Goal: Task Accomplishment & Management: Complete application form

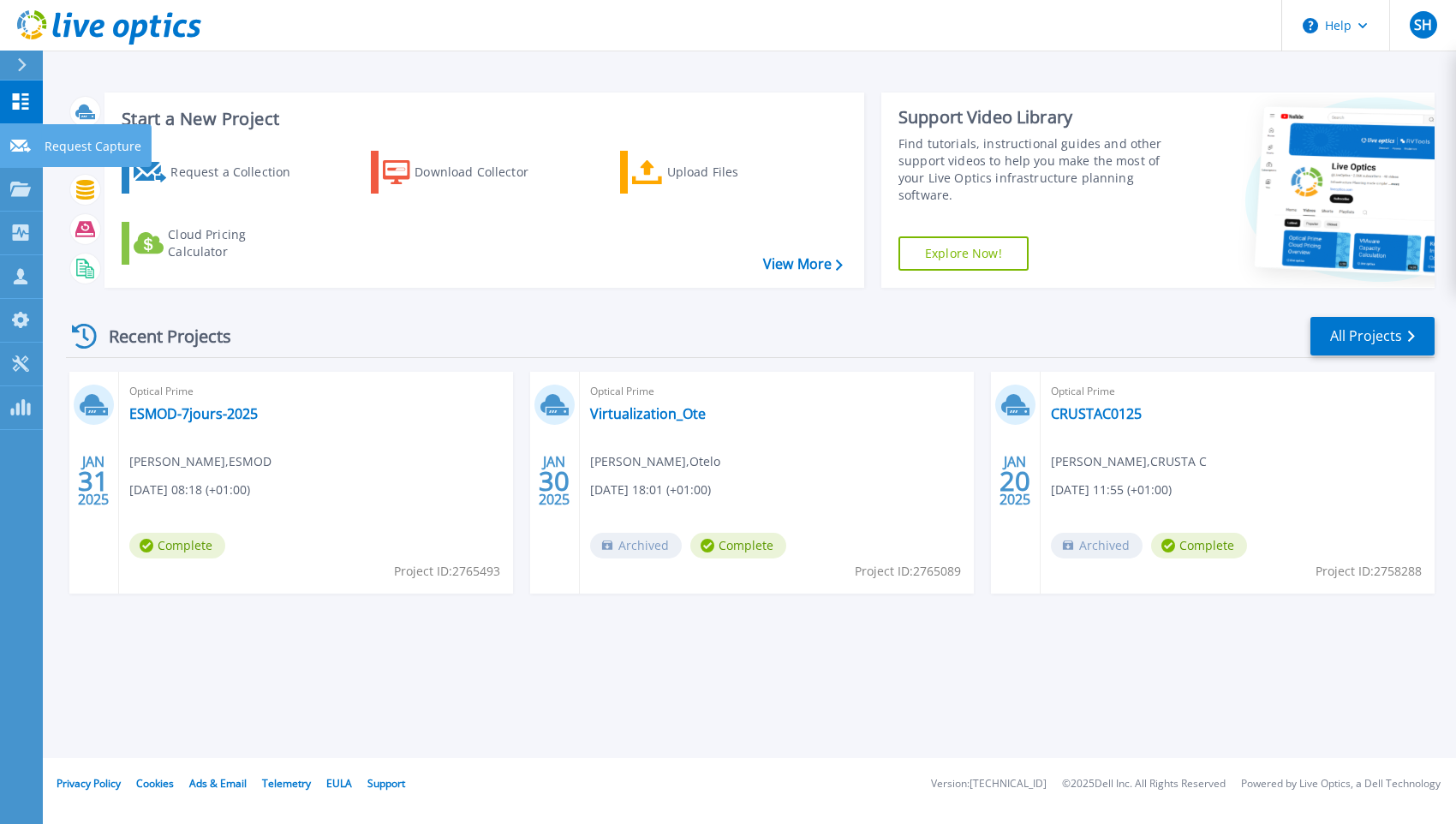
click at [28, 151] on icon at bounding box center [20, 146] width 21 height 13
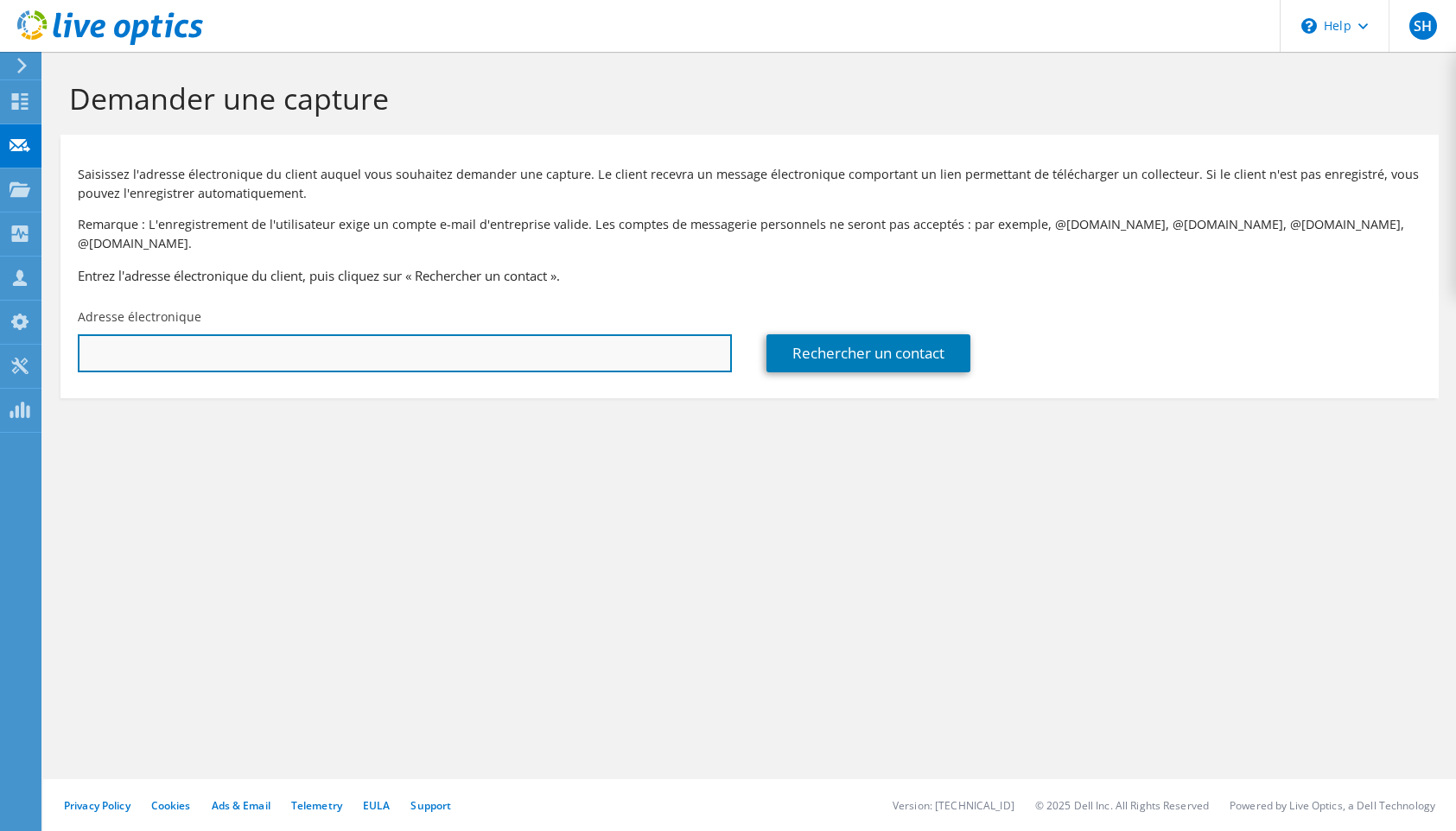
click at [322, 334] on input "text" at bounding box center [405, 353] width 654 height 38
paste input "marc-eric.basse@menuiseriesducentre.fr"
type input "marc-eric.basse@menuiseriesducentre.fr"
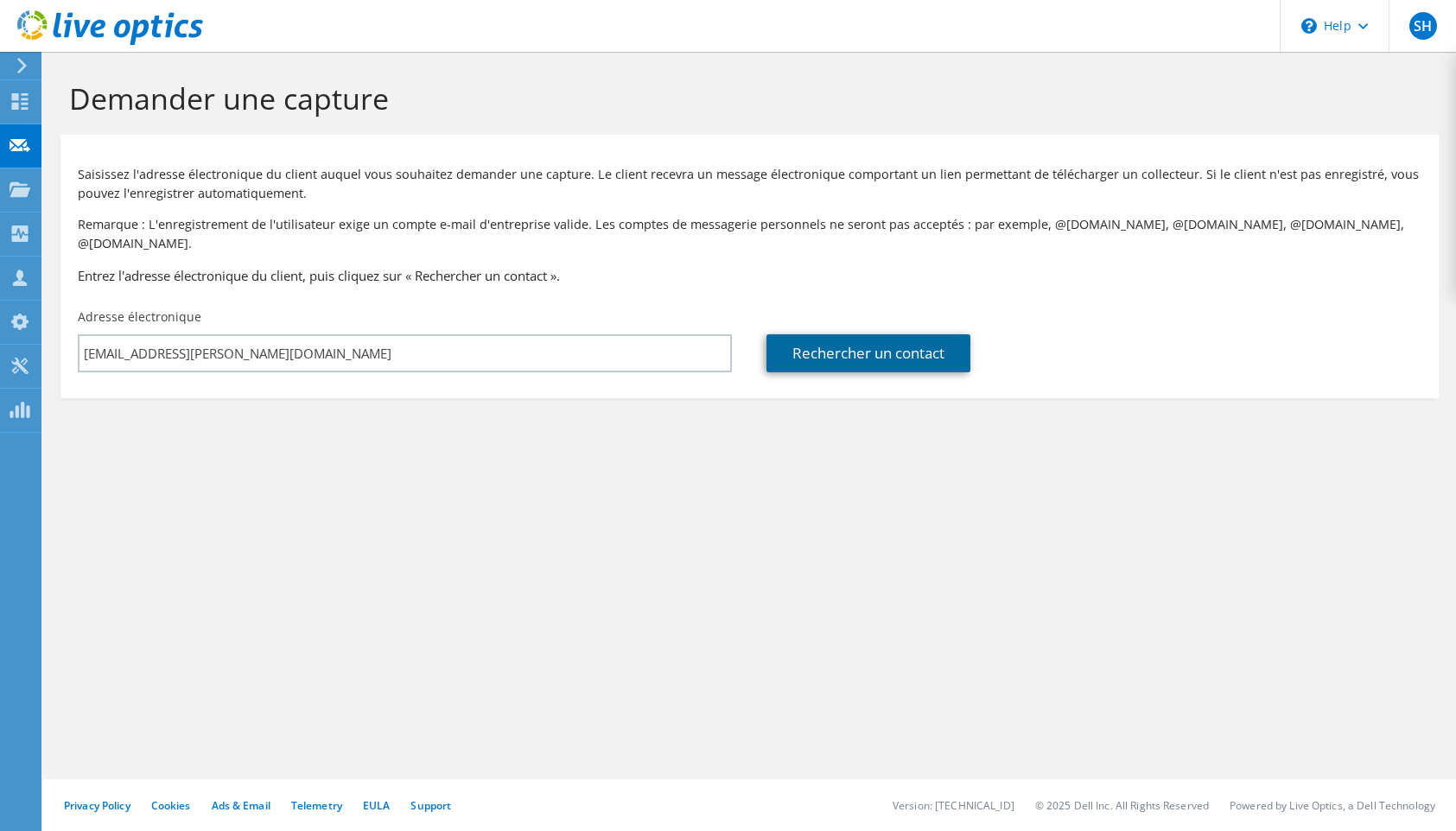
click at [834, 334] on link "Rechercher un contact" at bounding box center [868, 353] width 204 height 38
type input "2702048098"
type input "Marc-eric"
type input "Basse"
type input "[GEOGRAPHIC_DATA]"
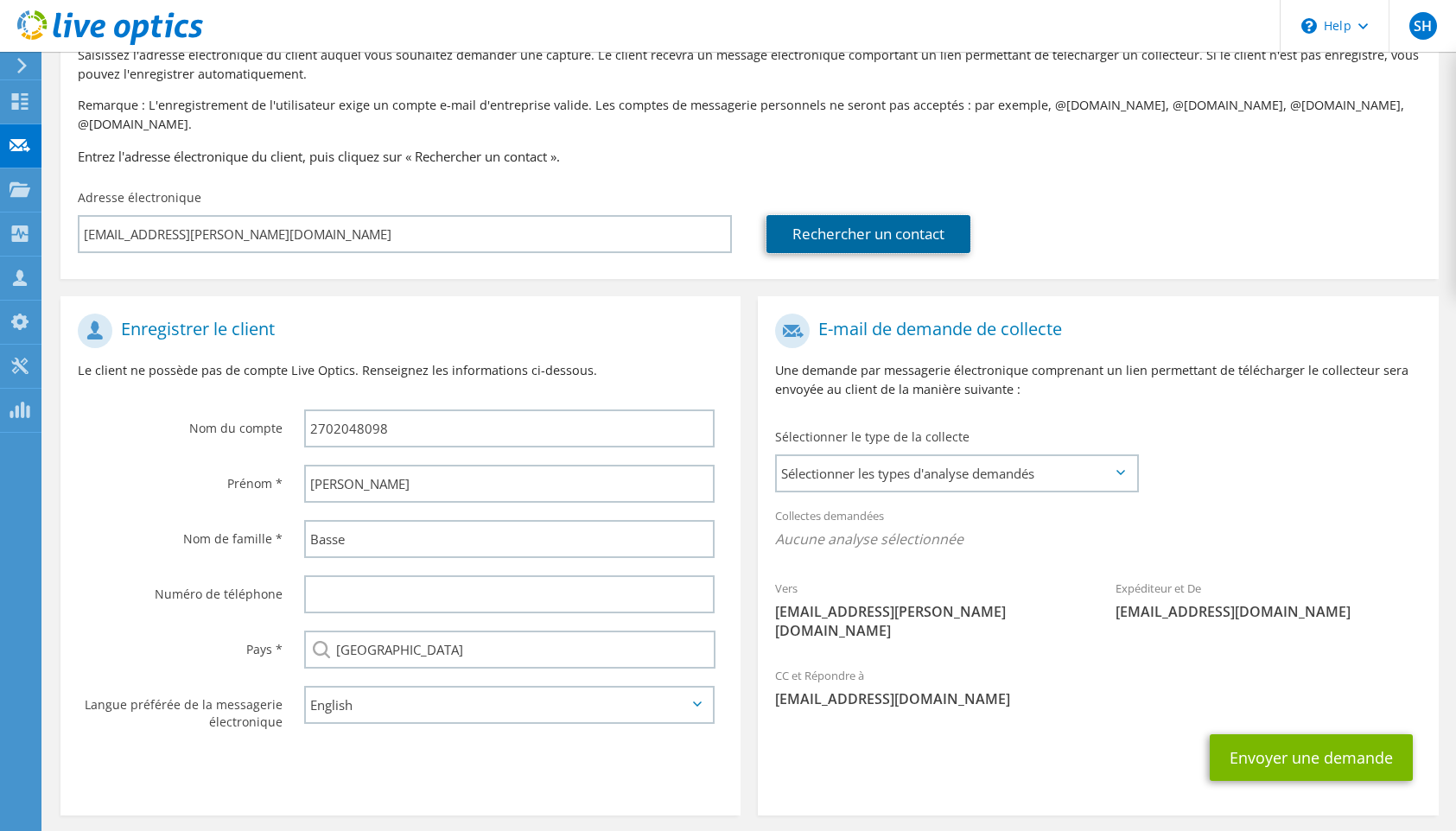
scroll to position [152, 0]
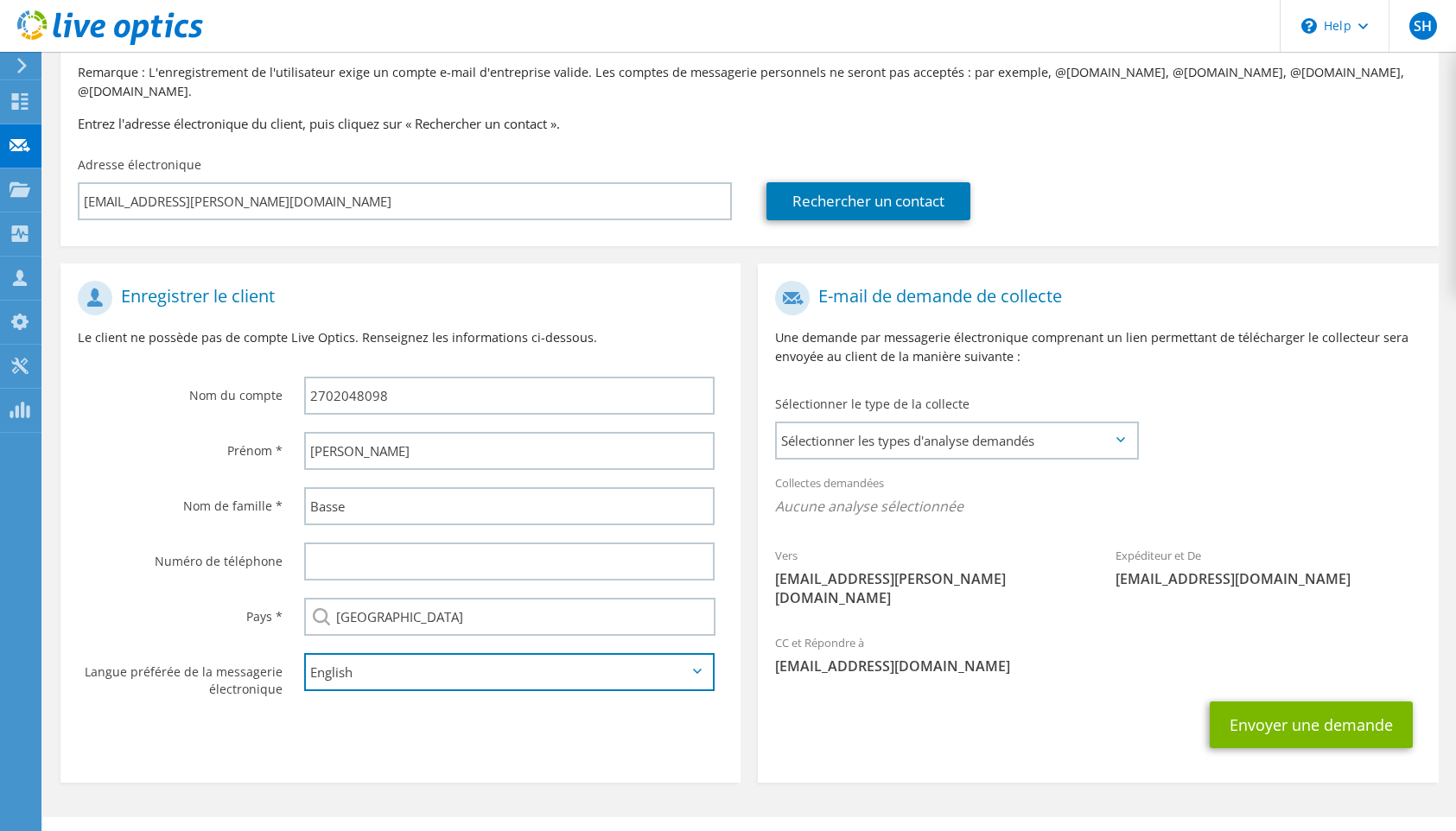
click at [421, 661] on select "English Deutsch Español Français Italiano Polski Português Русский 한국어 中文 日本語" at bounding box center [509, 671] width 410 height 38
select select "fr-FR"
click at [304, 653] on select "English Deutsch Español Français Italiano Polski Português Русский 한국어 中文 日本語" at bounding box center [509, 671] width 410 height 38
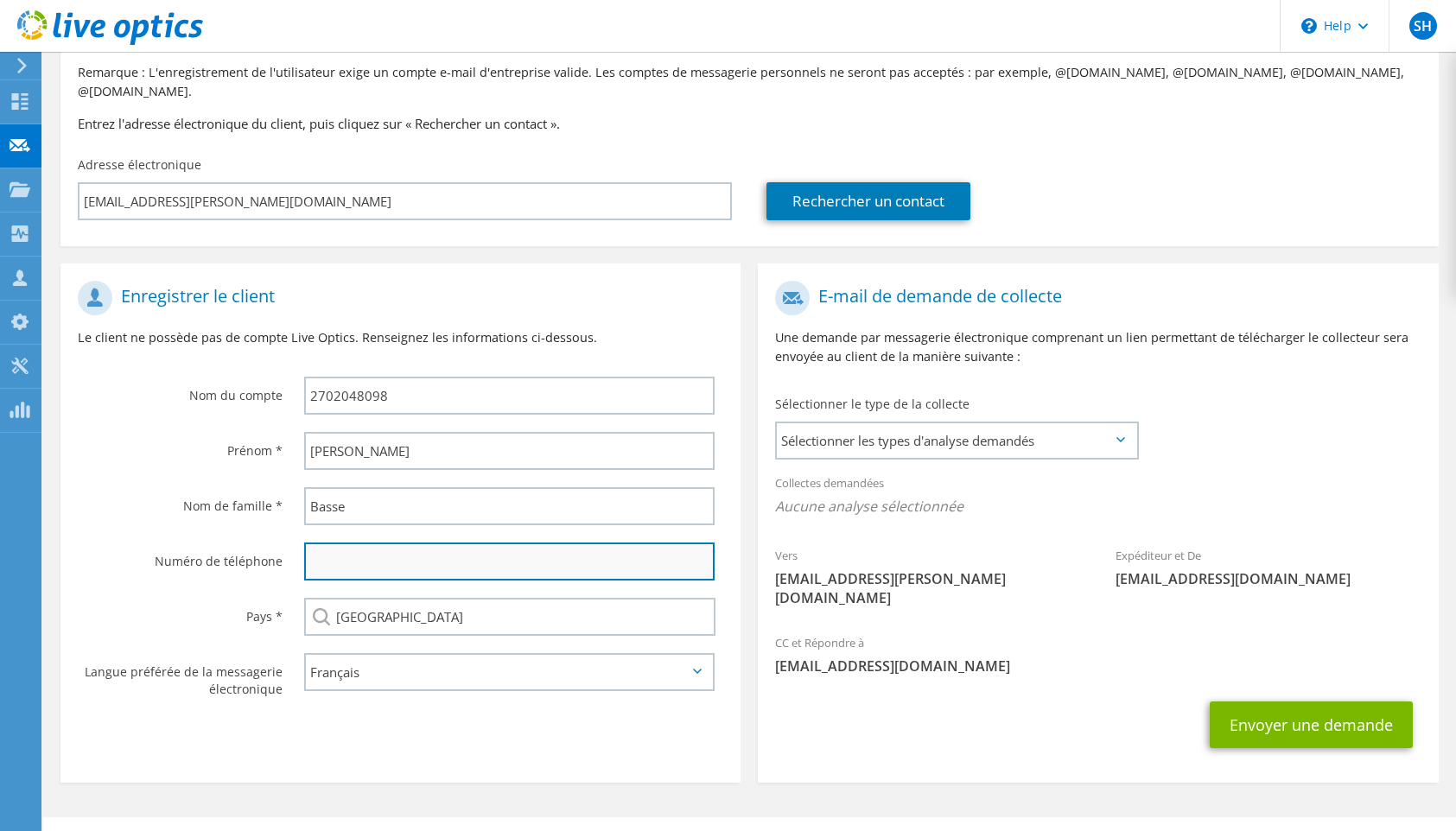
click at [428, 548] on input "text" at bounding box center [509, 561] width 410 height 38
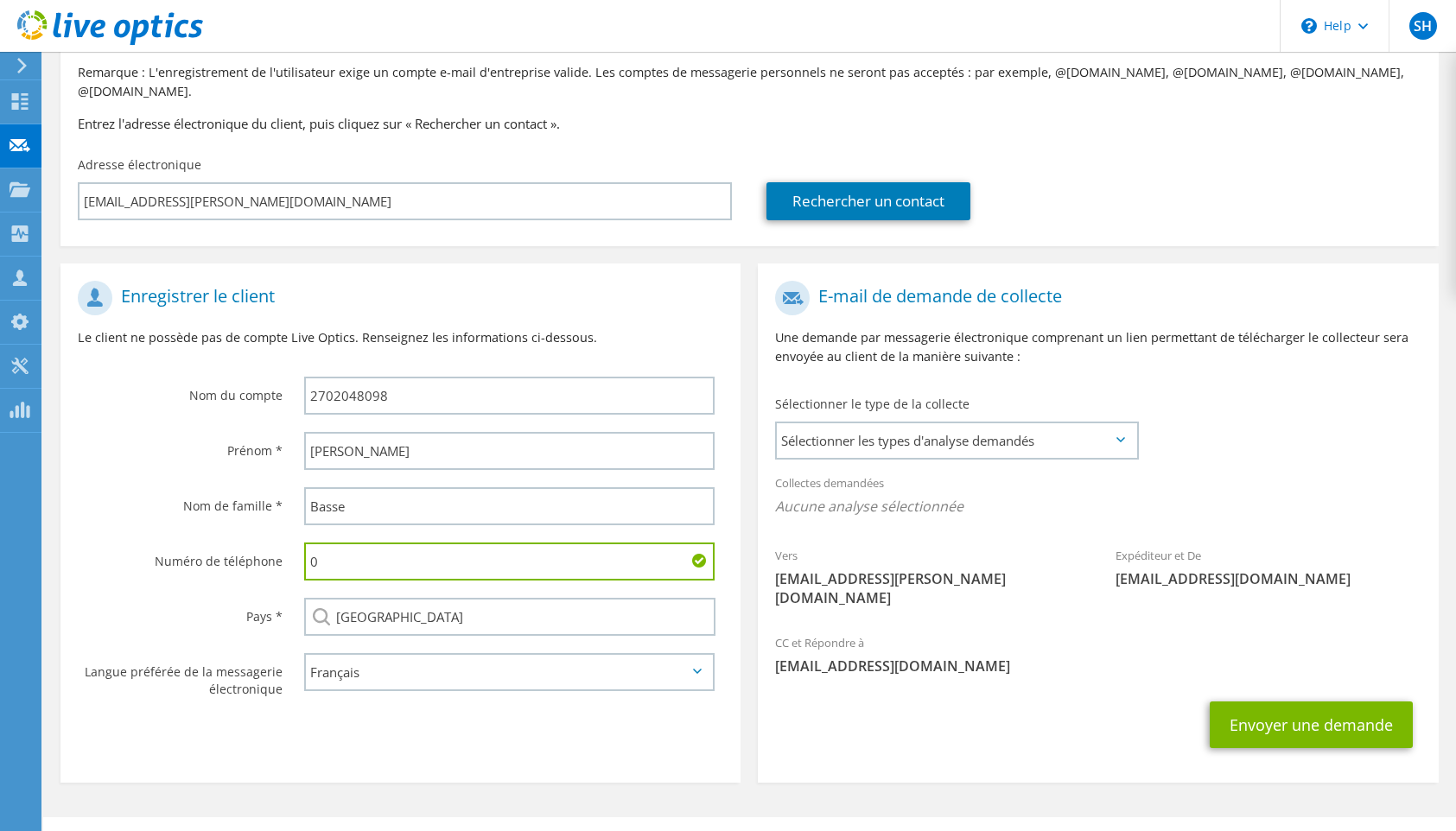
paste input "4 71 67 93 20"
type input "04 71 67 93 20"
click at [893, 726] on section "E-mail de demande de collecte Une demande par messagerie électronique comprenan…" at bounding box center [1097, 523] width 680 height 520
click at [1126, 423] on span "Sélectionner les types d'analyse demandés" at bounding box center [956, 441] width 358 height 35
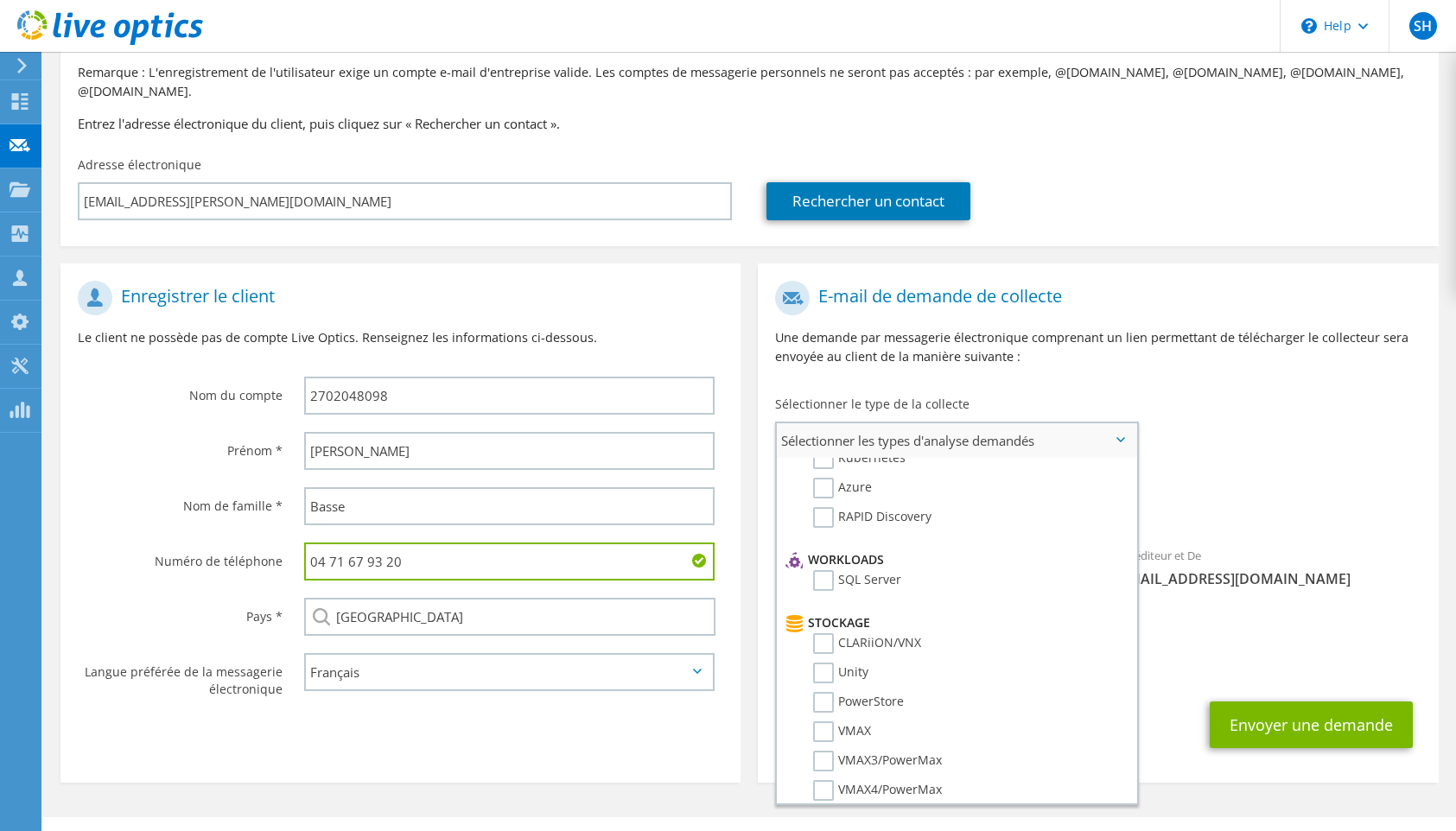
scroll to position [167, 0]
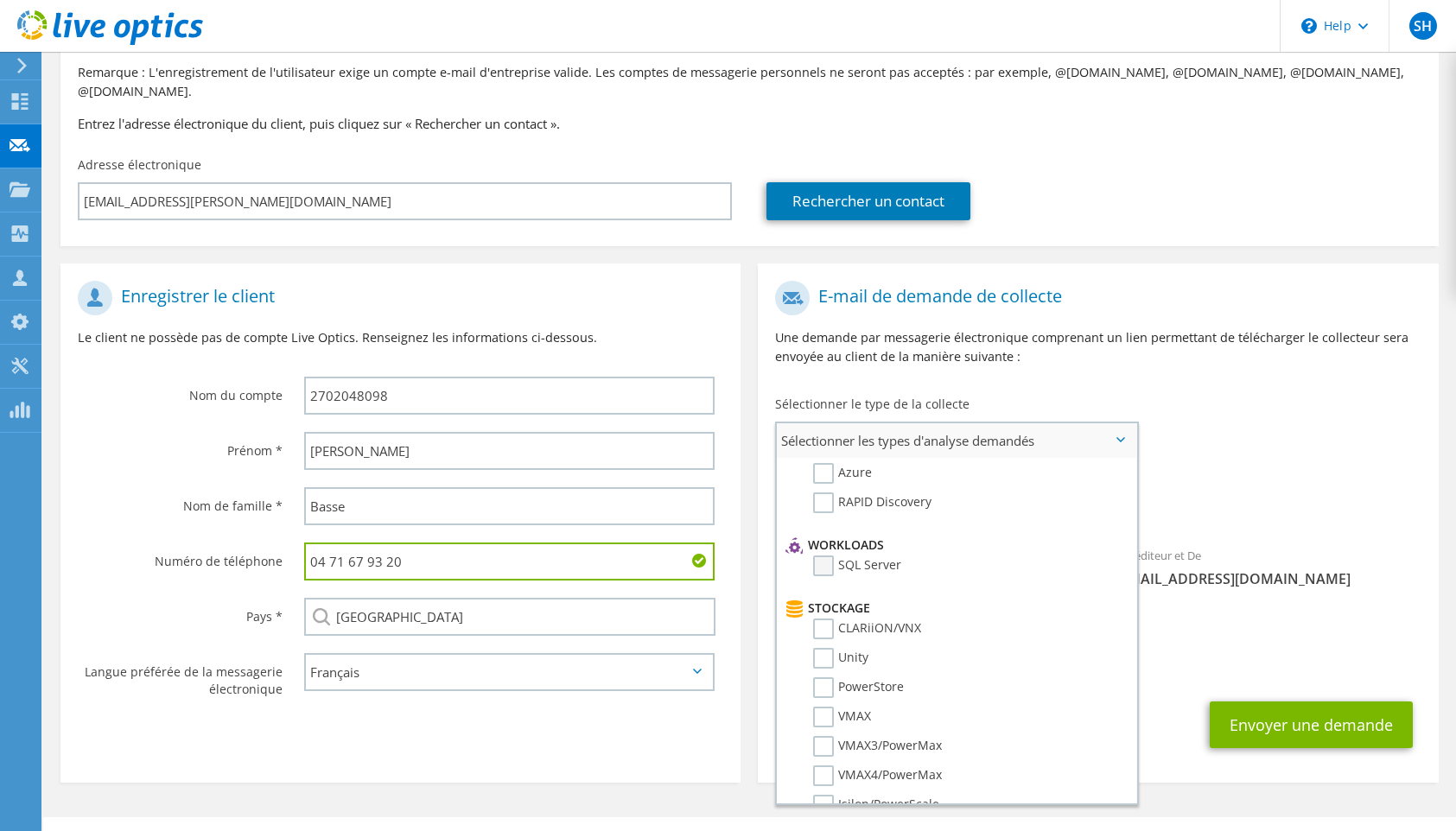
click at [826, 556] on label "SQL Server" at bounding box center [857, 566] width 88 height 21
click at [0, 0] on input "SQL Server" at bounding box center [0, 0] width 0 height 0
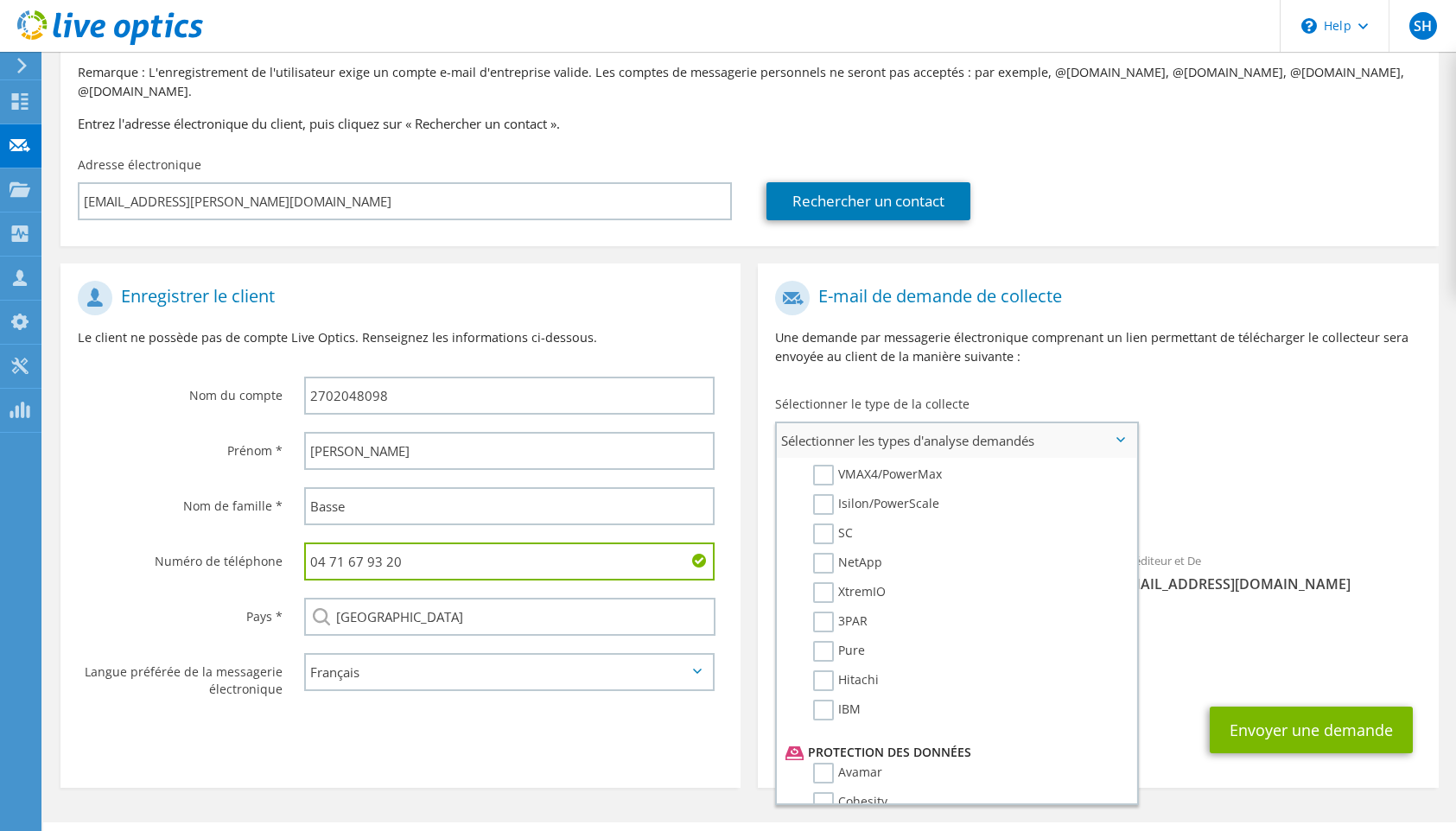
scroll to position [468, 0]
click at [829, 522] on label "SC" at bounding box center [832, 533] width 39 height 21
click at [0, 0] on input "SC" at bounding box center [0, 0] width 0 height 0
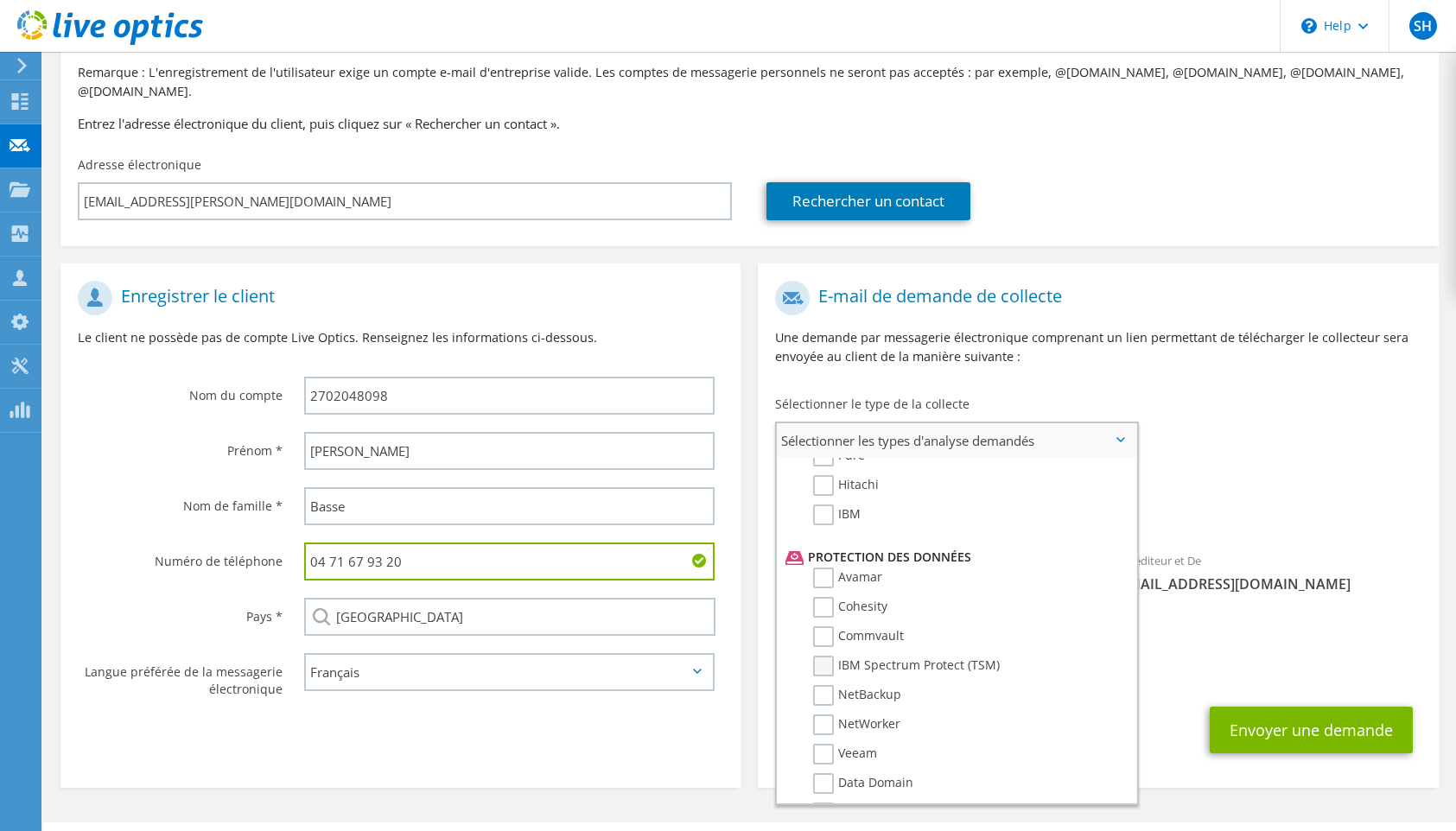
scroll to position [666, 0]
click at [827, 740] on label "Veeam" at bounding box center [845, 750] width 64 height 21
click at [0, 0] on input "Veeam" at bounding box center [0, 0] width 0 height 0
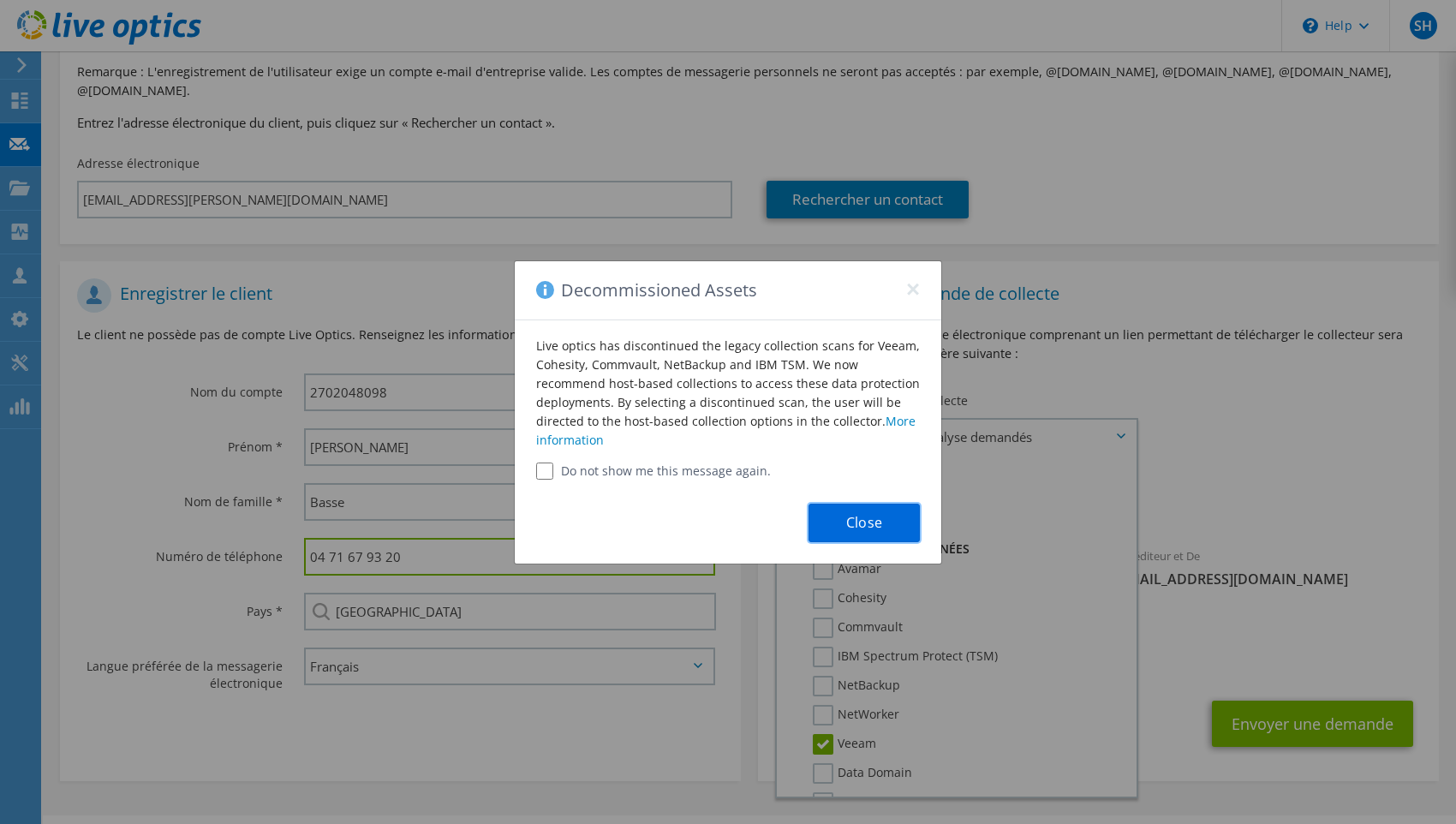
click at [847, 523] on button "Close" at bounding box center [864, 523] width 111 height 38
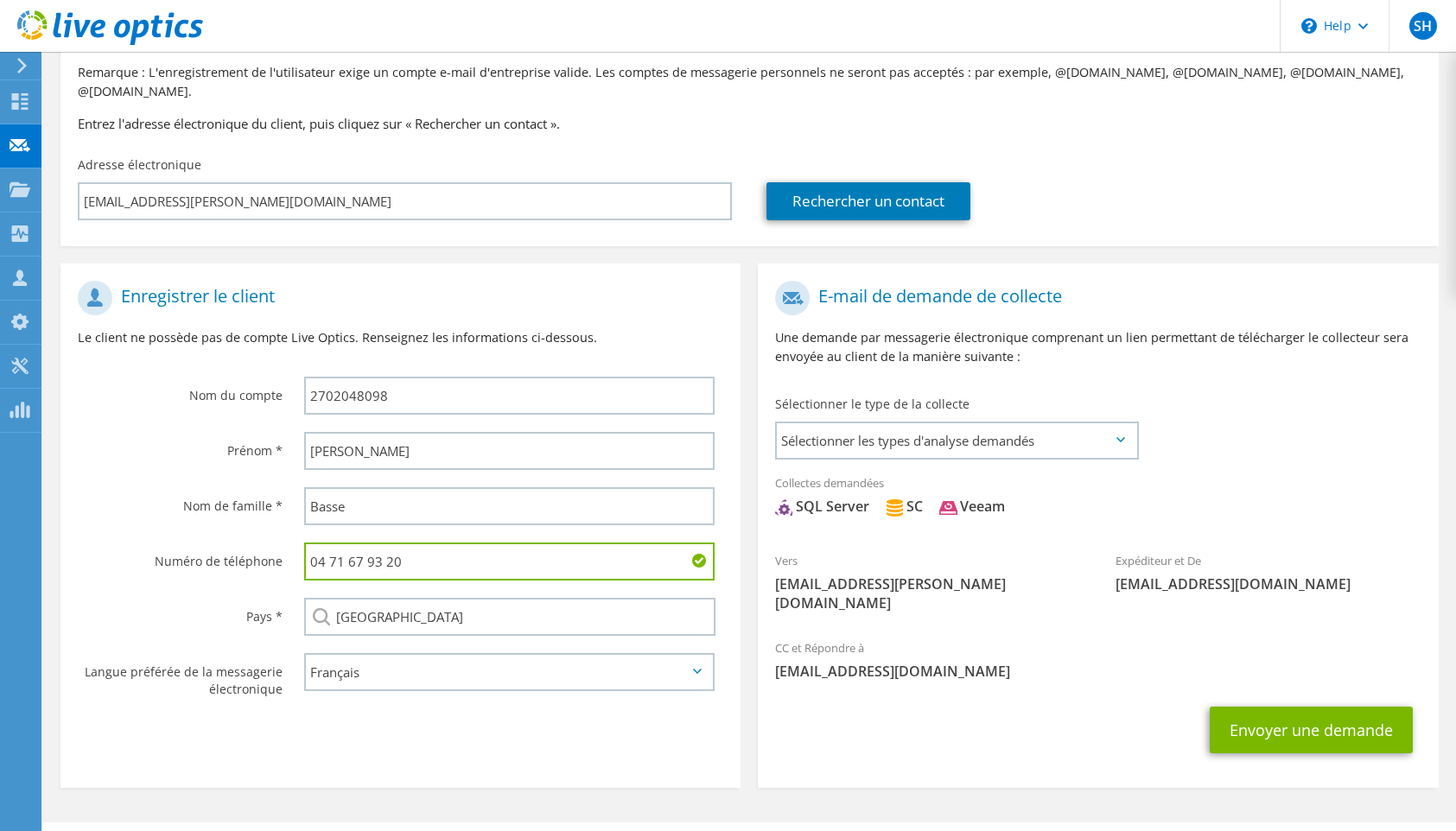
click at [839, 466] on div "Collectes demandées Aucune analyse sélectionnée SQL Server SC Veeam" at bounding box center [1097, 499] width 680 height 69
click at [836, 497] on div "SQL Server" at bounding box center [822, 507] width 95 height 20
click at [1022, 499] on span "SQL Server SC Veeam" at bounding box center [1097, 511] width 645 height 28
click at [988, 429] on span "Sélectionner les types d'analyse demandés" at bounding box center [956, 441] width 358 height 35
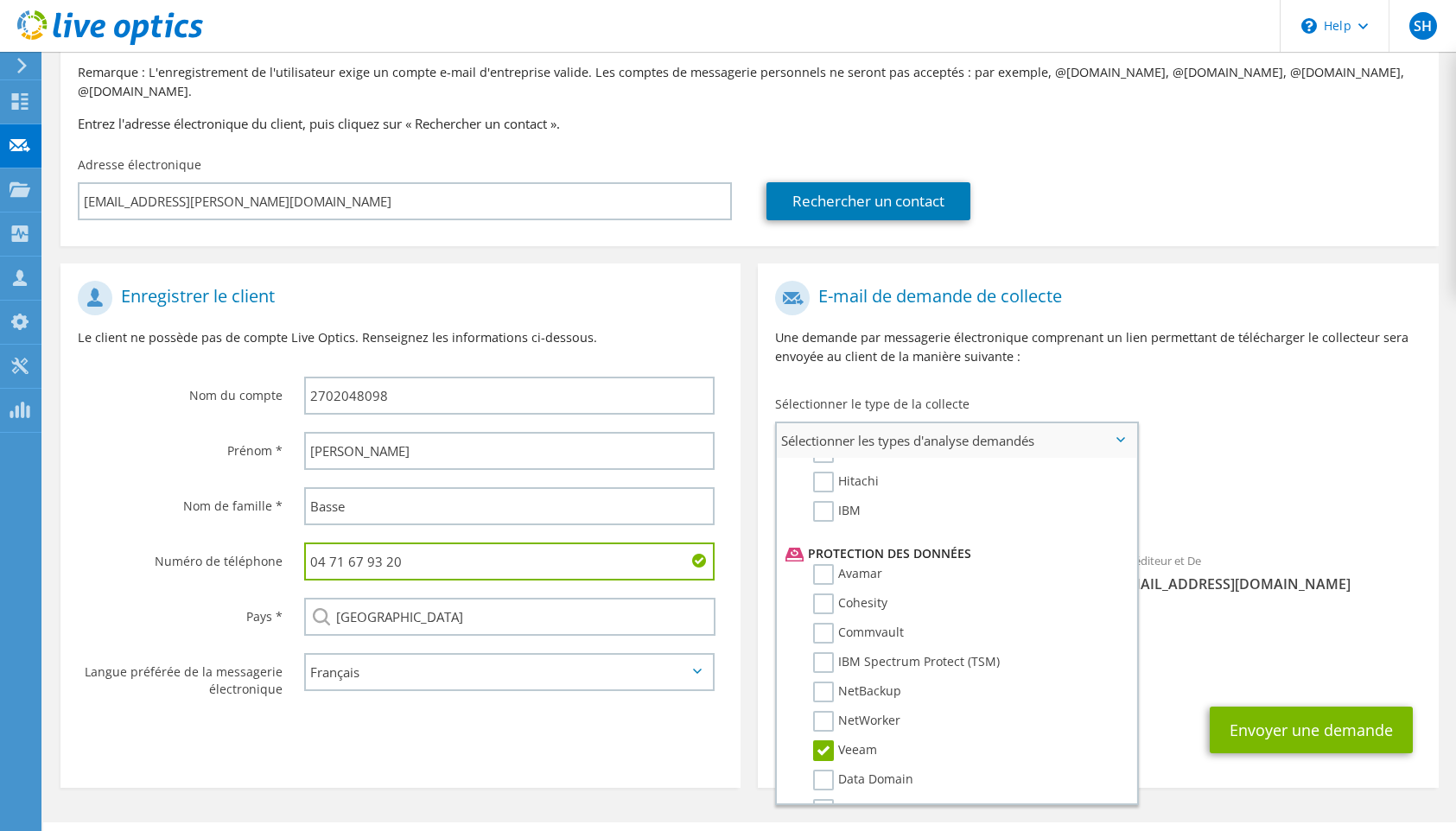
click at [826, 740] on label "Veeam" at bounding box center [845, 750] width 64 height 21
click at [0, 0] on input "Veeam" at bounding box center [0, 0] width 0 height 0
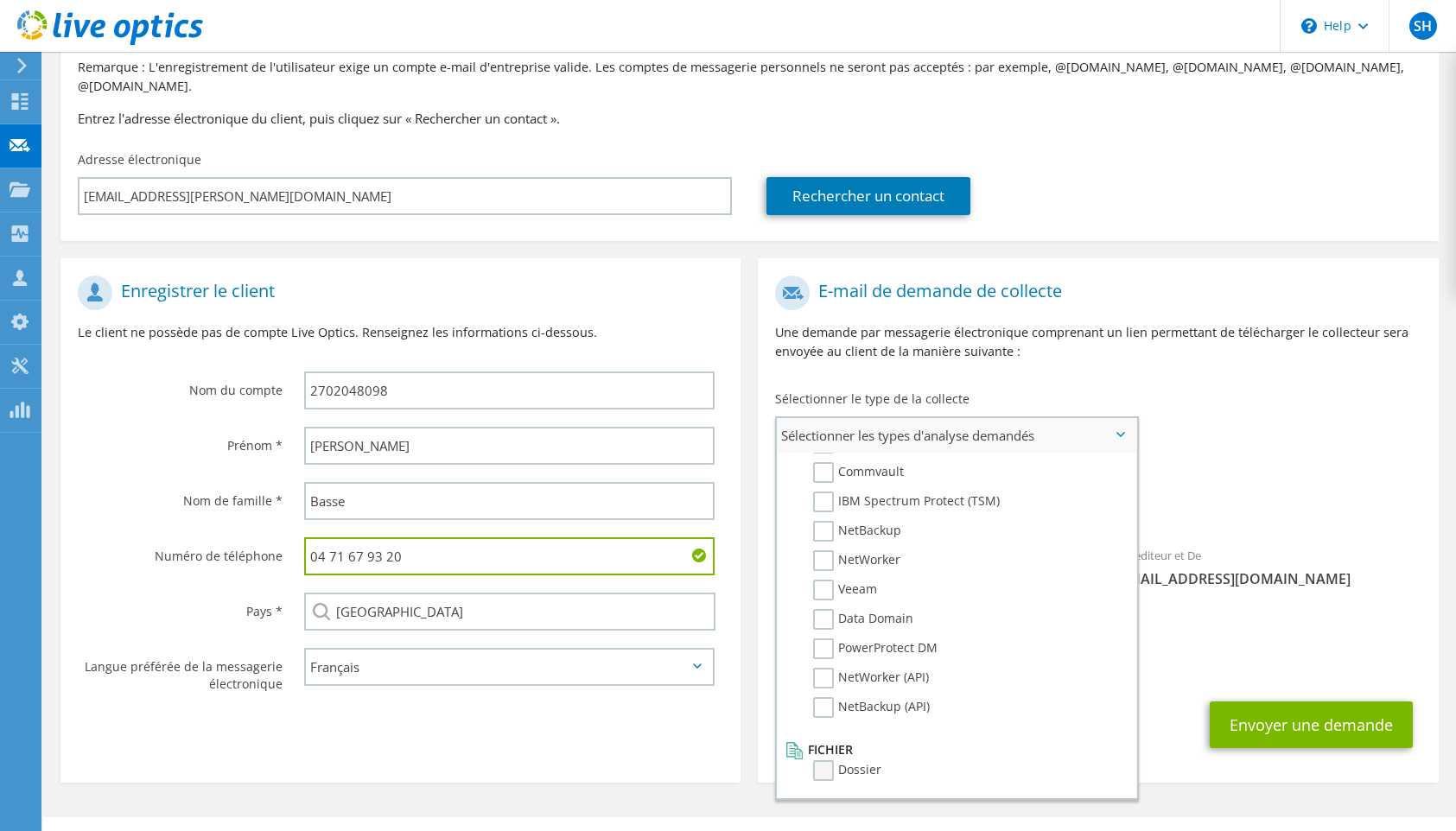
click at [831, 760] on label "Dossier" at bounding box center [846, 770] width 68 height 21
click at [0, 0] on input "Dossier" at bounding box center [0, 0] width 0 height 0
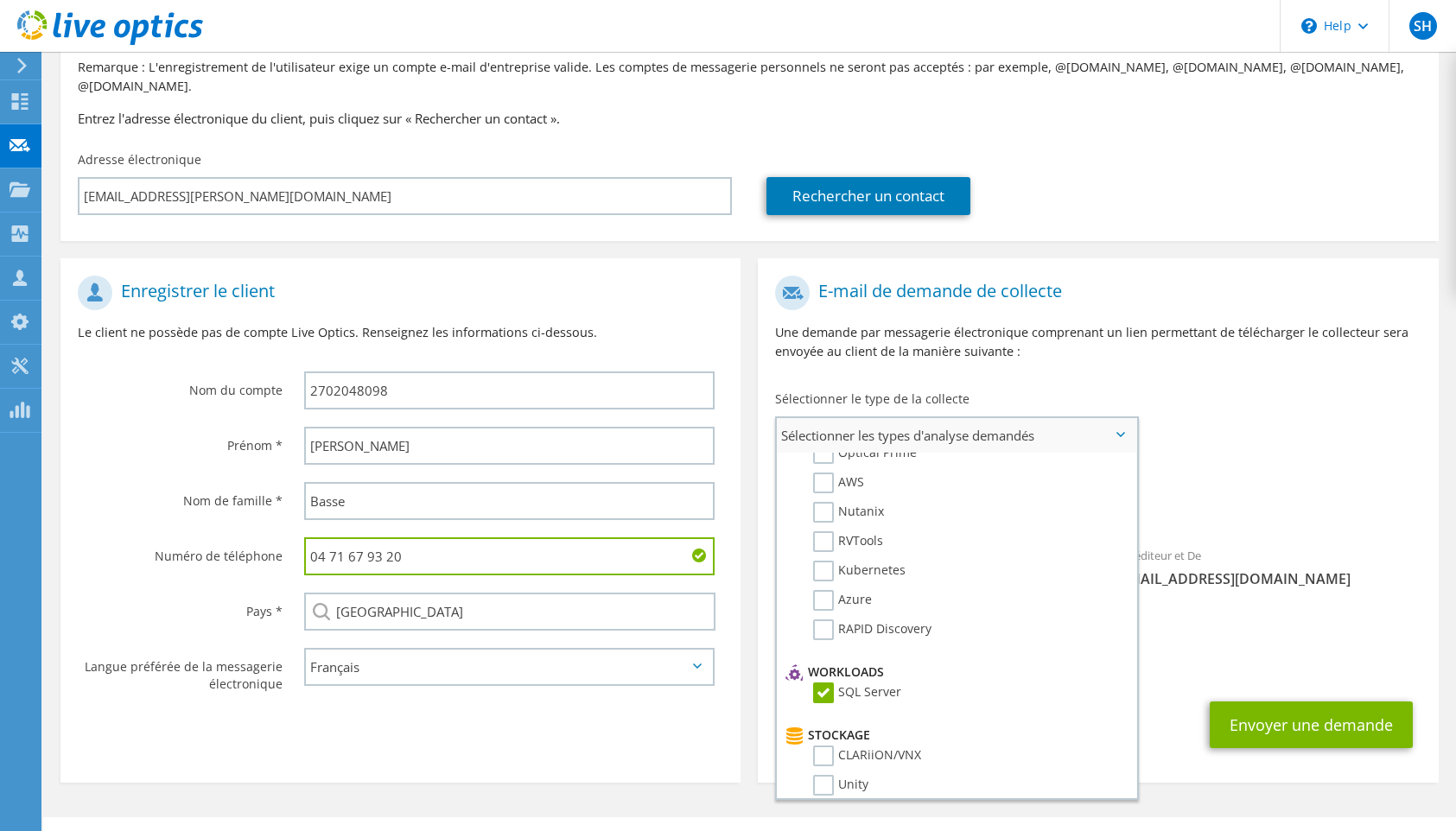
scroll to position [0, 0]
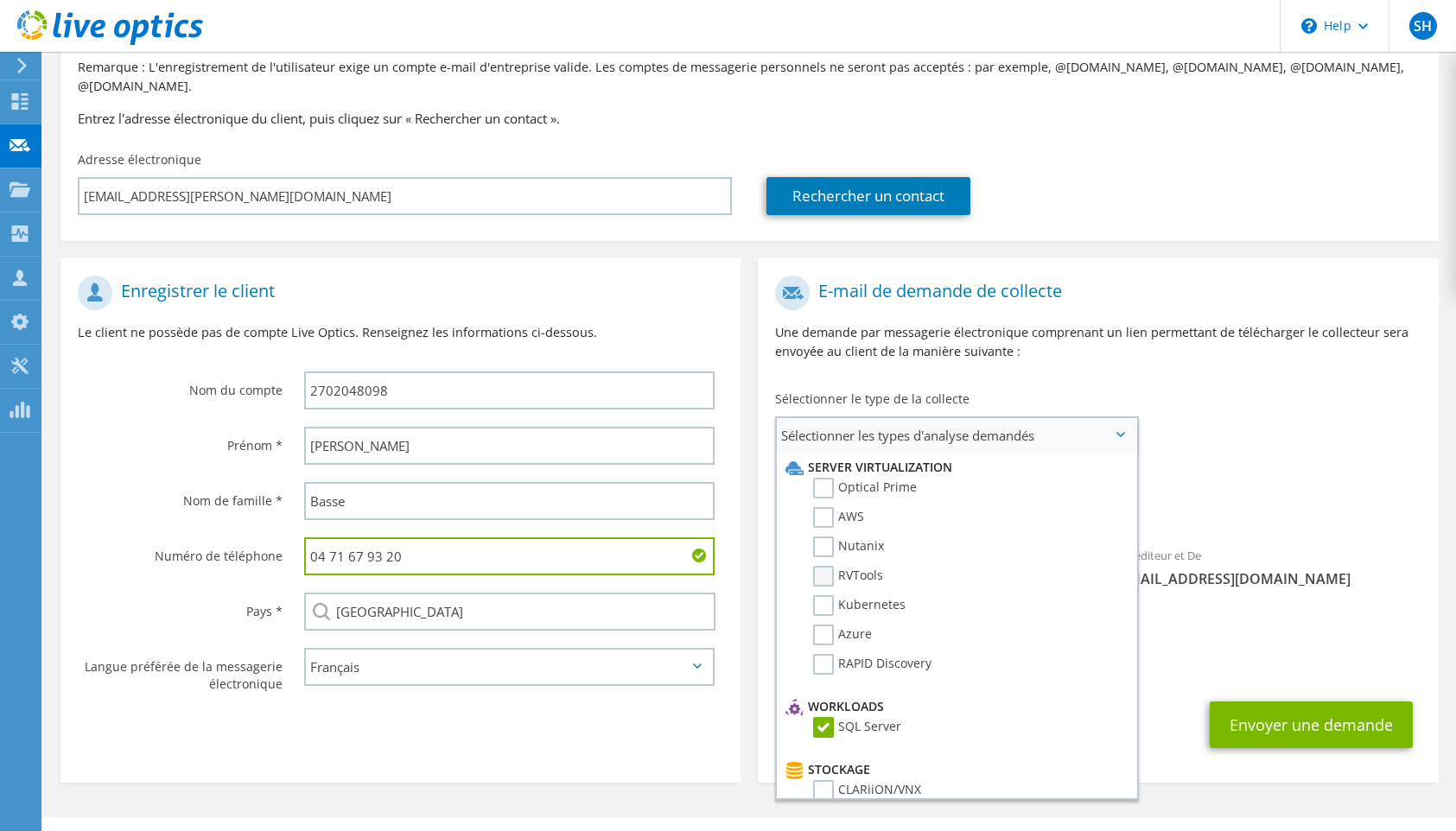
click at [832, 566] on label "RVTools" at bounding box center [847, 576] width 70 height 21
click at [0, 0] on input "RVTools" at bounding box center [0, 0] width 0 height 0
click at [1122, 419] on span "Sélectionner les types d'analyse demandés" at bounding box center [956, 435] width 358 height 35
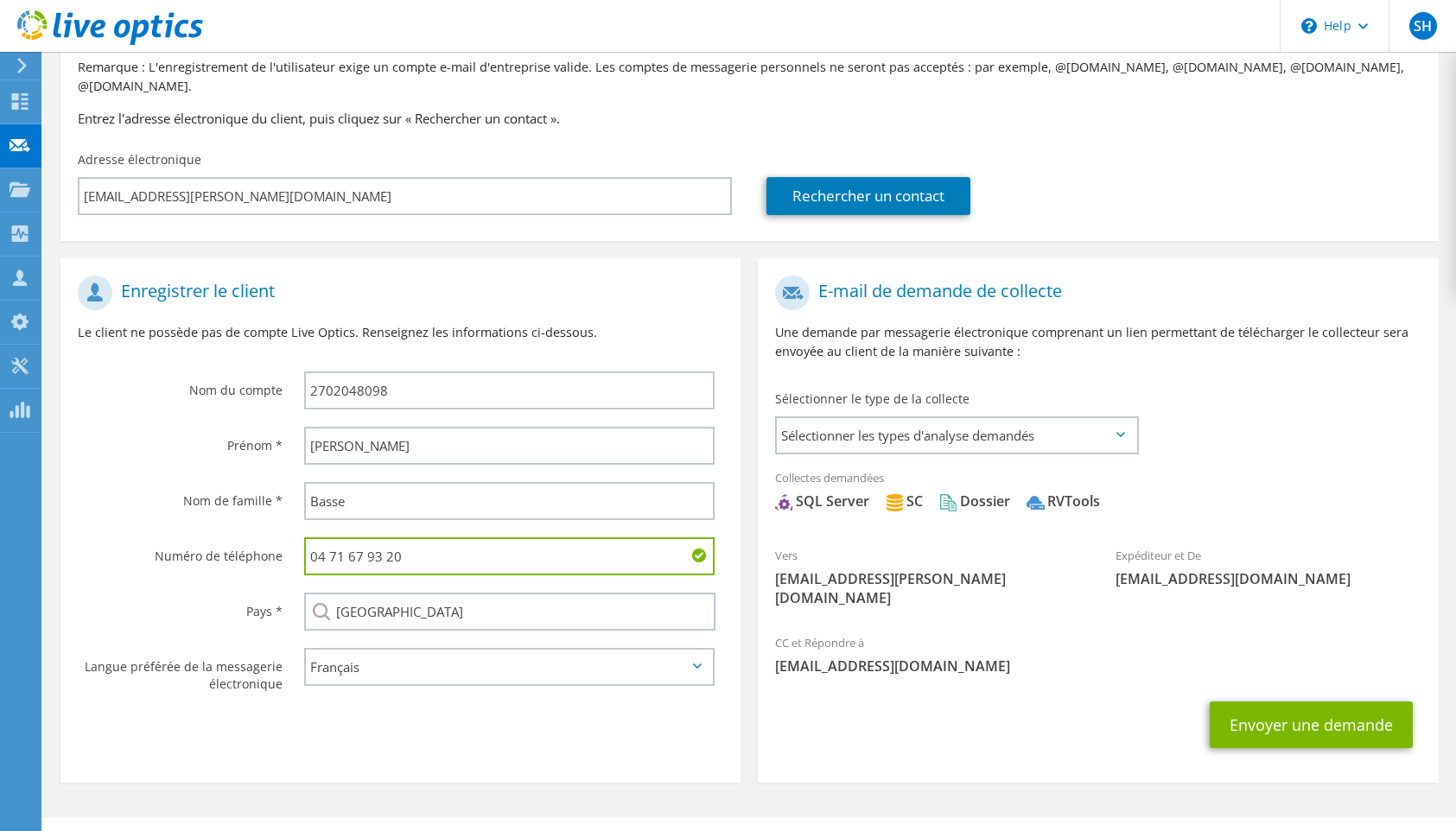
click at [1122, 432] on icon at bounding box center [1120, 434] width 8 height 6
click at [1126, 418] on span "Sélectionner les types d'analyse demandés" at bounding box center [956, 435] width 358 height 35
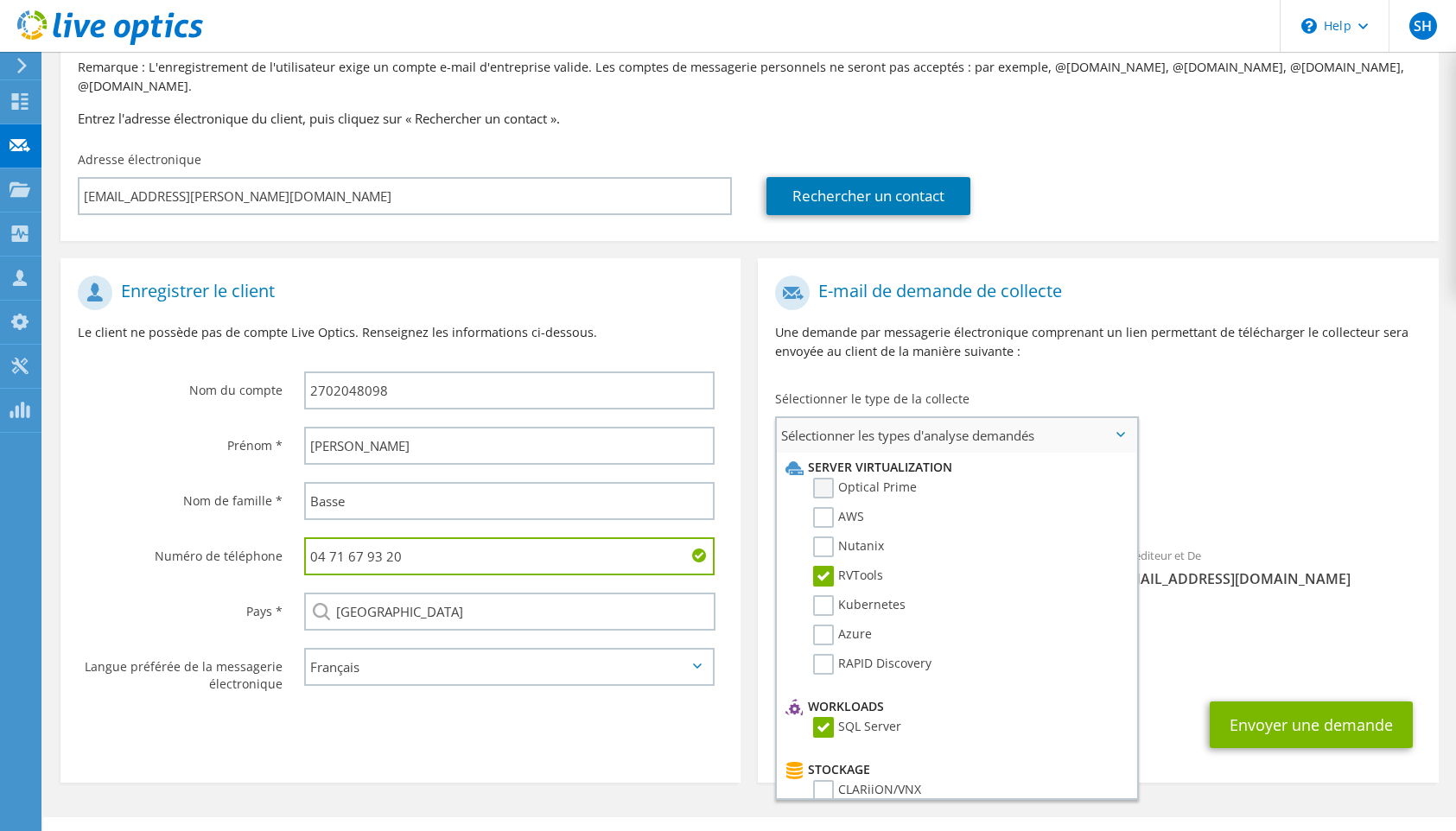
click at [825, 477] on label "Optical Prime" at bounding box center [864, 488] width 104 height 21
click at [0, 0] on input "Optical Prime" at bounding box center [0, 0] width 0 height 0
drag, startPoint x: 1250, startPoint y: 328, endPoint x: 1261, endPoint y: 292, distance: 37.6
click at [1250, 328] on p "Une demande par messagerie électronique comprenant un lien permettant de téléch…" at bounding box center [1097, 342] width 645 height 38
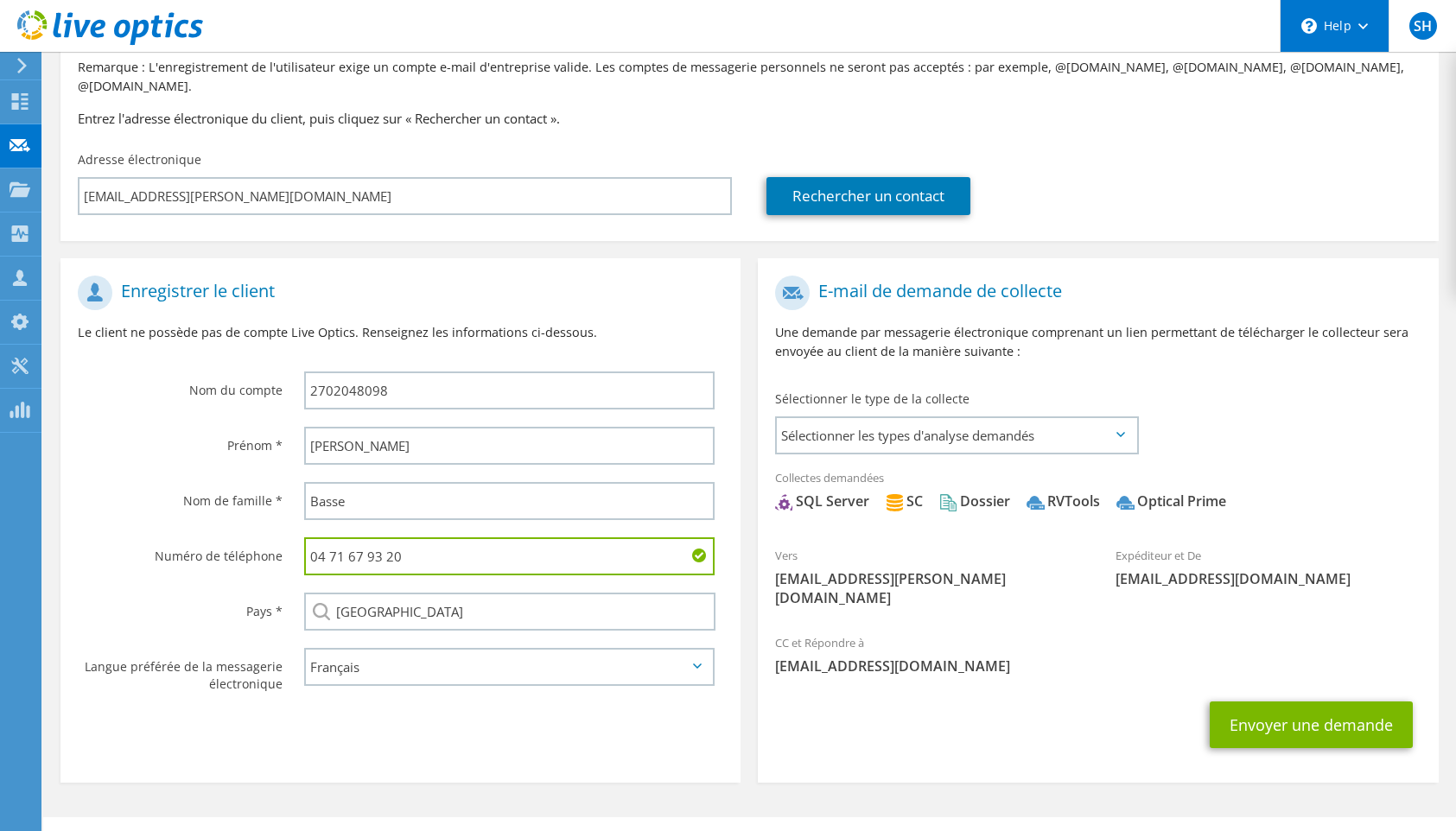
click at [1354, 28] on div "\n Help" at bounding box center [1334, 26] width 109 height 51
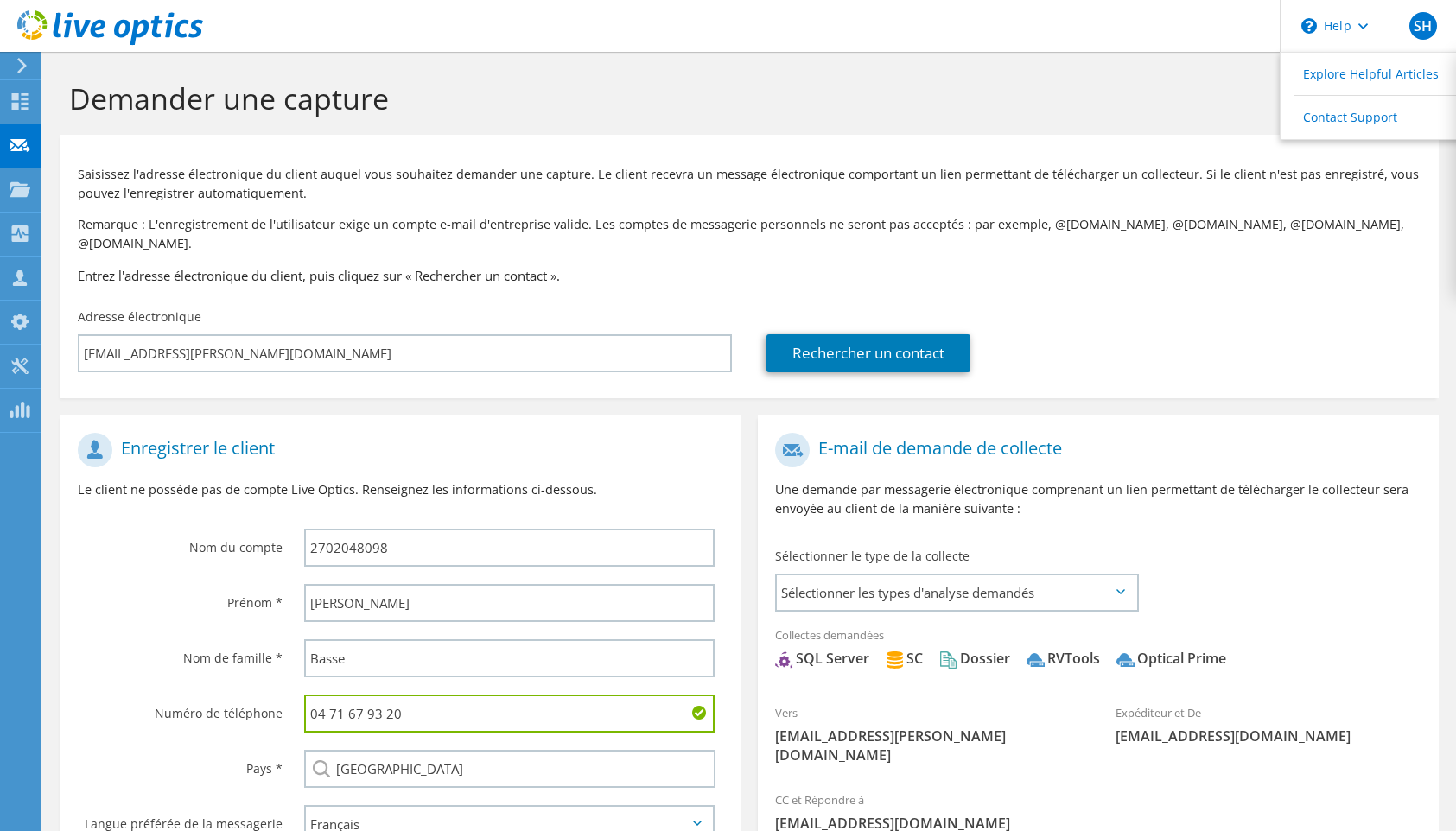
click at [1187, 60] on div "Demander une capture" at bounding box center [749, 93] width 1395 height 83
click at [92, 22] on icon at bounding box center [110, 28] width 185 height 36
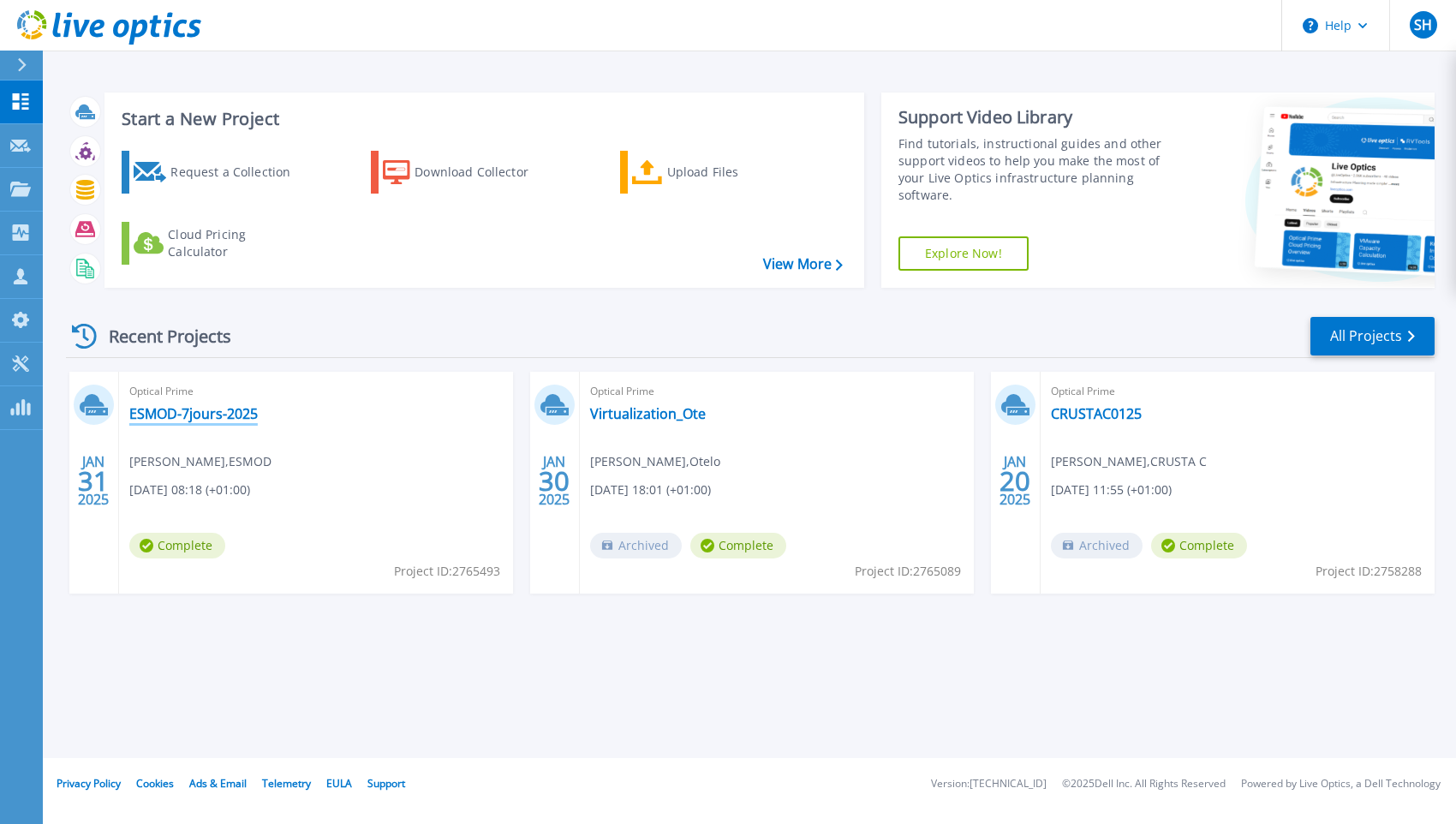
click at [228, 417] on link "ESMOD-7jours-2025" at bounding box center [193, 413] width 128 height 17
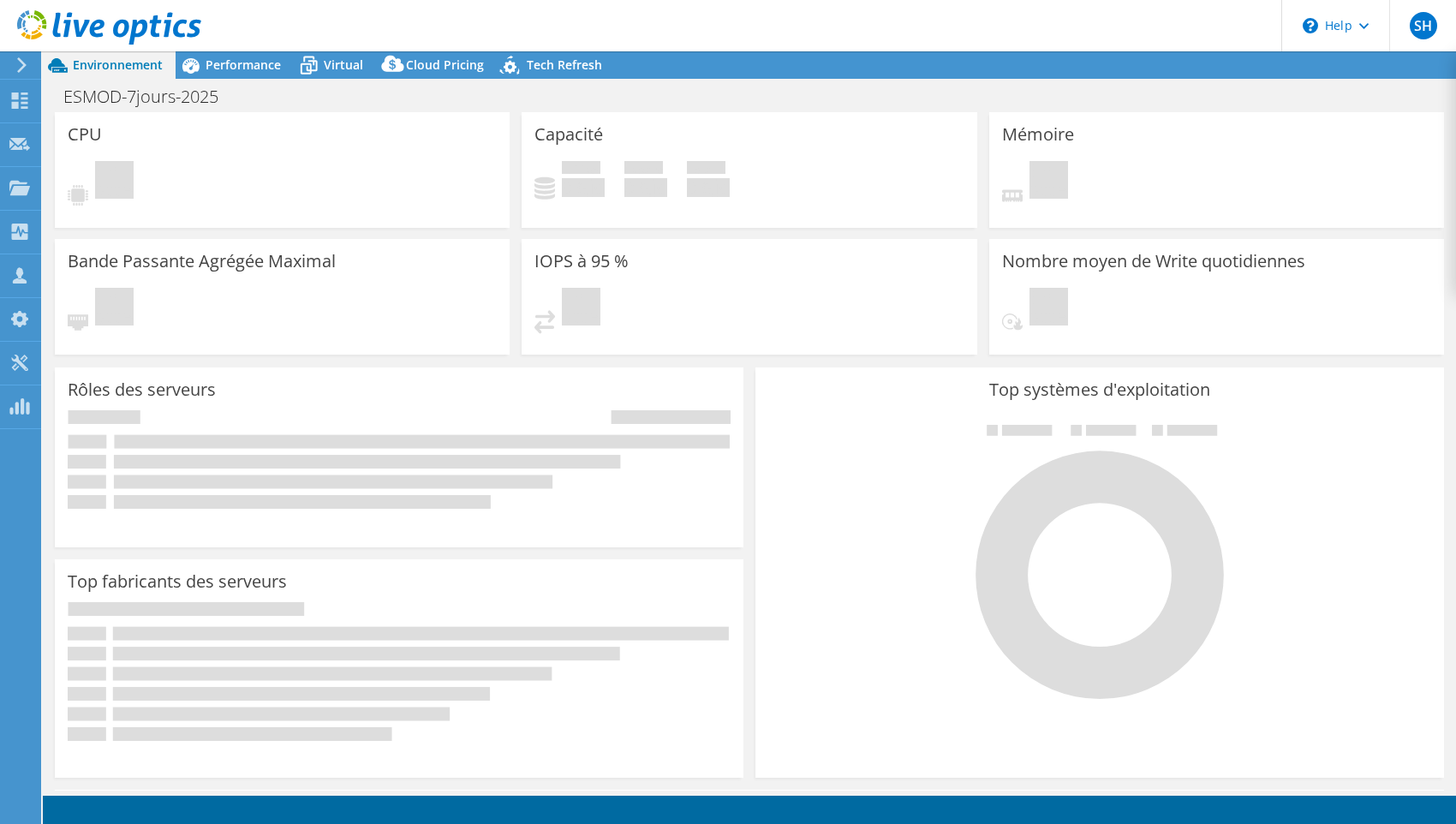
select select "EUFrankfurt"
select select "EUR"
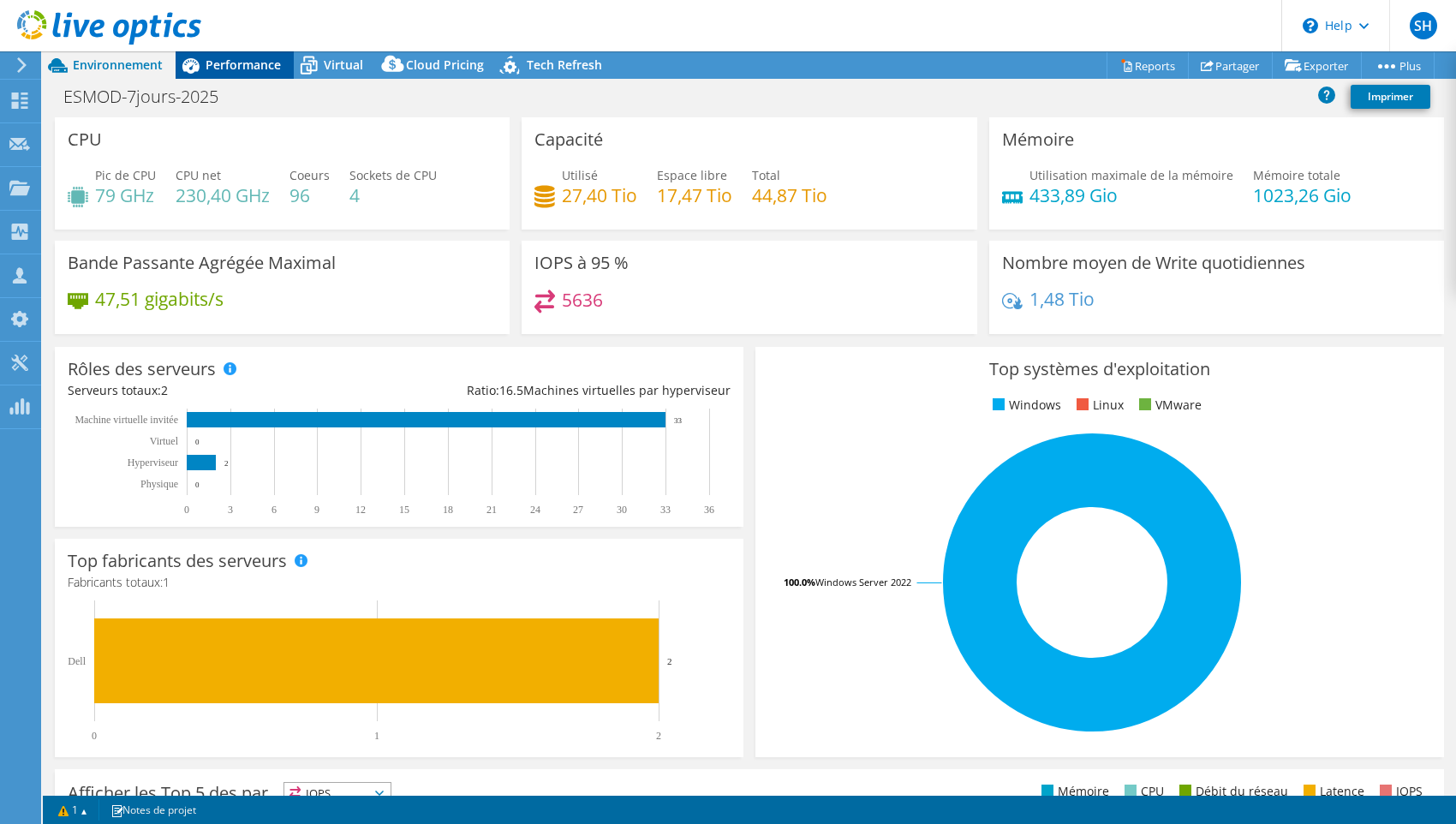
click at [248, 67] on span "Performance" at bounding box center [243, 65] width 76 height 16
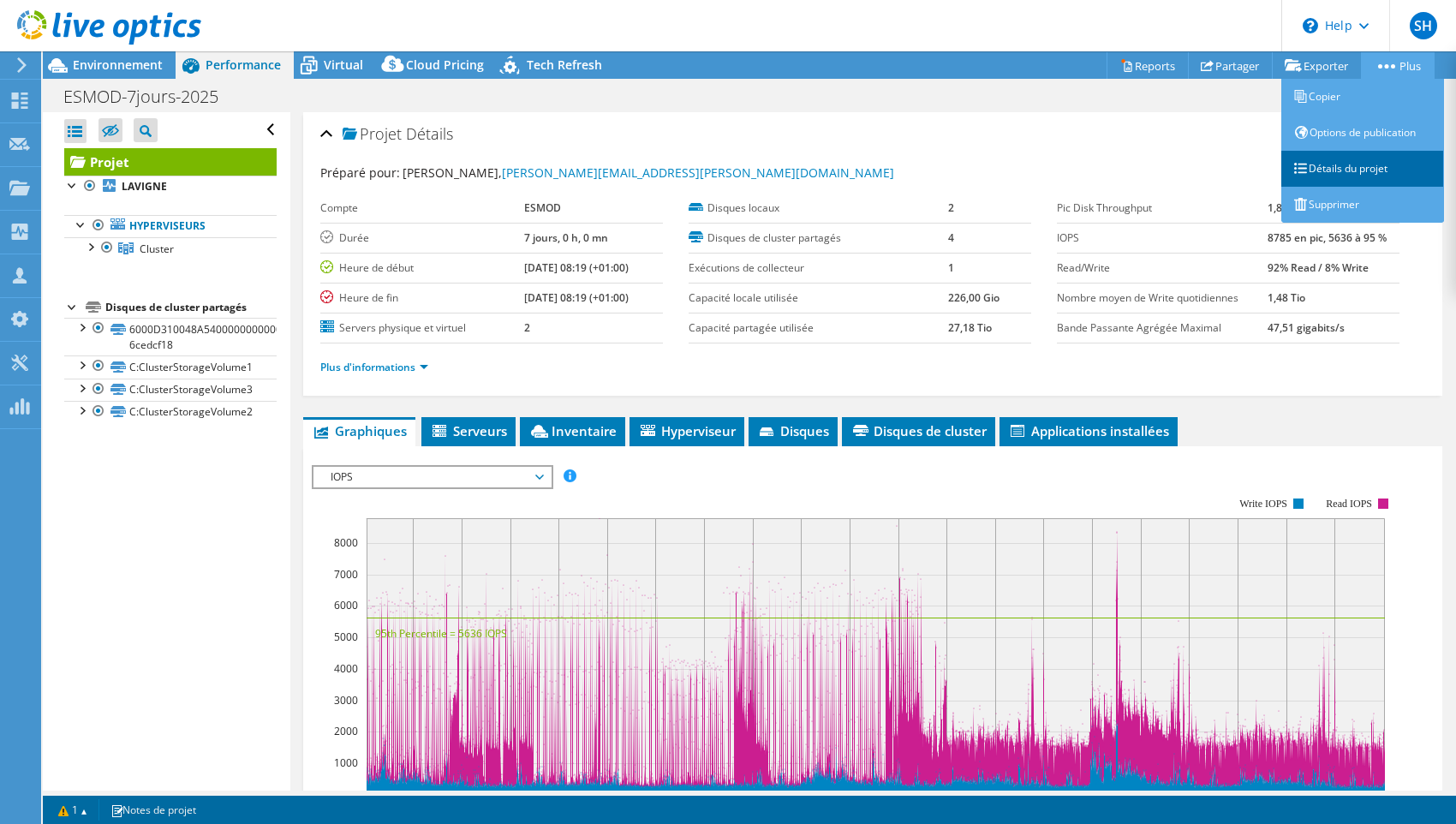
click at [1352, 176] on link "Détails du projet" at bounding box center [1362, 169] width 163 height 36
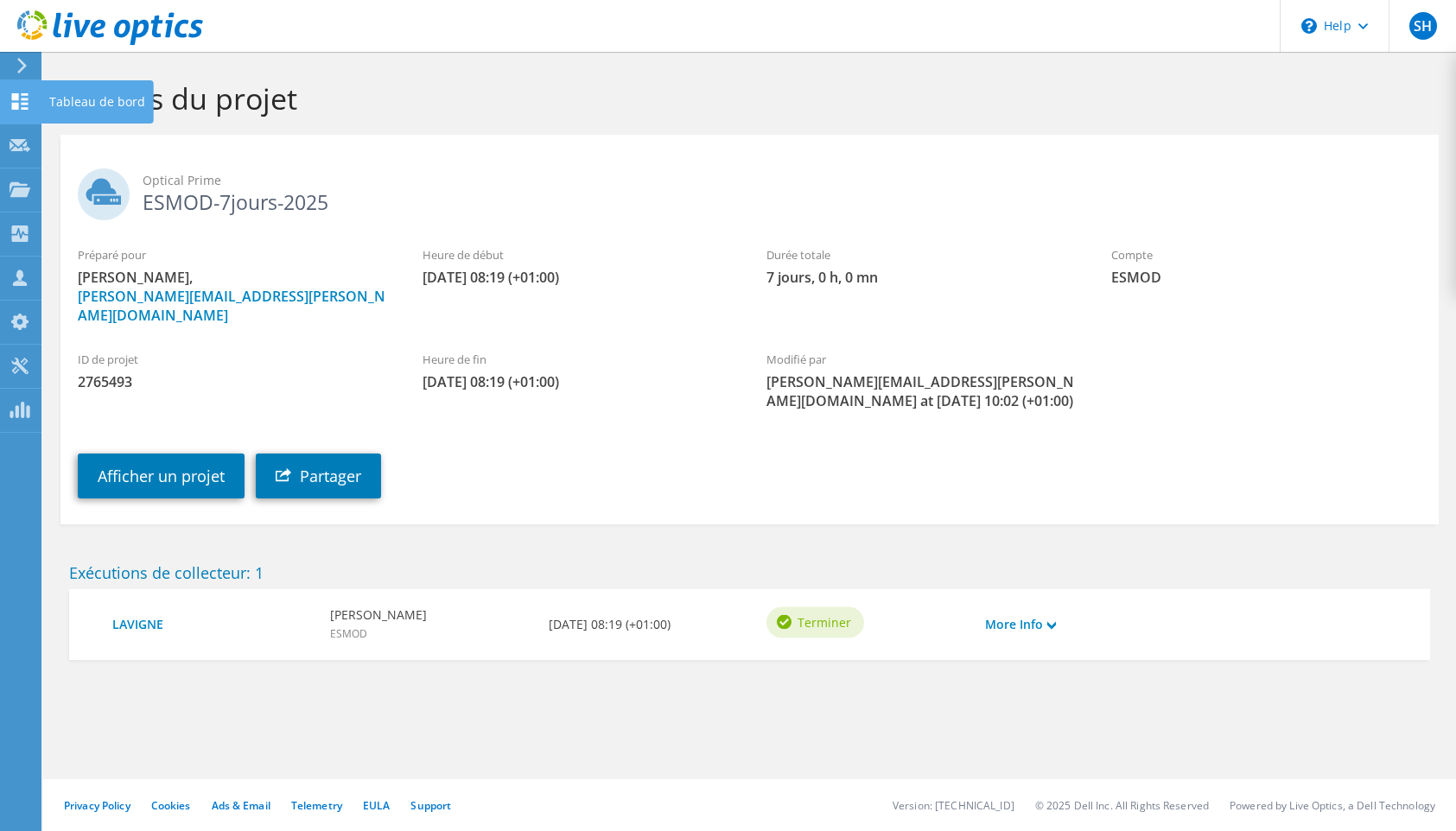
click at [14, 107] on use at bounding box center [20, 102] width 17 height 17
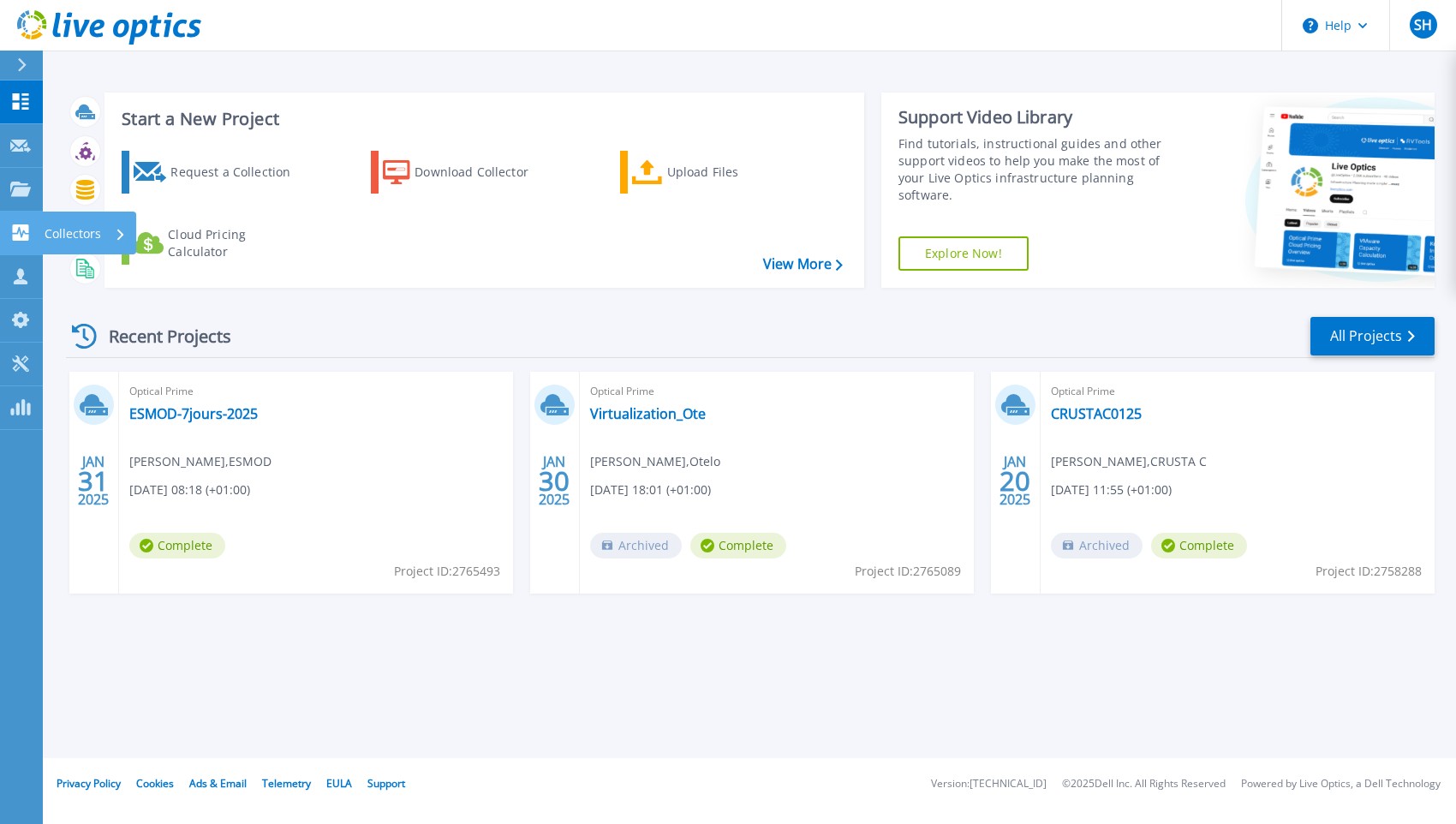
click at [123, 236] on div "Collectors" at bounding box center [85, 233] width 81 height 45
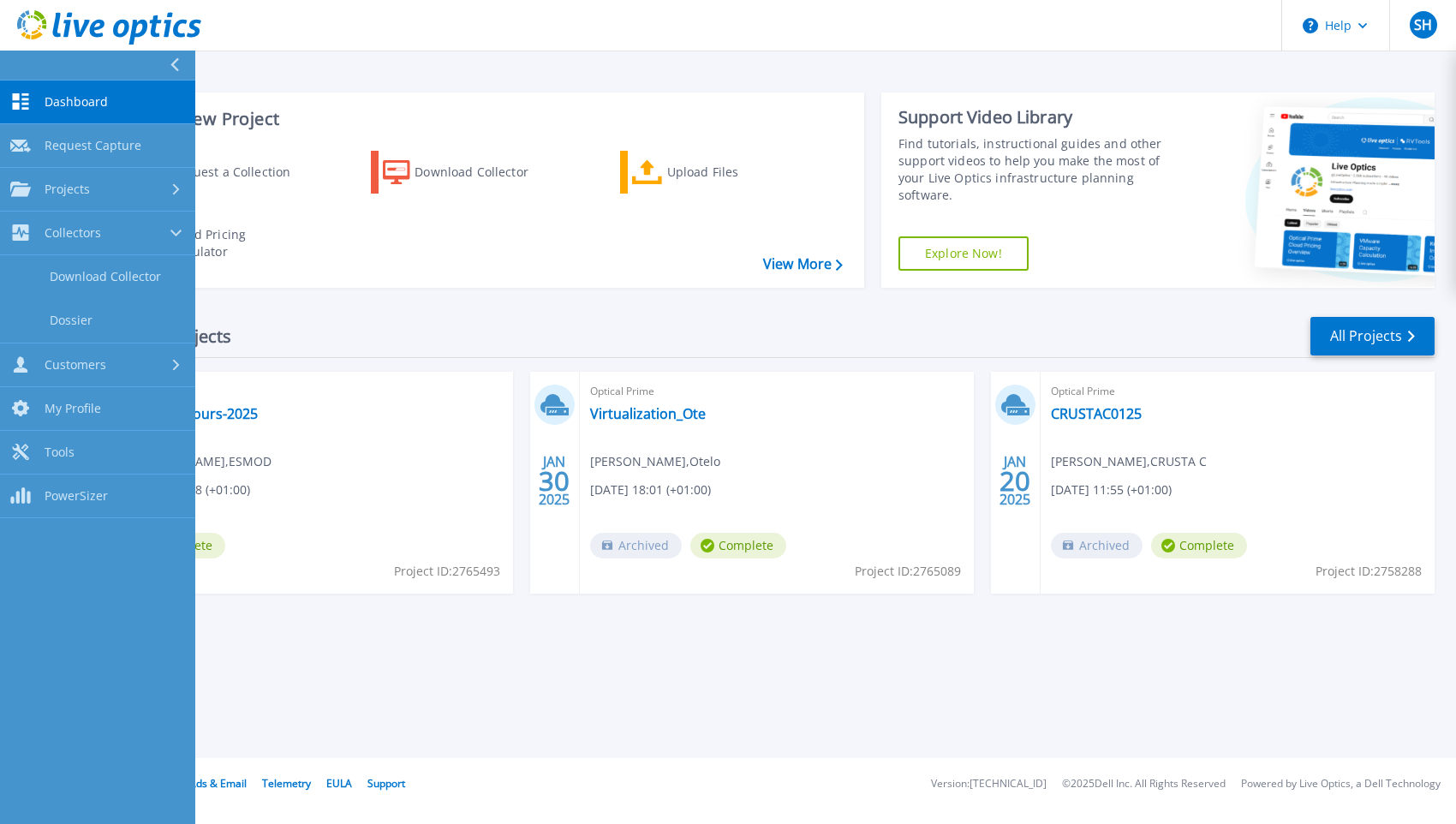
click at [258, 79] on div "Start a New Project Request a Collection Download Collector Upload Files Cloud …" at bounding box center [750, 190] width 1369 height 223
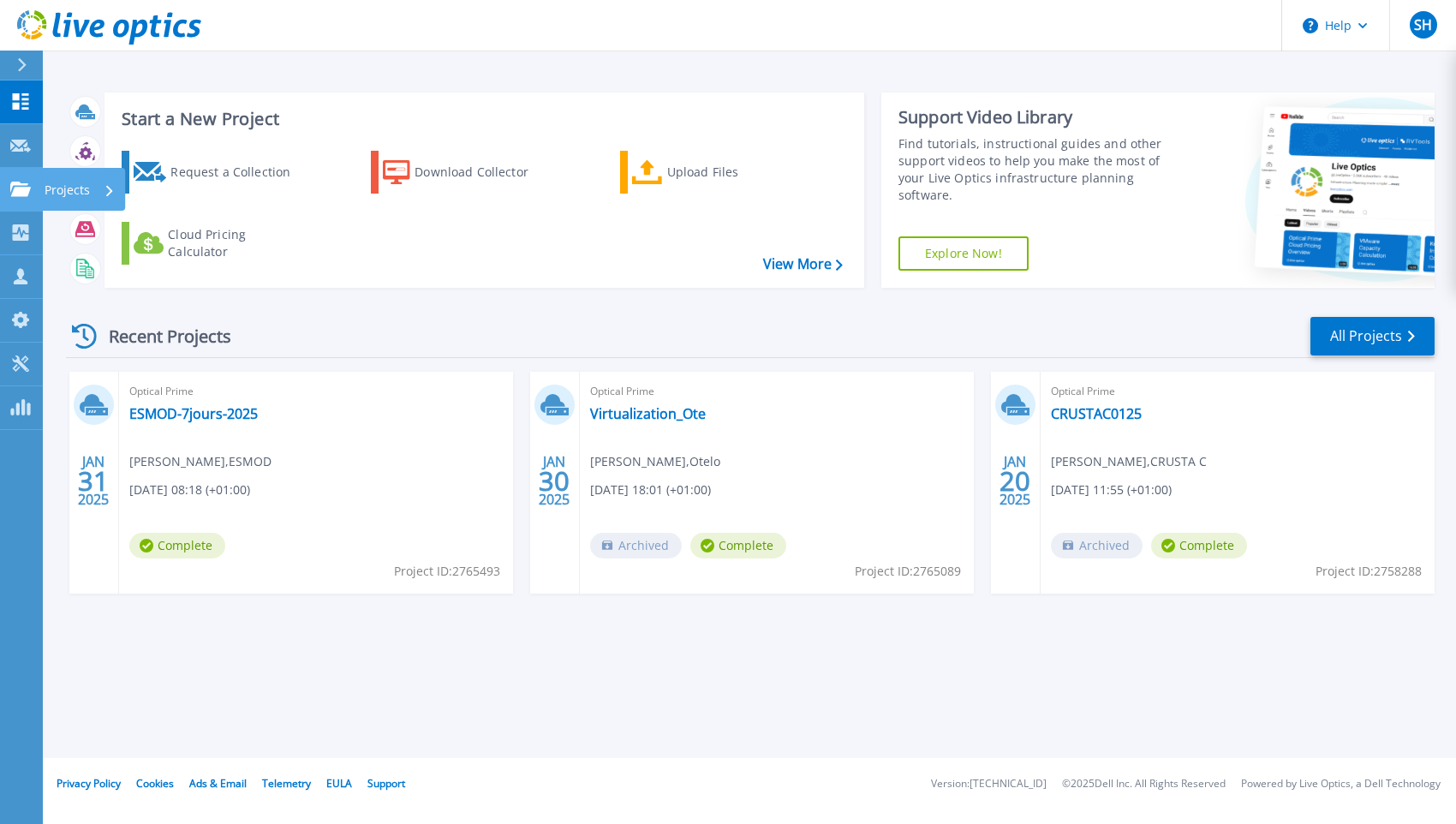
click at [24, 186] on icon at bounding box center [20, 188] width 21 height 15
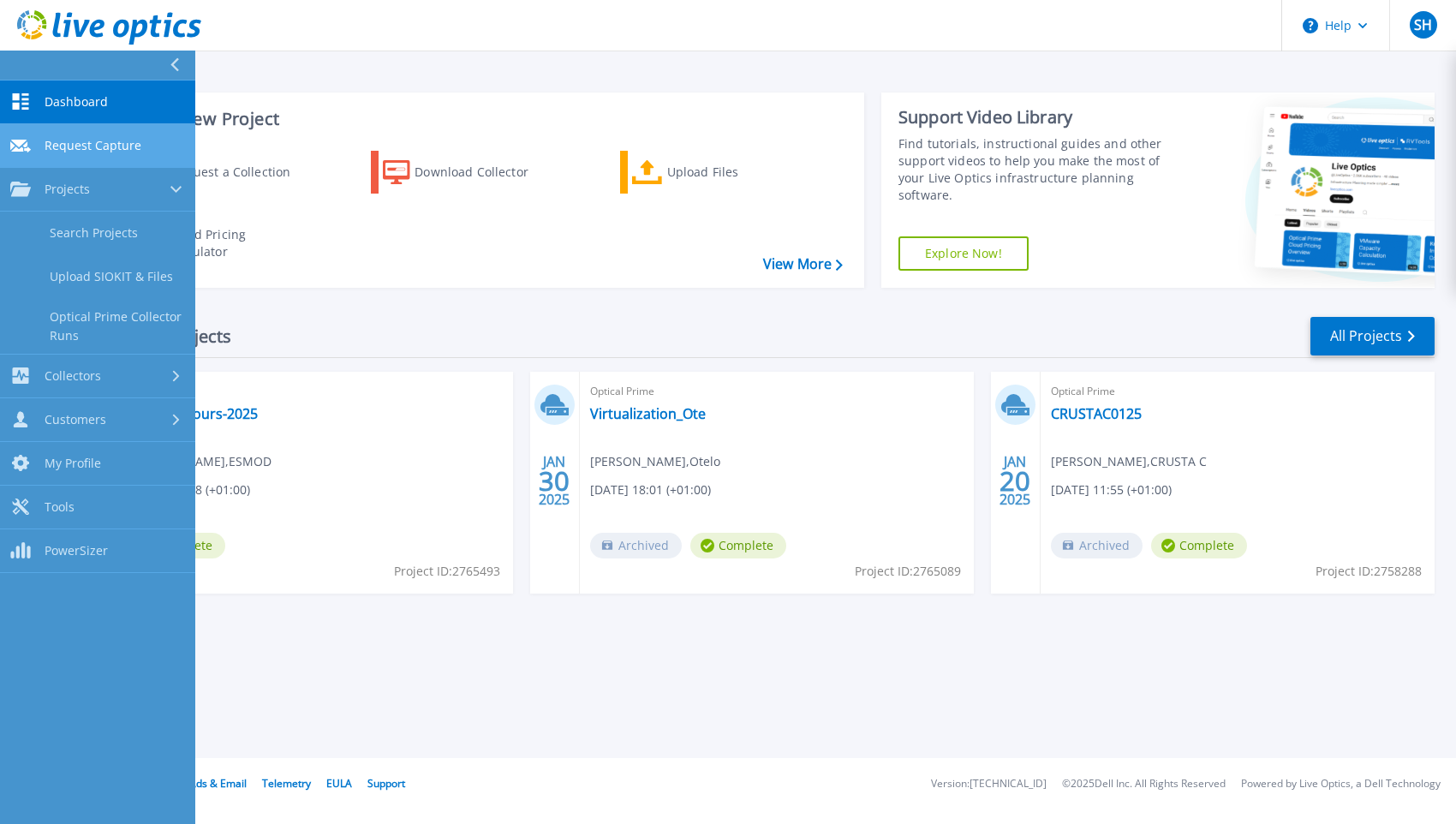
click at [25, 147] on icon at bounding box center [20, 146] width 21 height 13
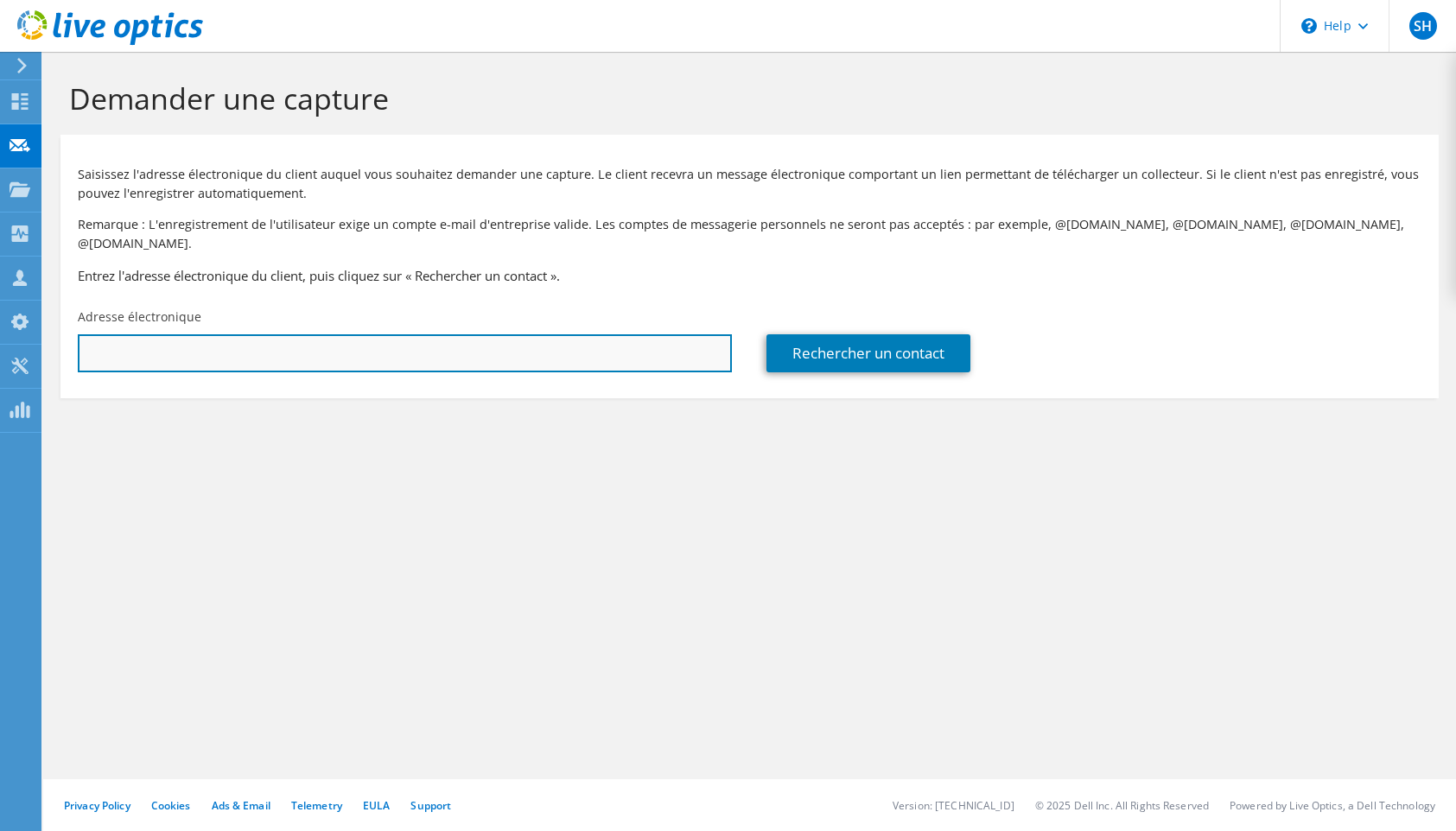
click at [359, 345] on input "text" at bounding box center [405, 353] width 654 height 38
click at [412, 334] on input "text" at bounding box center [405, 353] width 654 height 38
paste input "4 71 67 93 20"
click at [177, 334] on input "4 71 67 93 20" at bounding box center [405, 353] width 654 height 38
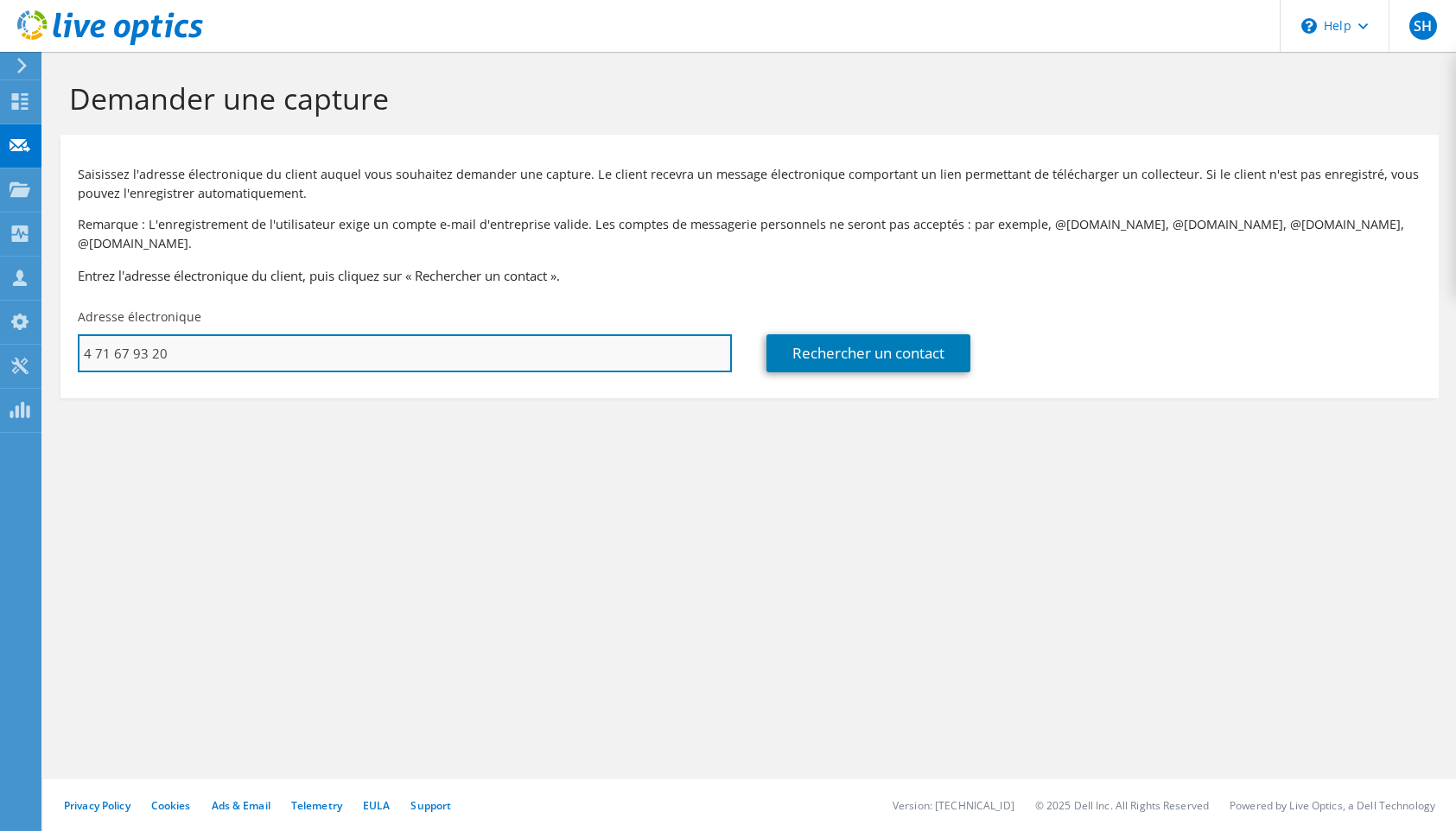
click at [177, 334] on input "4 71 67 93 20" at bounding box center [405, 353] width 654 height 38
paste input "marc-eric.basse@menuiseriesducentre.fr"
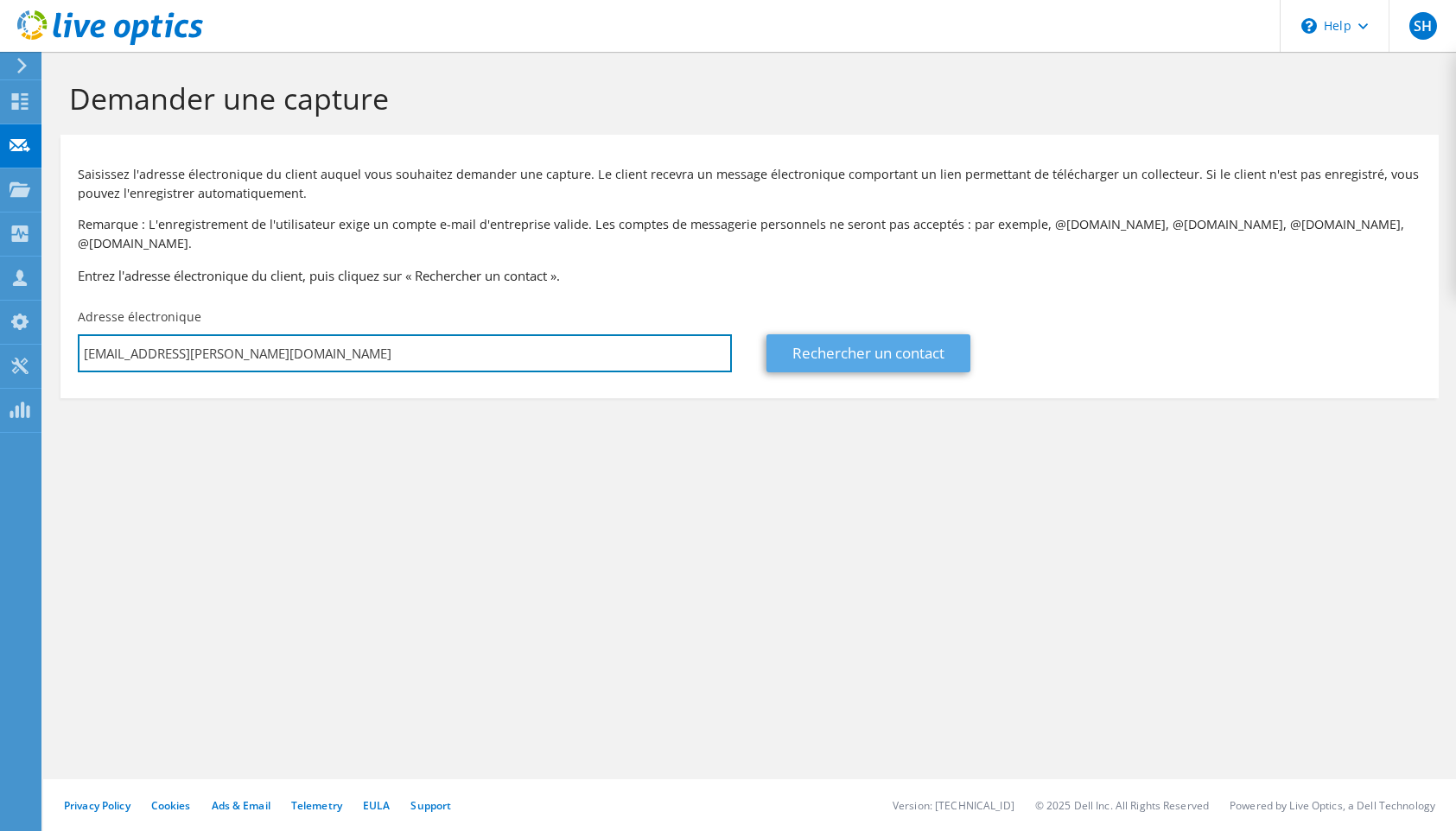
type input "marc-eric.basse@menuiseriesducentre.fr"
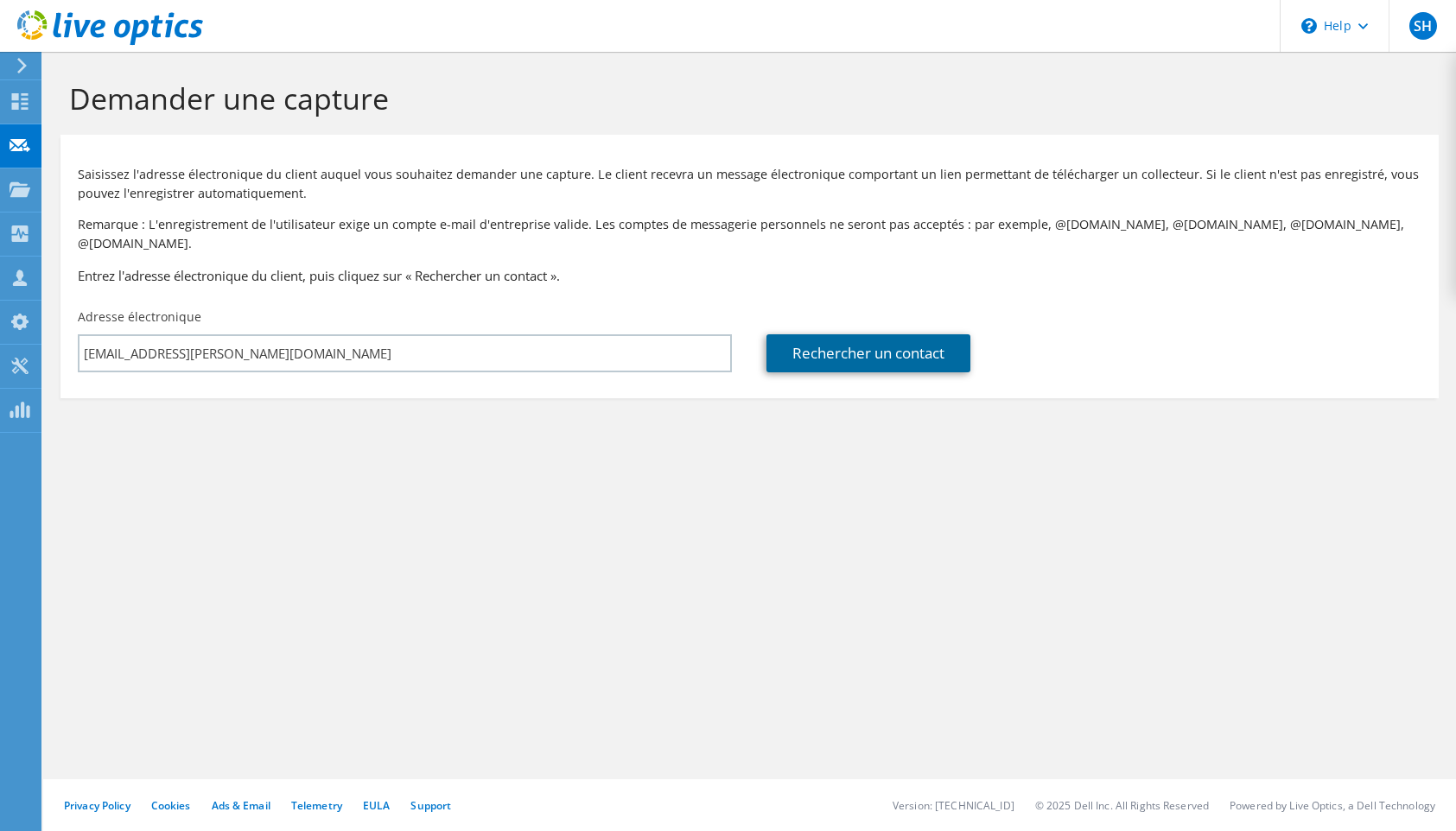
click at [858, 334] on link "Rechercher un contact" at bounding box center [868, 353] width 204 height 38
type input "2702048098"
type input "Marc-eric"
type input "Basse"
type input "[GEOGRAPHIC_DATA]"
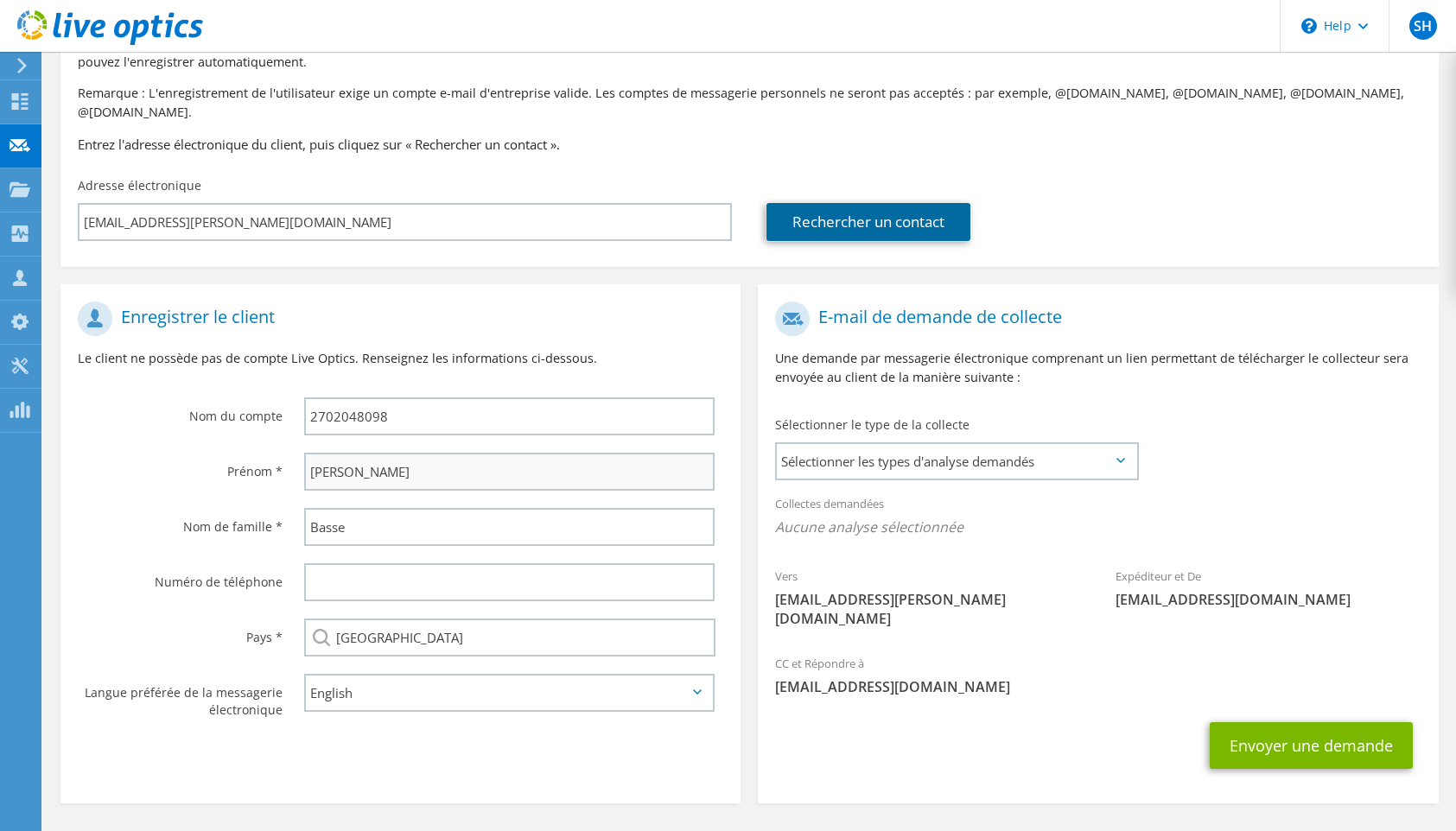
scroll to position [152, 0]
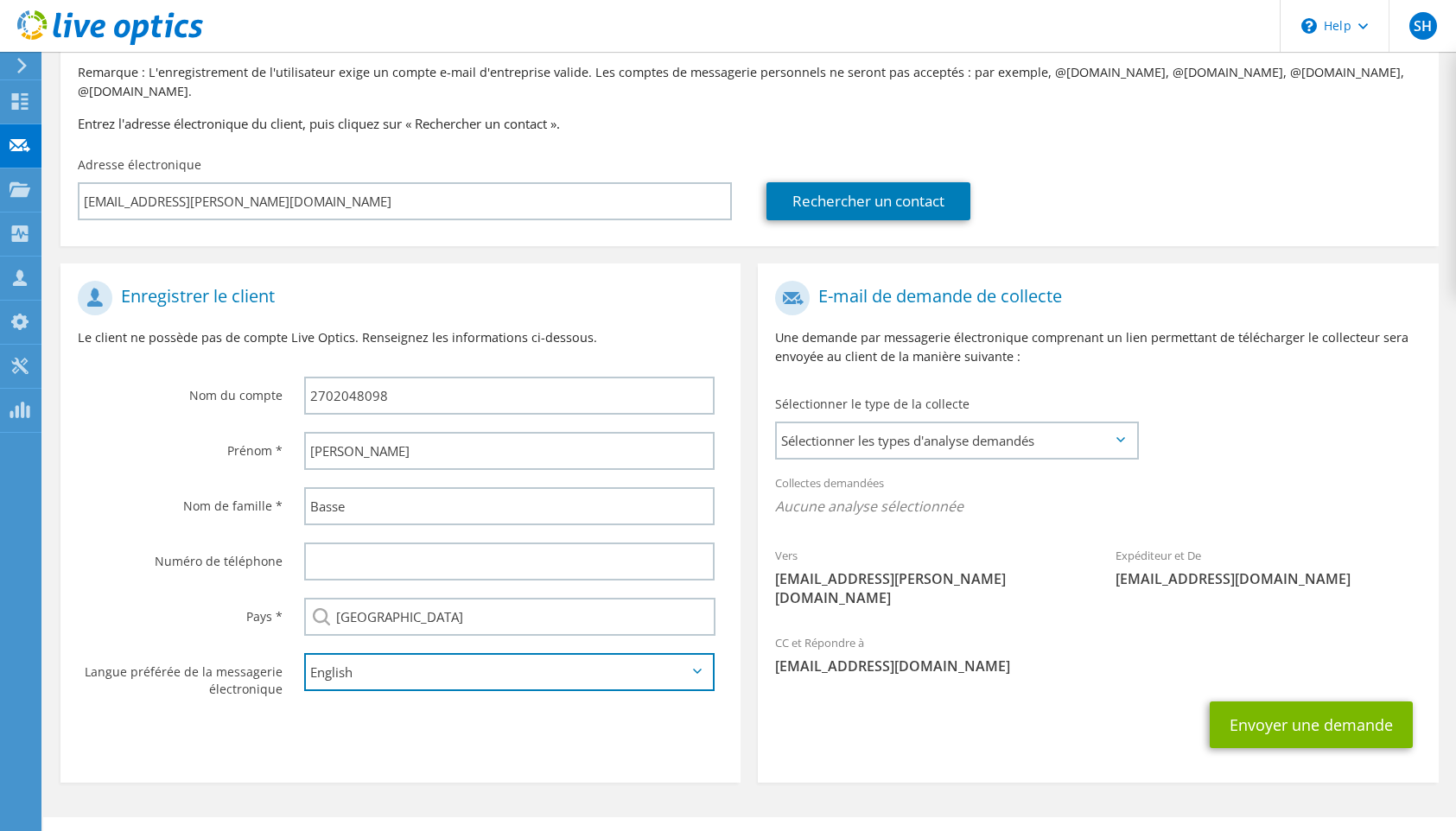
click at [402, 655] on select "English Deutsch Español Français Italiano Polski Português Русский 한국어 中文 日本語" at bounding box center [509, 671] width 410 height 38
select select "fr-FR"
click at [304, 653] on select "English Deutsch Español Français Italiano Polski Português Русский 한국어 中文 日本語" at bounding box center [509, 671] width 410 height 38
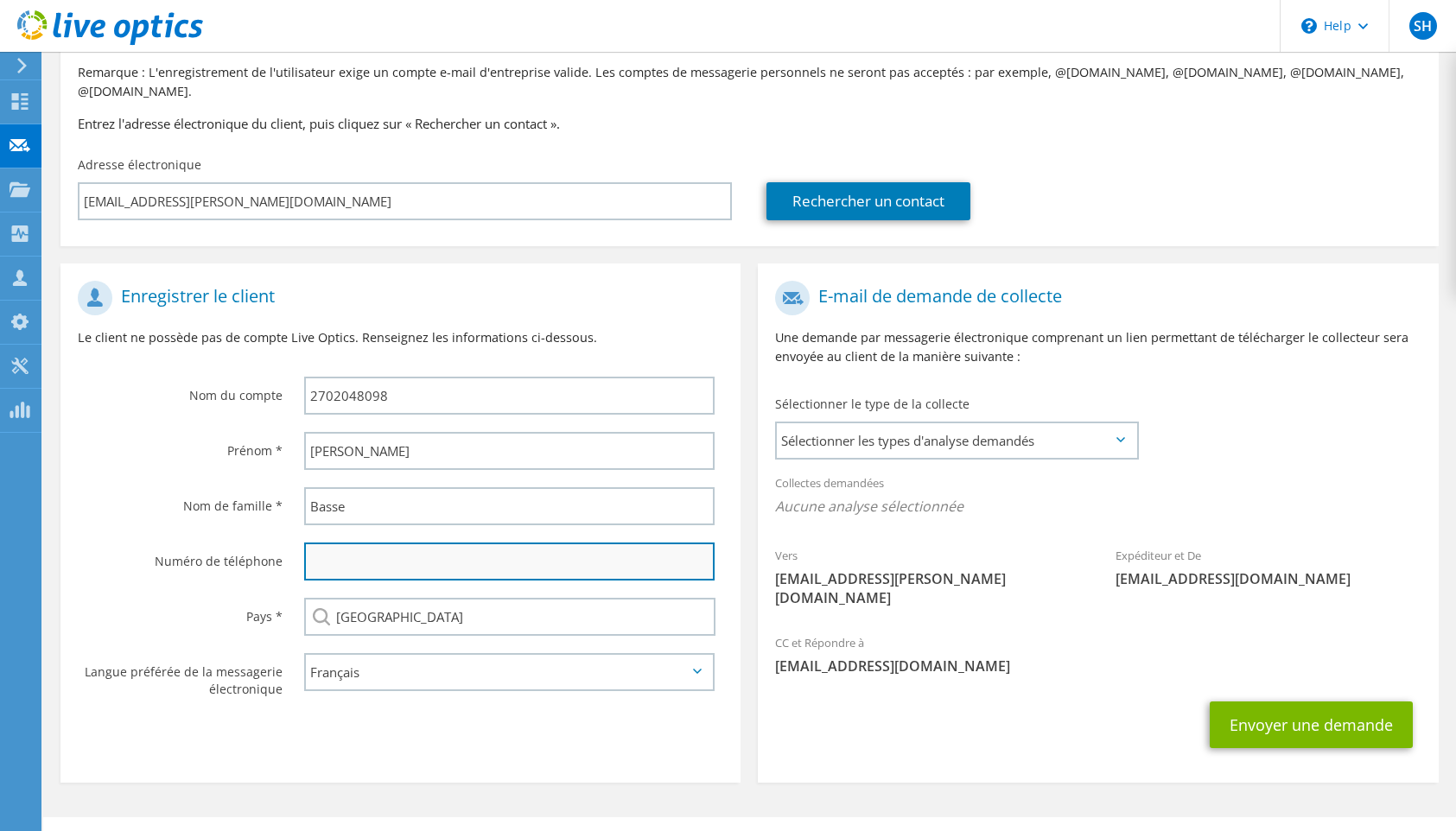
click at [330, 549] on input "text" at bounding box center [509, 561] width 410 height 38
paste input "[EMAIL_ADDRESS][PERSON_NAME][DOMAIN_NAME]"
type input "[EMAIL_ADDRESS][PERSON_NAME][DOMAIN_NAME]"
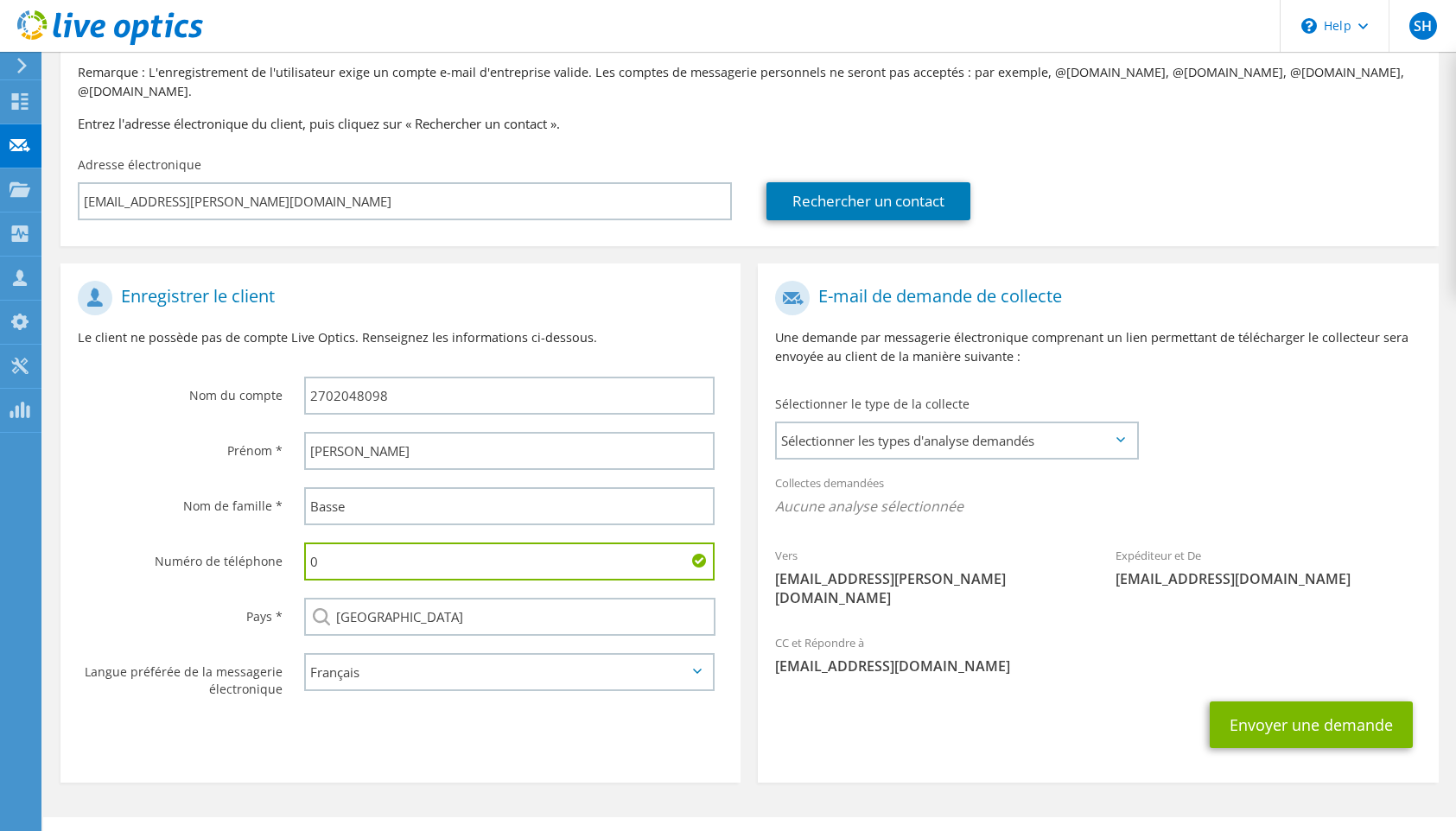
paste input "4 71 67 93 20"
type input "04 71 67 93 20"
click at [547, 719] on section "Enregistrer le client Le client ne possède pas de compte Live Optics. Renseigne…" at bounding box center [400, 523] width 680 height 520
click at [887, 426] on span "Sélectionner les types d'analyse demandés" at bounding box center [956, 441] width 358 height 35
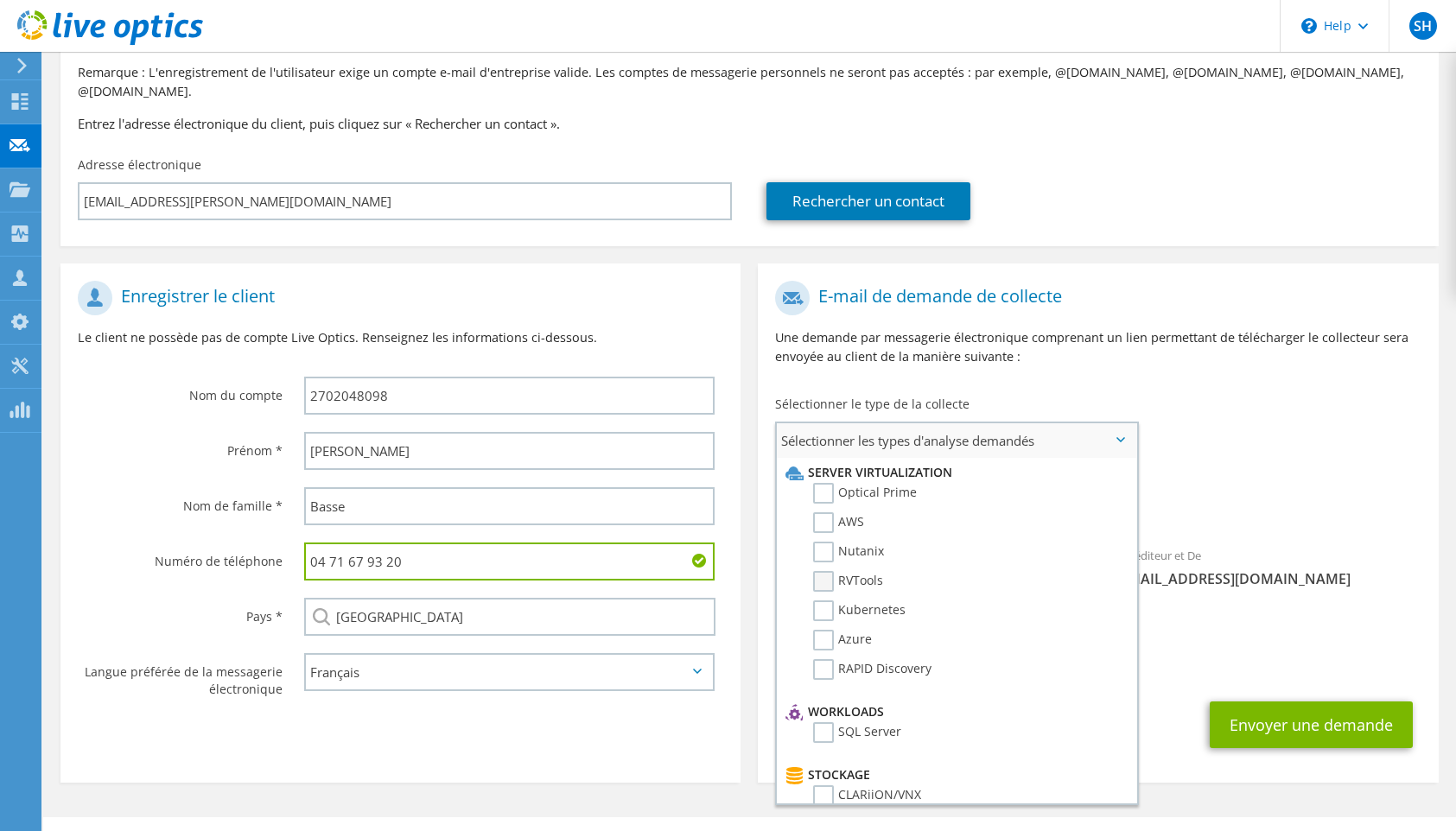
click at [833, 571] on label "RVTools" at bounding box center [847, 581] width 70 height 21
click at [0, 0] on input "RVTools" at bounding box center [0, 0] width 0 height 0
click at [825, 479] on label "Optical Prime" at bounding box center [864, 489] width 104 height 21
click at [0, 0] on input "Optical Prime" at bounding box center [0, 0] width 0 height 0
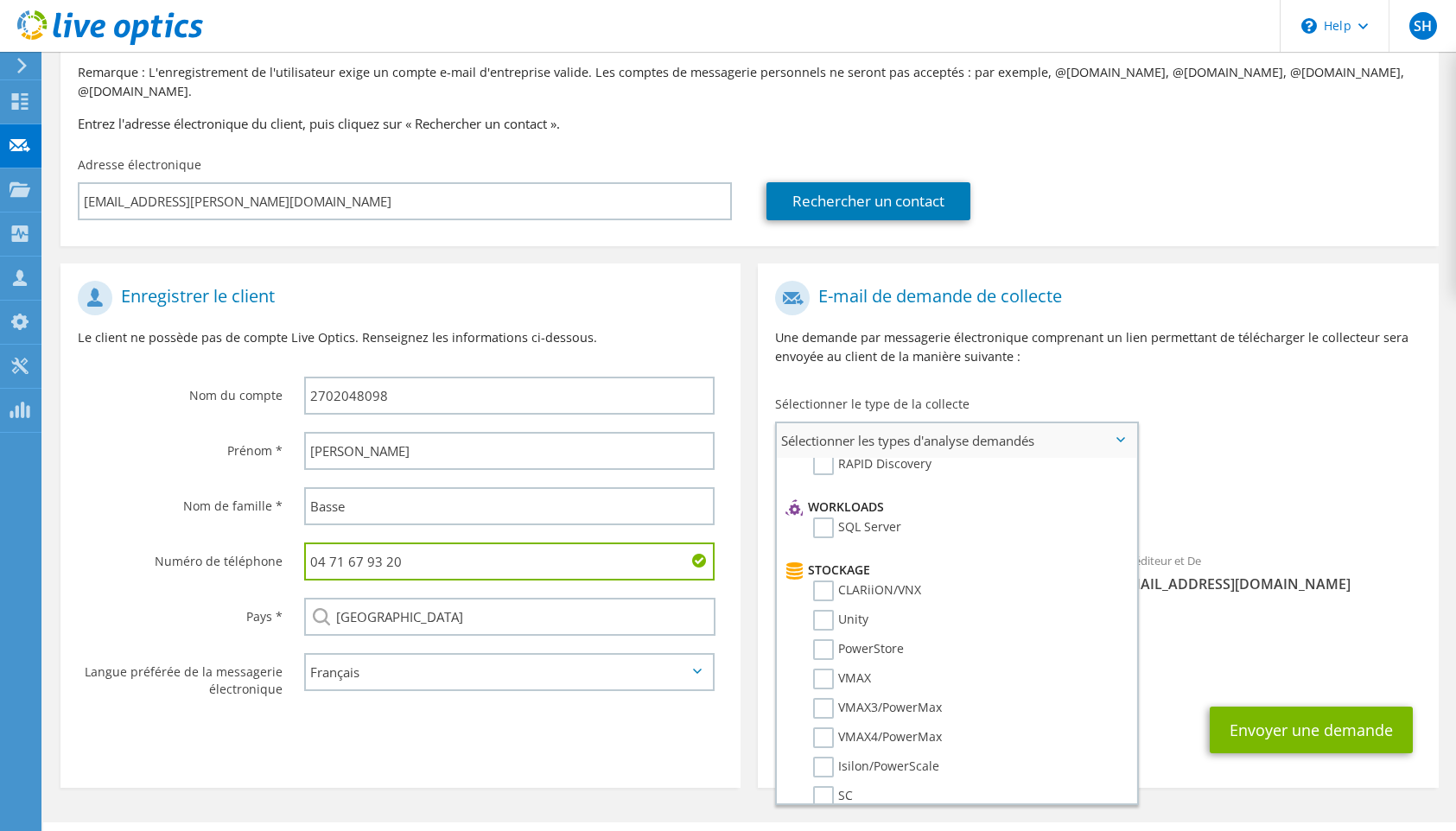
scroll to position [206, 0]
click at [827, 517] on label "SQL Server" at bounding box center [857, 527] width 88 height 21
click at [0, 0] on input "SQL Server" at bounding box center [0, 0] width 0 height 0
click at [828, 718] on label "SC" at bounding box center [832, 728] width 39 height 21
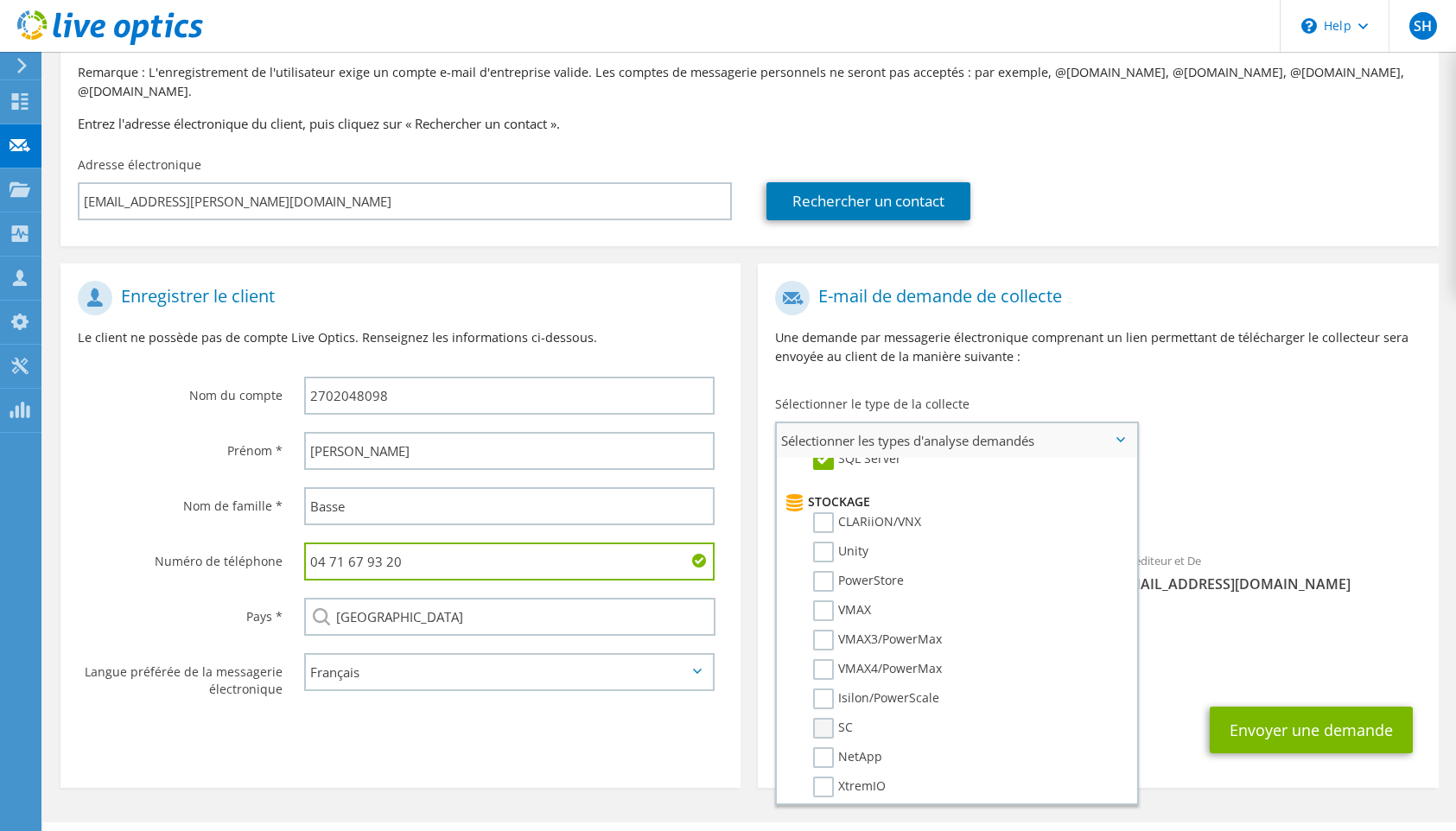
click at [0, 0] on input "SC" at bounding box center [0, 0] width 0 height 0
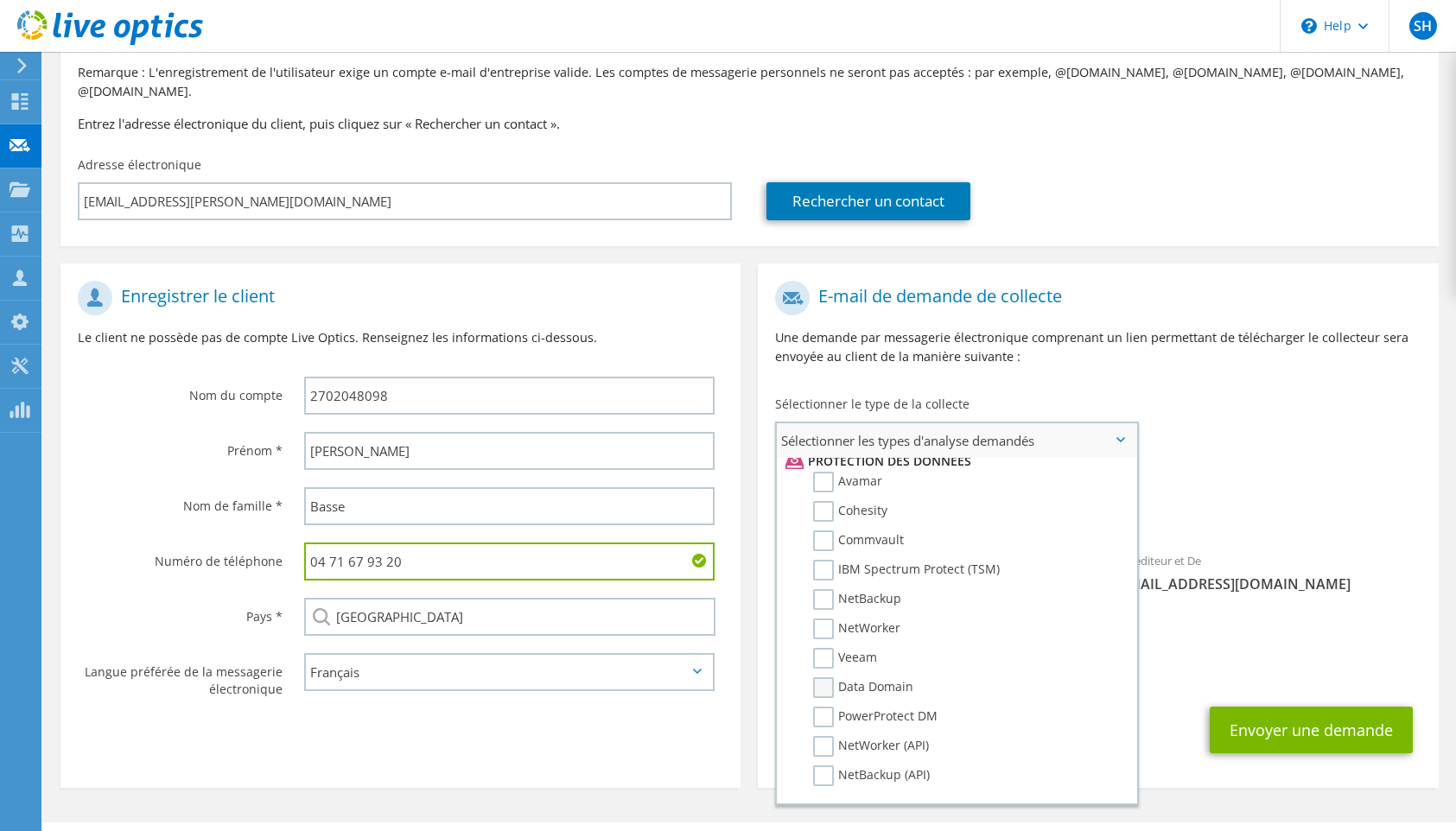
scroll to position [764, 0]
click at [832, 643] on label "Veeam" at bounding box center [845, 653] width 64 height 21
click at [0, 0] on input "Veeam" at bounding box center [0, 0] width 0 height 0
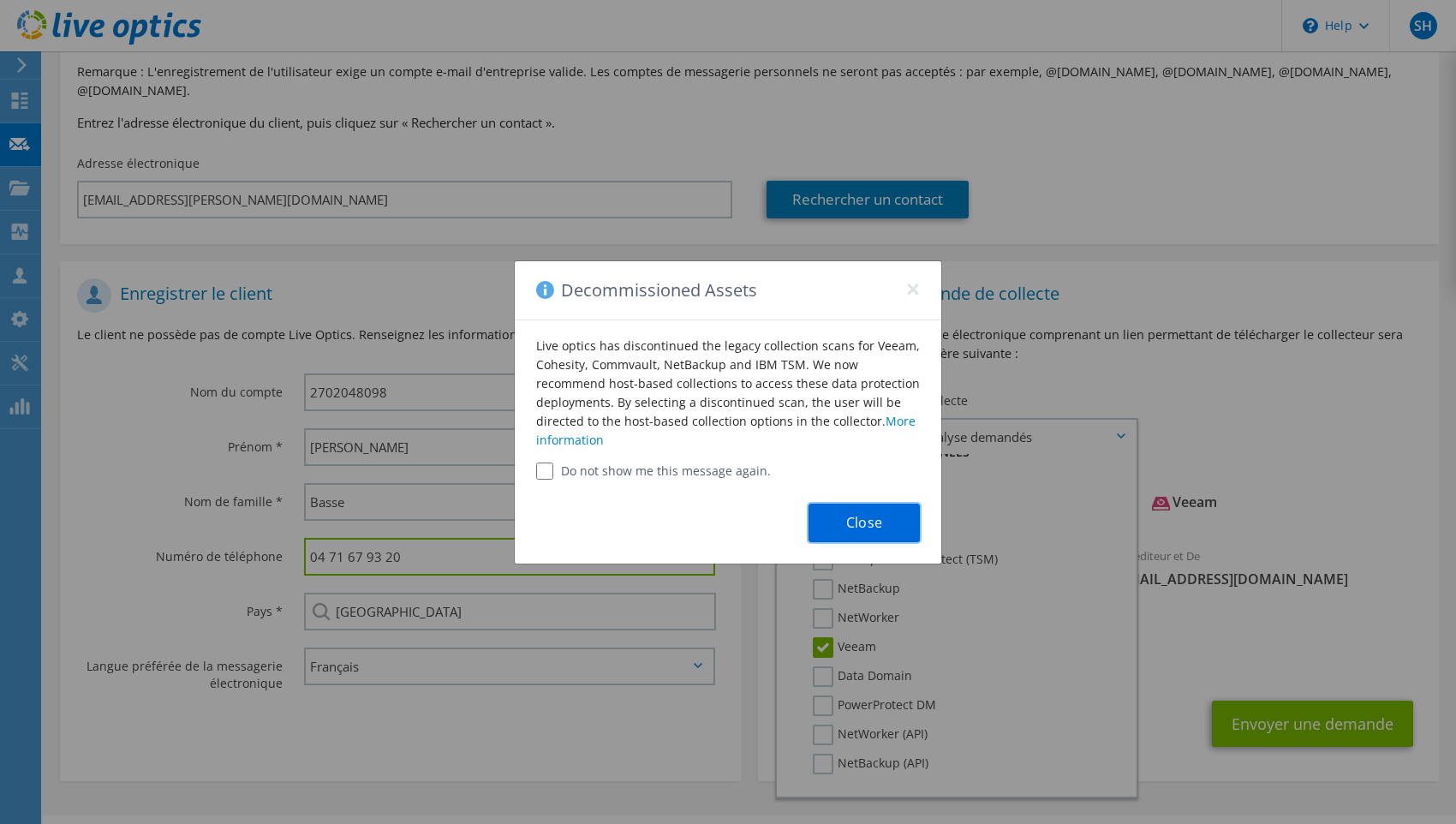
click at [870, 531] on button "Close" at bounding box center [864, 523] width 111 height 38
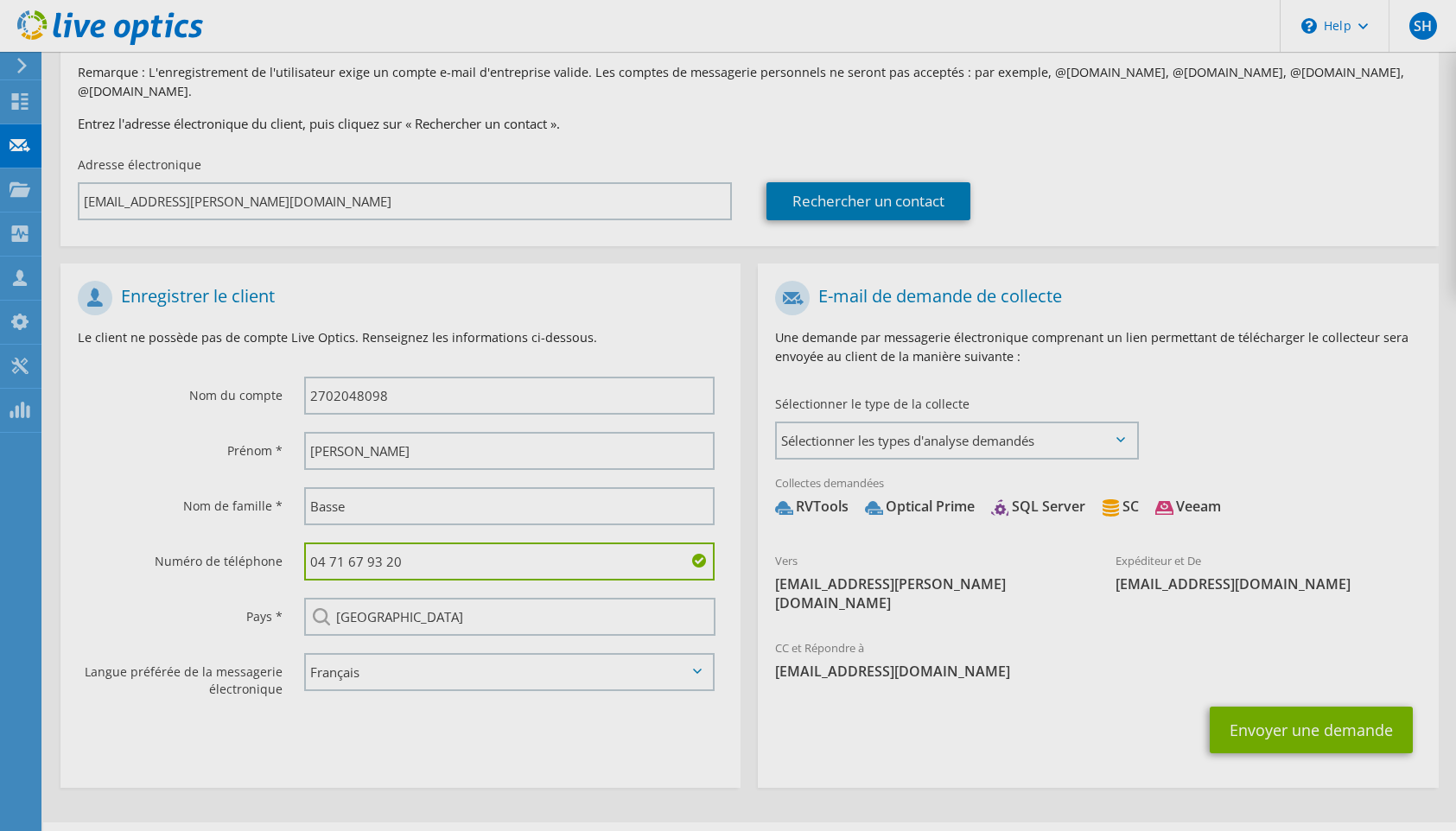
scroll to position [157, 0]
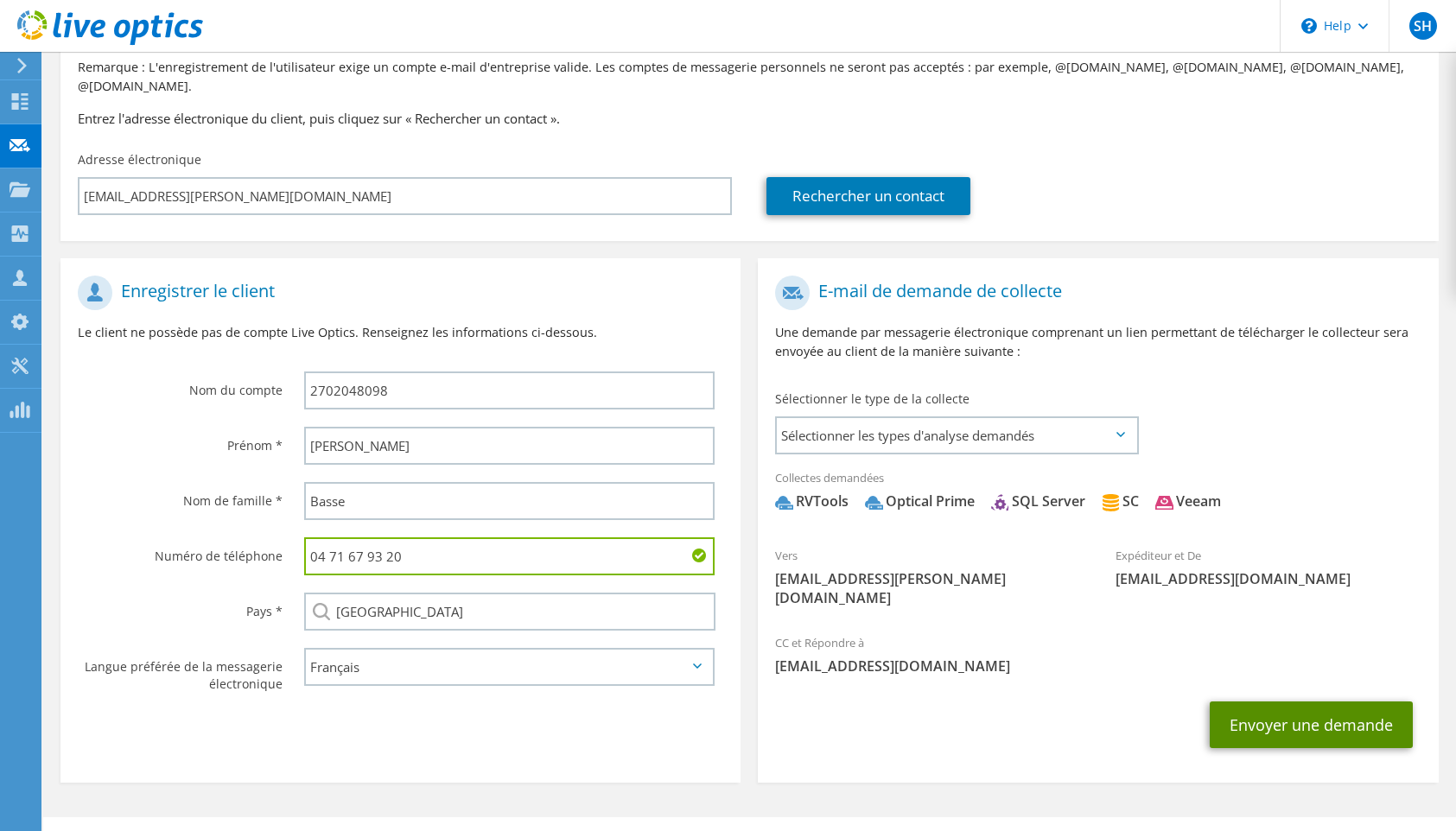
click at [1274, 702] on button "Envoyer une demande" at bounding box center [1310, 724] width 203 height 47
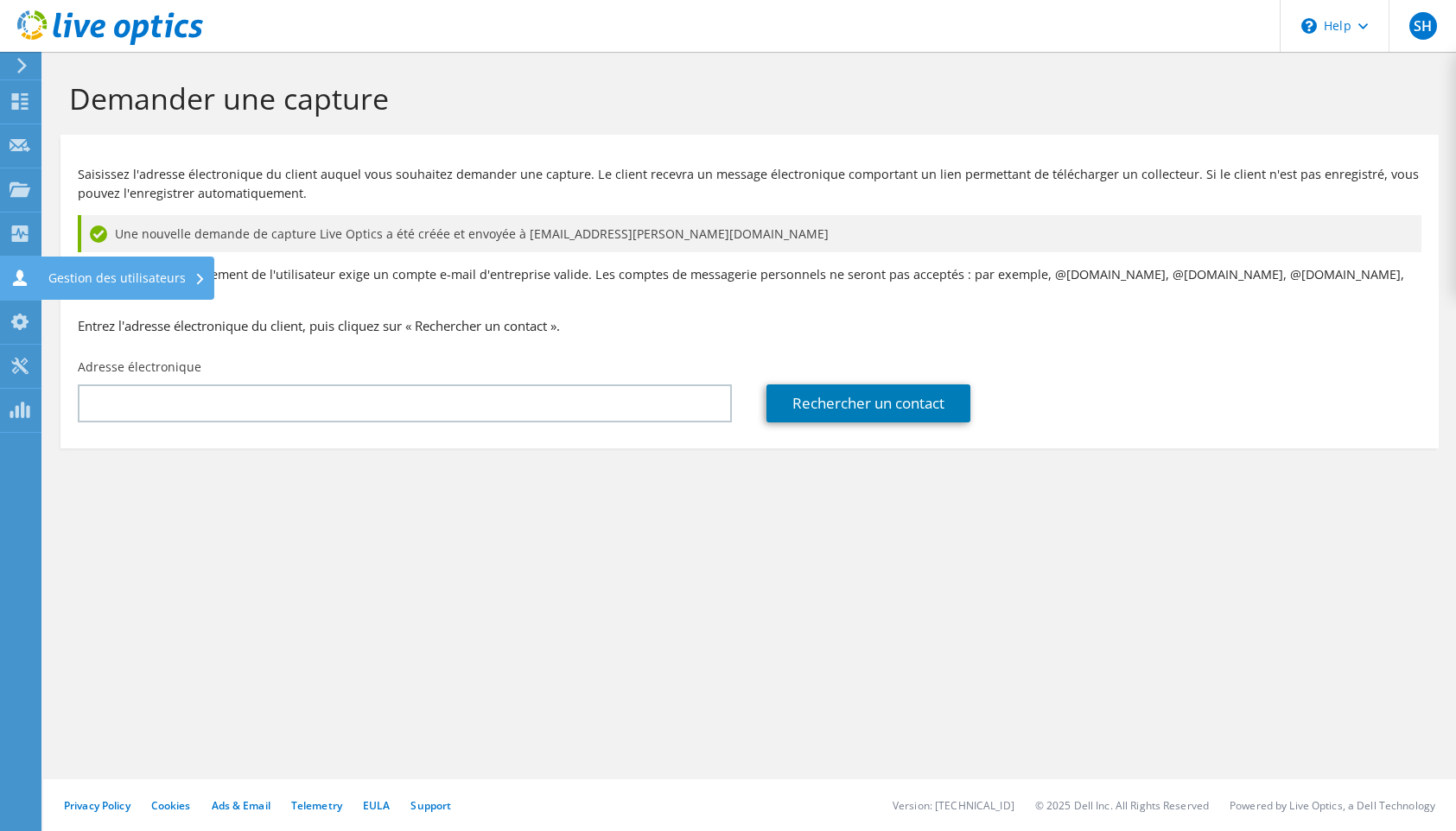
click at [95, 265] on div "Gestion des utilisateurs" at bounding box center [127, 277] width 174 height 43
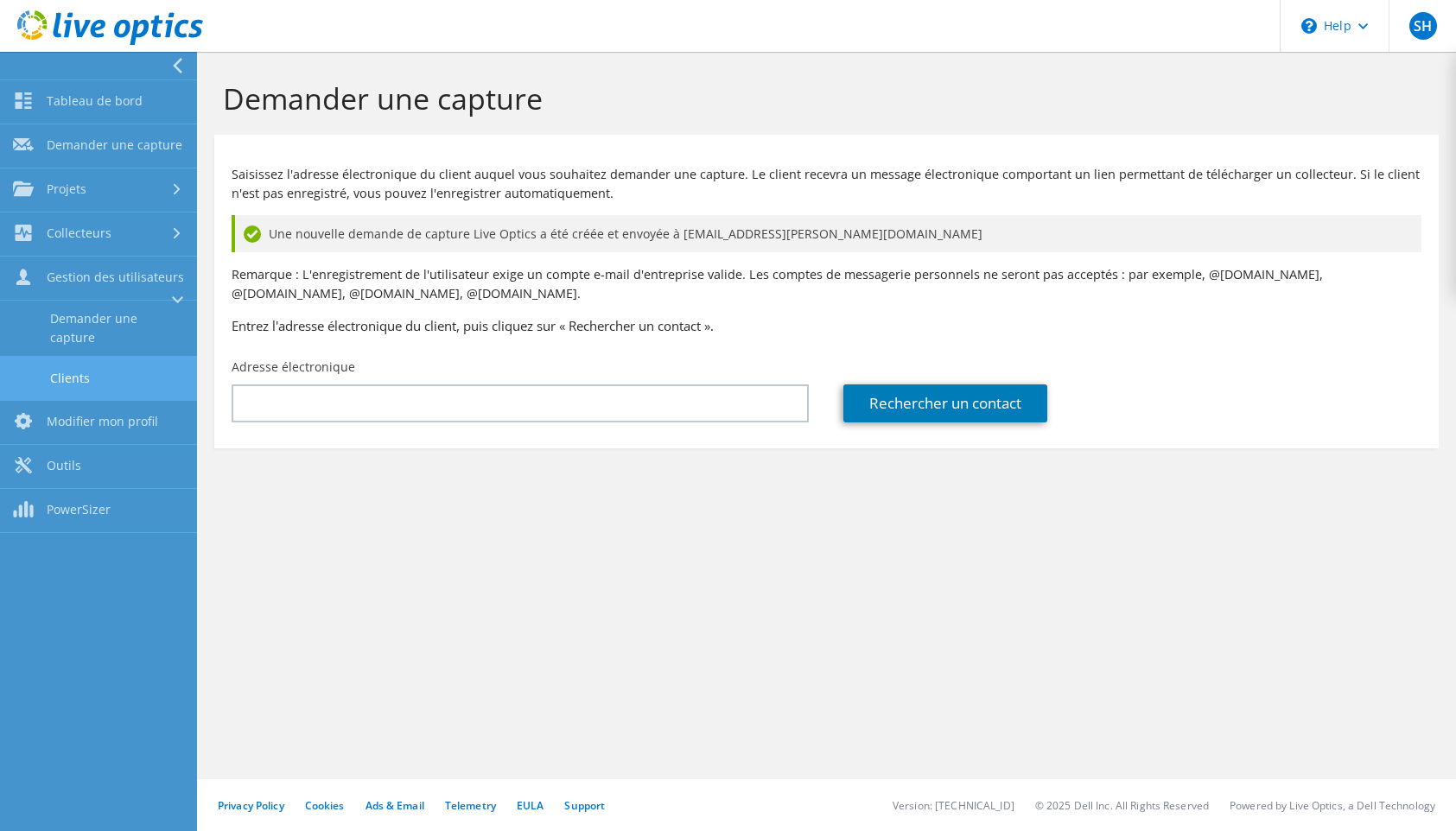
click at [81, 377] on link "Clients" at bounding box center [98, 378] width 197 height 44
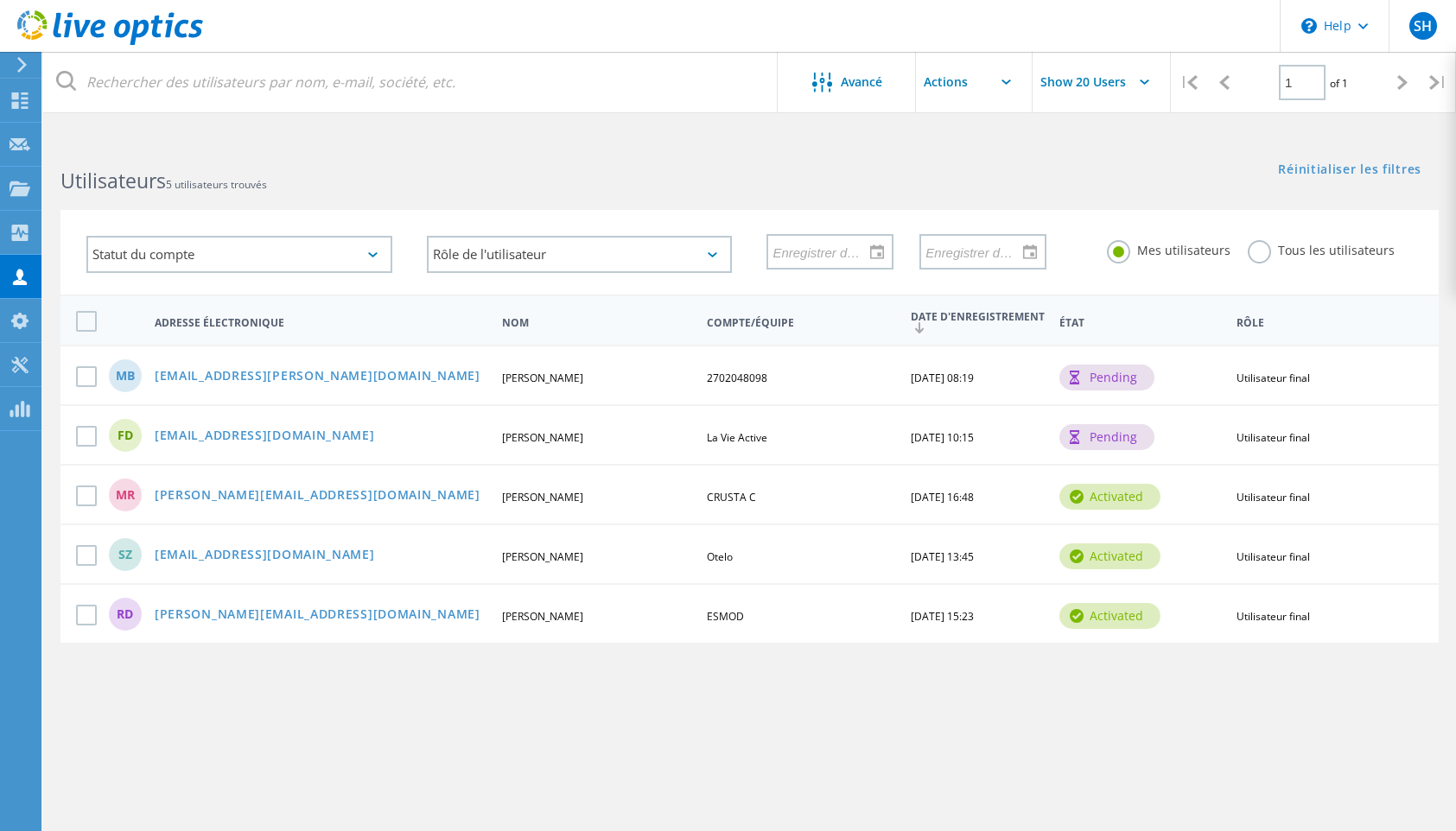
click at [1121, 435] on div "pending" at bounding box center [1107, 437] width 95 height 26
click at [1126, 377] on div "pending" at bounding box center [1107, 377] width 95 height 26
click at [1003, 80] on icon at bounding box center [1006, 83] width 9 height 6
click at [84, 376] on label at bounding box center [90, 376] width 28 height 21
click at [0, 0] on input "checkbox" at bounding box center [0, 0] width 0 height 0
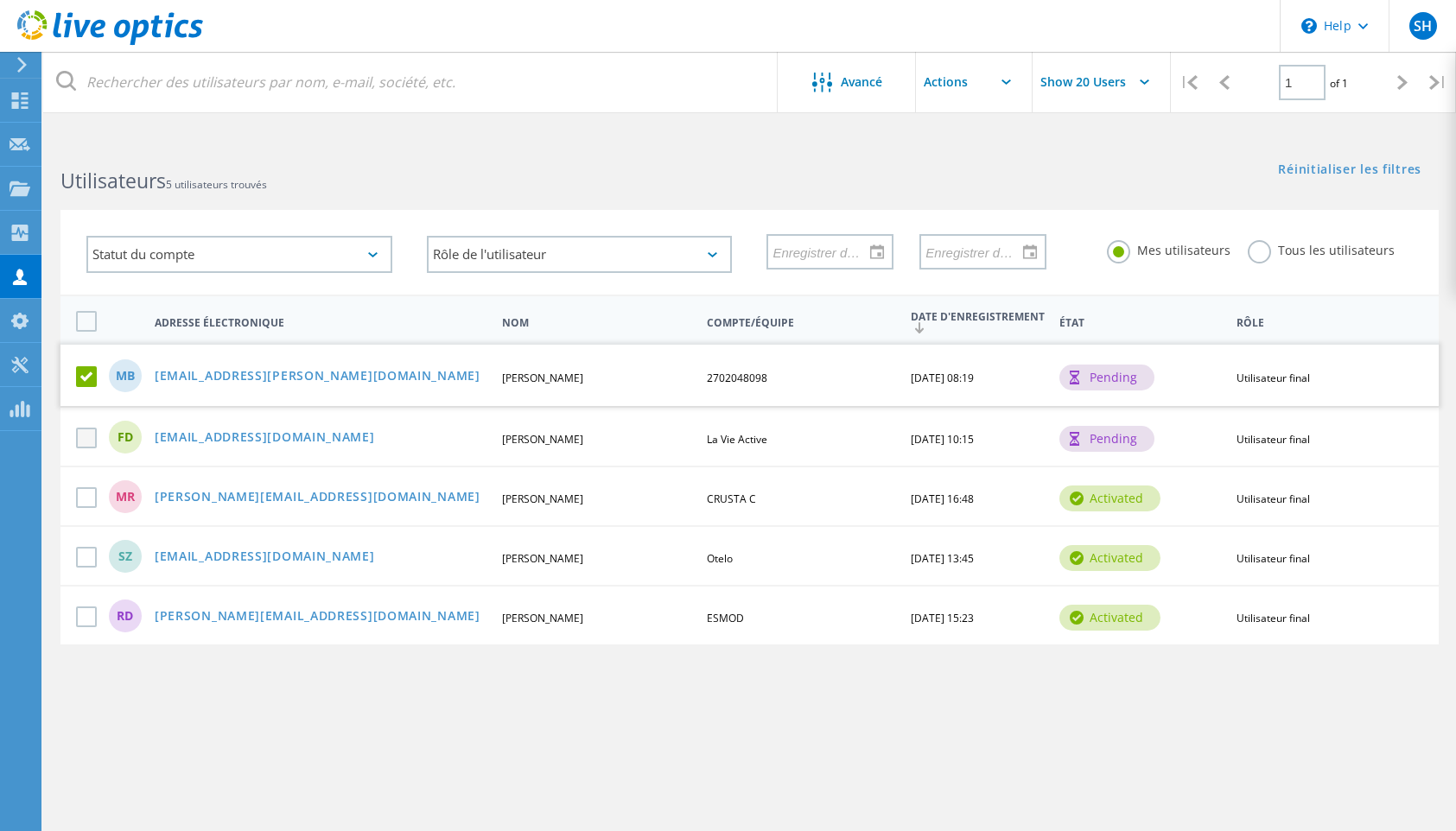
click at [89, 436] on label at bounding box center [90, 438] width 28 height 21
click at [0, 0] on input "checkbox" at bounding box center [0, 0] width 0 height 0
click at [1003, 82] on icon at bounding box center [1006, 83] width 9 height 6
click at [958, 81] on input "text" at bounding box center [1002, 82] width 173 height 61
click at [841, 139] on html "\n Help Explore Helpful Articles Contact Support SH Partenaire [PERSON_NAME] [E…" at bounding box center [728, 448] width 1456 height 896
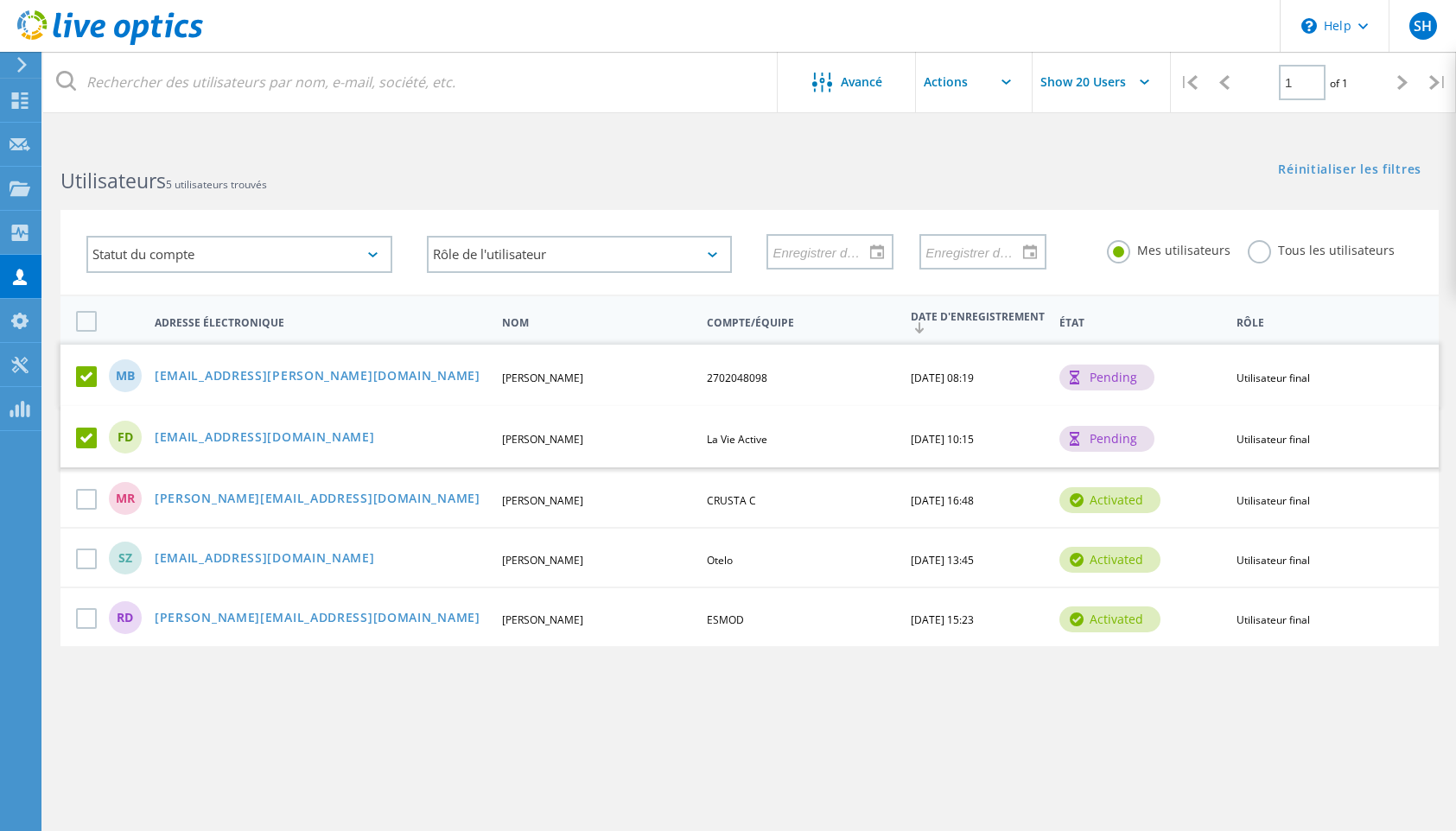
click at [80, 434] on label at bounding box center [90, 438] width 28 height 21
click at [0, 0] on input "checkbox" at bounding box center [0, 0] width 0 height 0
click at [939, 84] on input "text" at bounding box center [1002, 82] width 173 height 61
click at [1157, 145] on div "Réinitialiser les filtres Afficher les filtres" at bounding box center [1102, 158] width 706 height 32
click at [223, 376] on link "[EMAIL_ADDRESS][PERSON_NAME][DOMAIN_NAME]" at bounding box center [317, 377] width 326 height 15
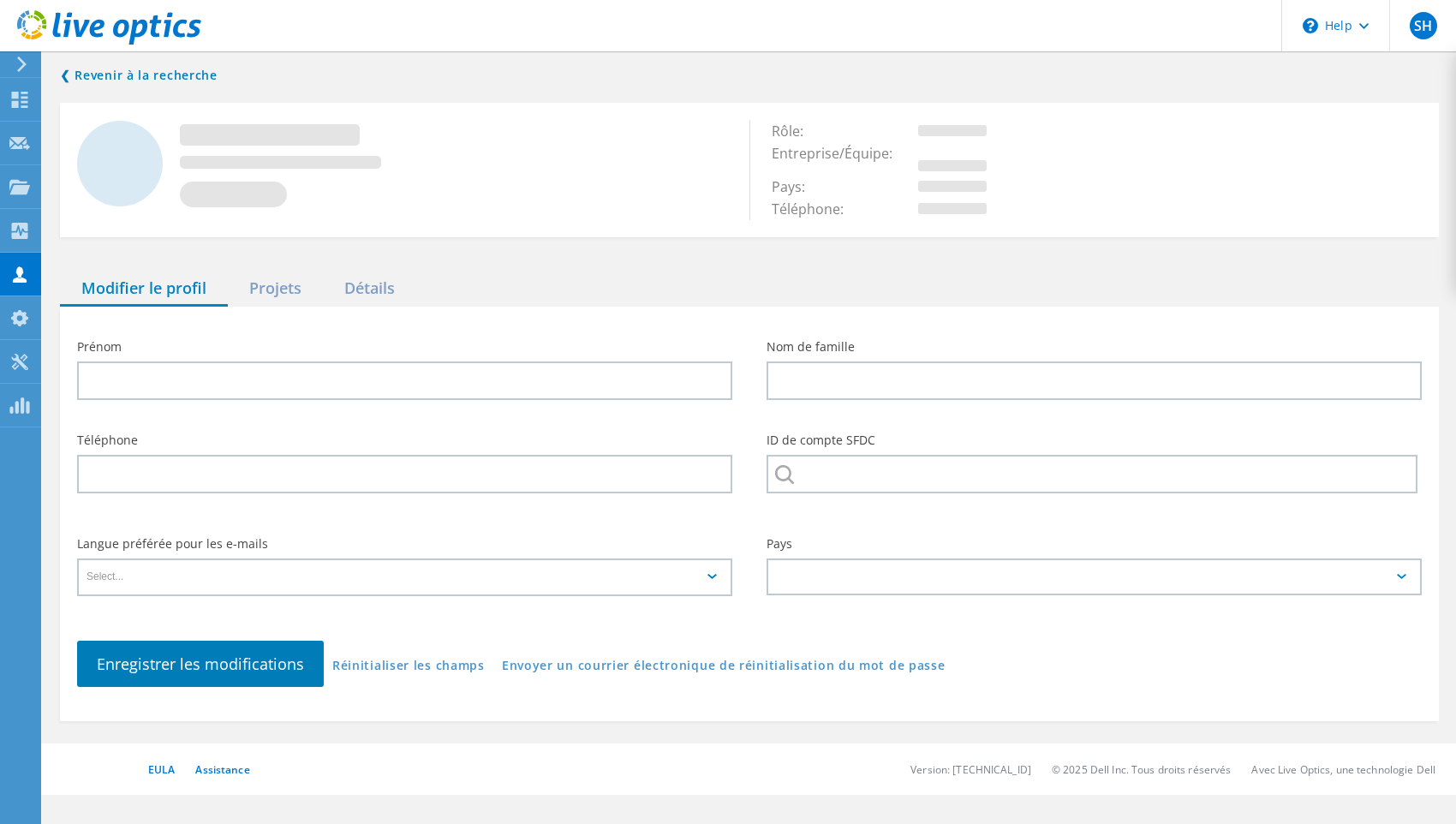
type input "[PERSON_NAME]"
type input "Basse"
type input "04 71 67 93 20"
type input "2702048098"
type input "Français"
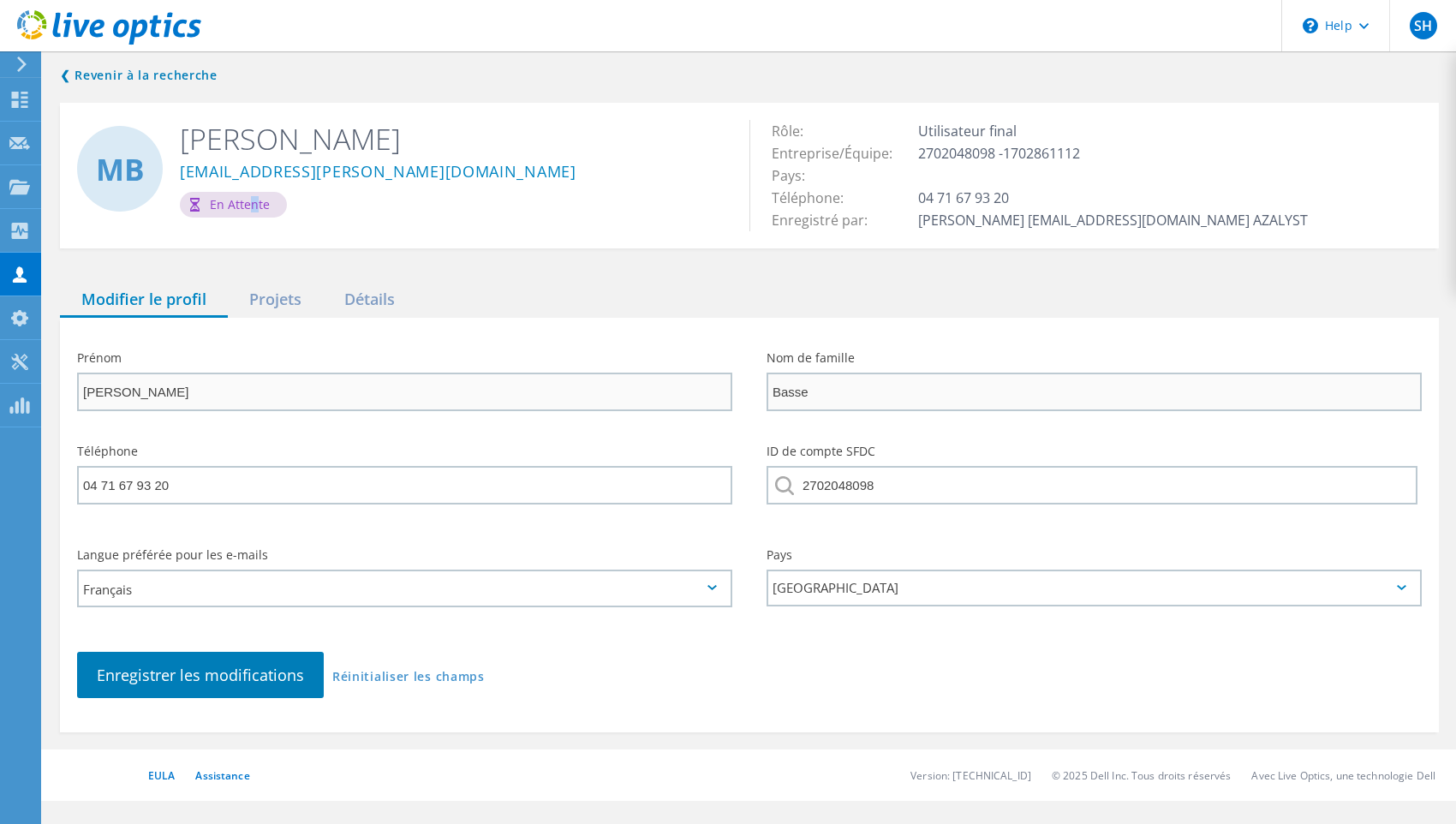
click at [247, 208] on div "En attente" at bounding box center [234, 205] width 107 height 25
click at [235, 206] on div "En attente" at bounding box center [234, 205] width 107 height 25
click at [272, 310] on div "Projets" at bounding box center [275, 300] width 95 height 36
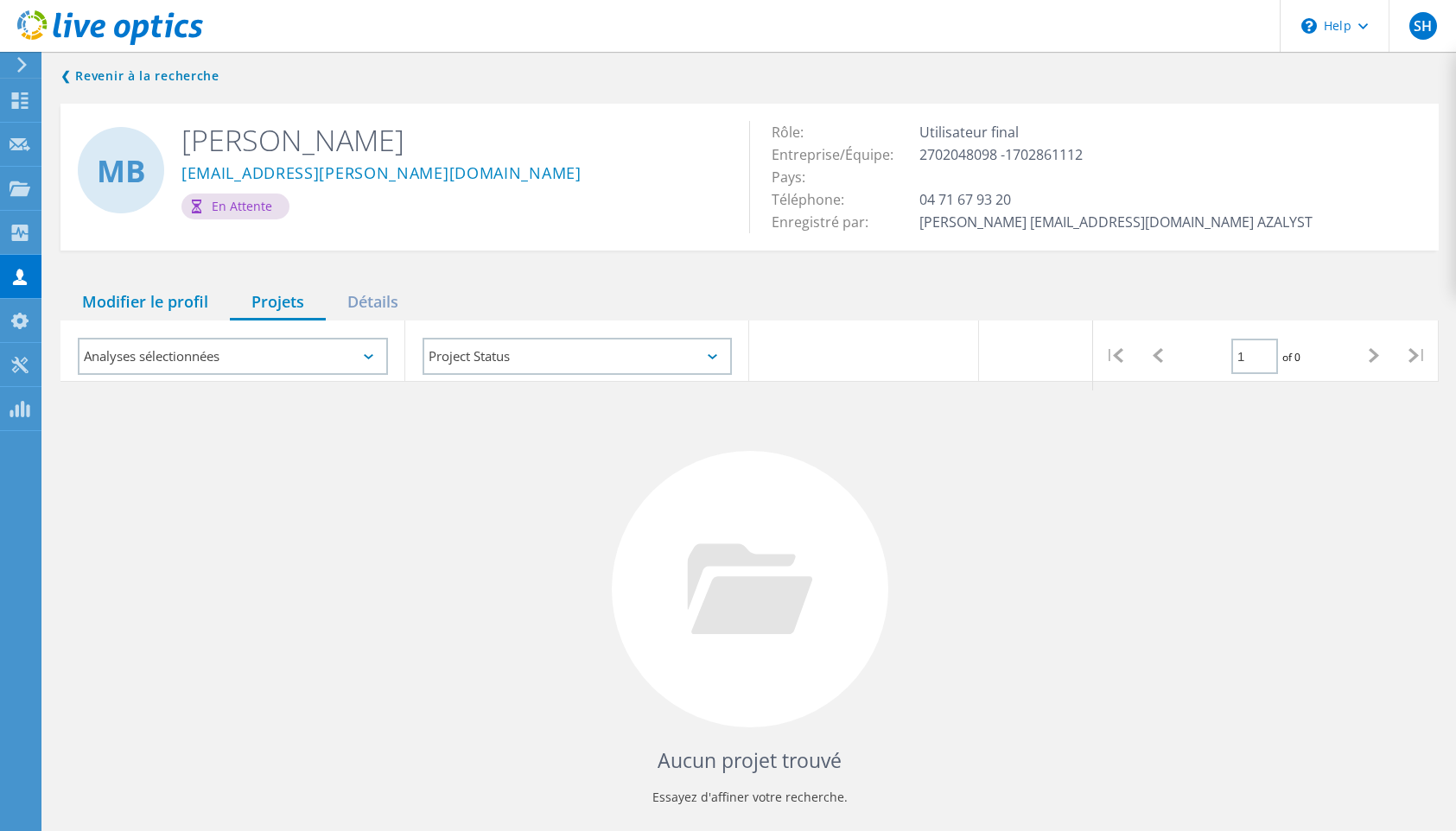
click at [167, 307] on div "Modifier le profil" at bounding box center [145, 303] width 169 height 36
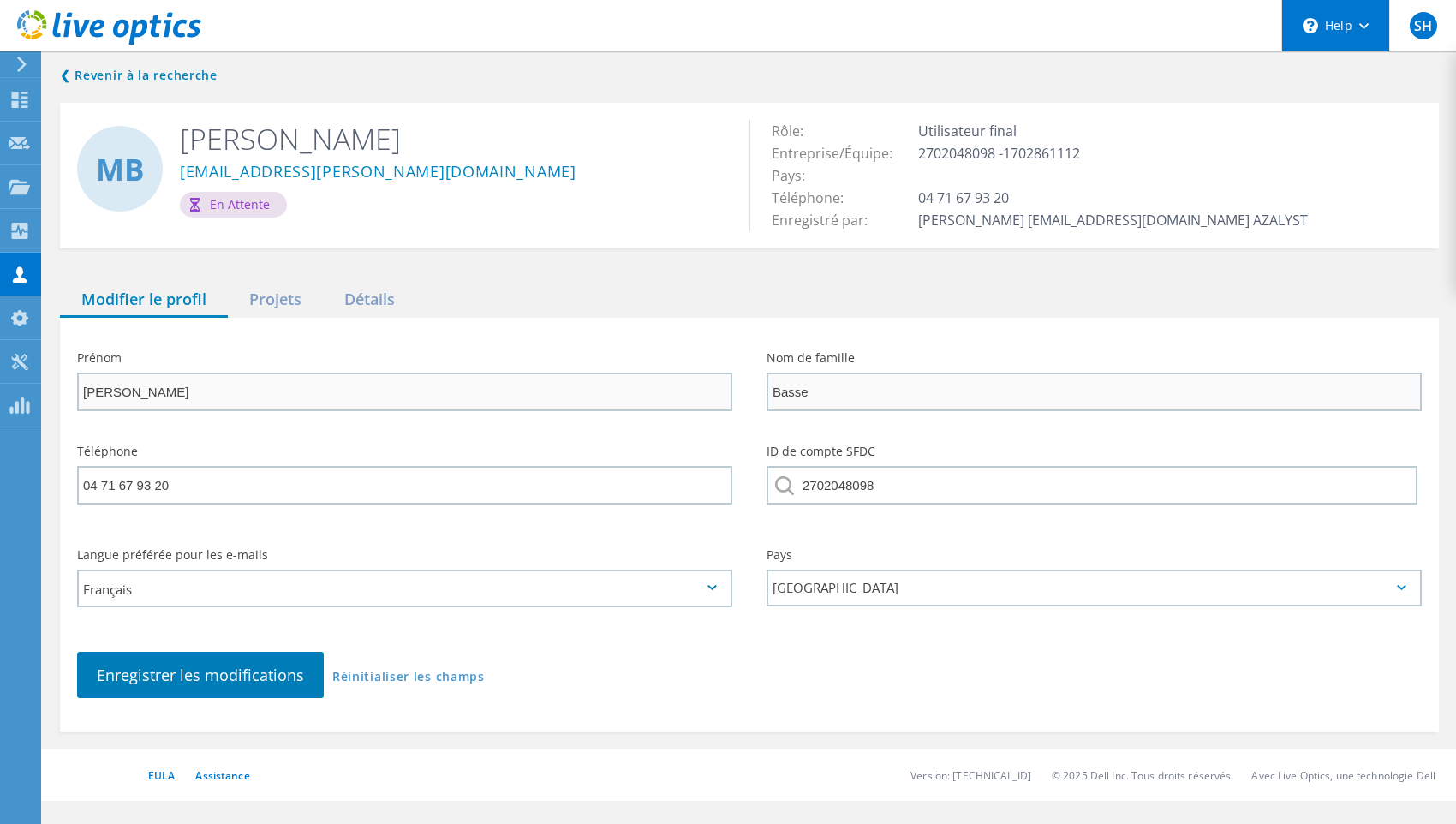
click at [1366, 25] on use at bounding box center [1363, 25] width 9 height 6
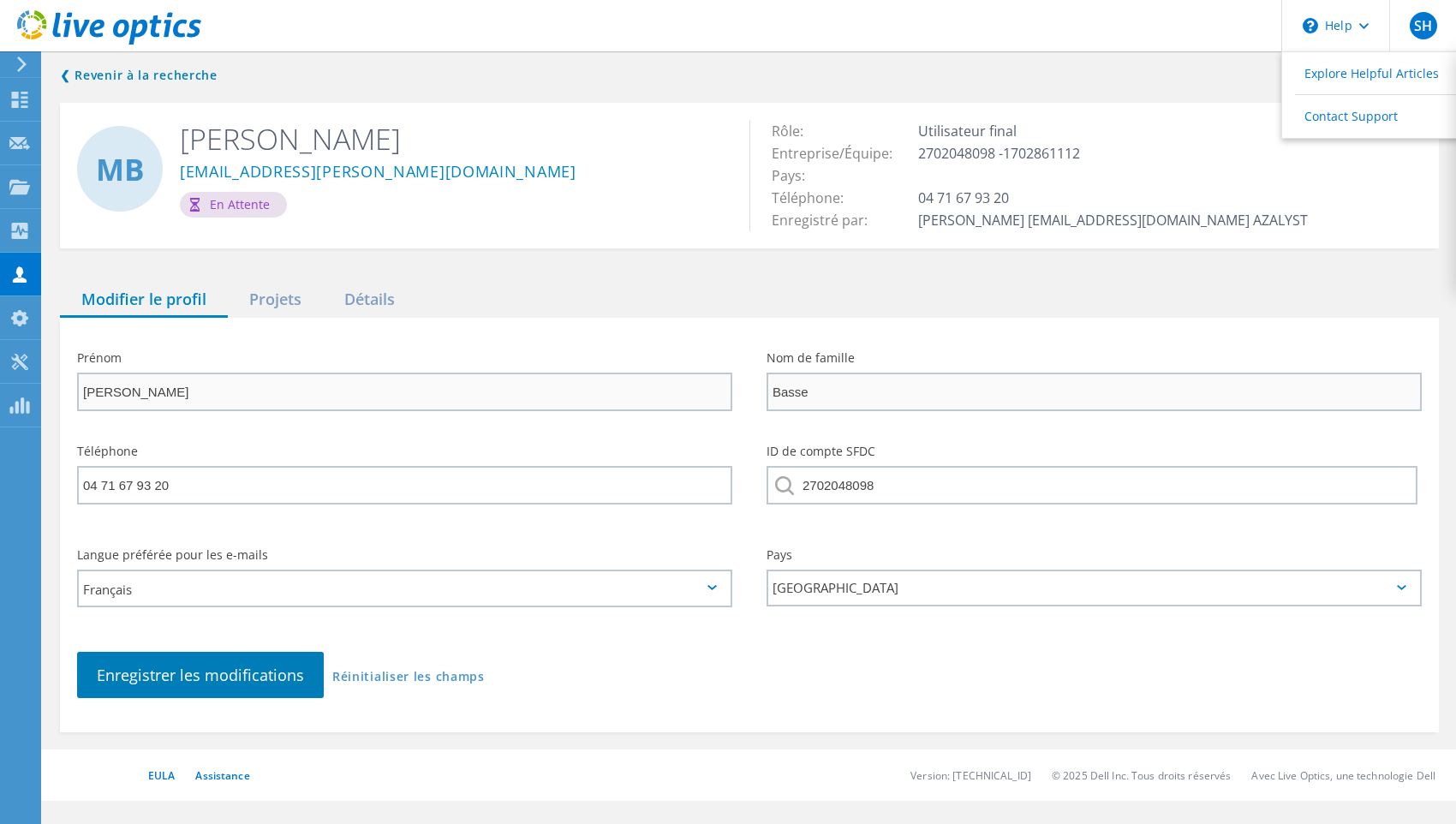
click at [1151, 36] on header "\n Help Explore Helpful Articles Contact Support SH Partenaire [PERSON_NAME] [E…" at bounding box center [728, 25] width 1456 height 51
click at [238, 209] on div "En attente" at bounding box center [234, 205] width 107 height 25
click at [193, 205] on icon at bounding box center [195, 204] width 9 height 14
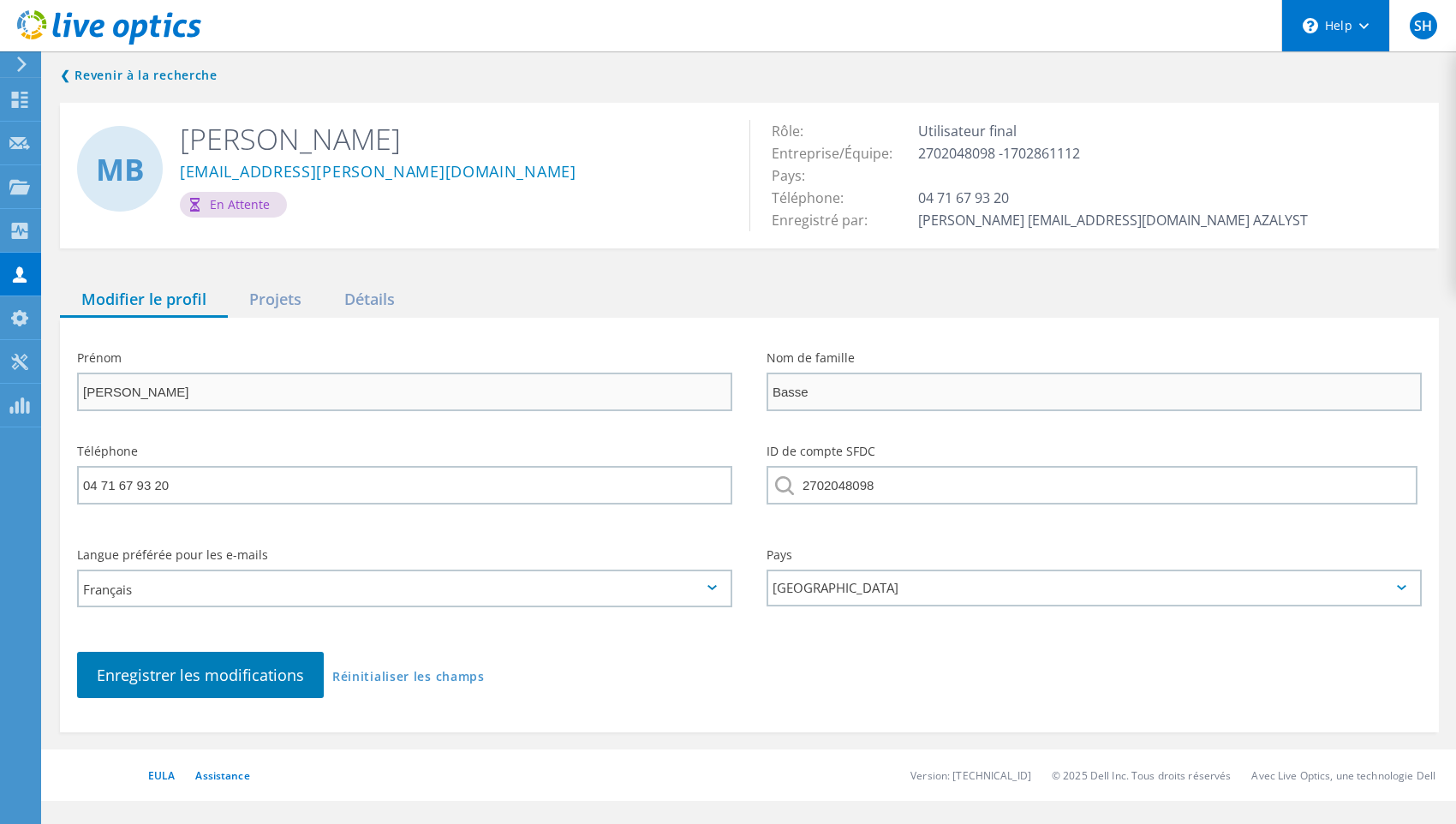
click at [1340, 31] on div "\n Help" at bounding box center [1335, 25] width 108 height 51
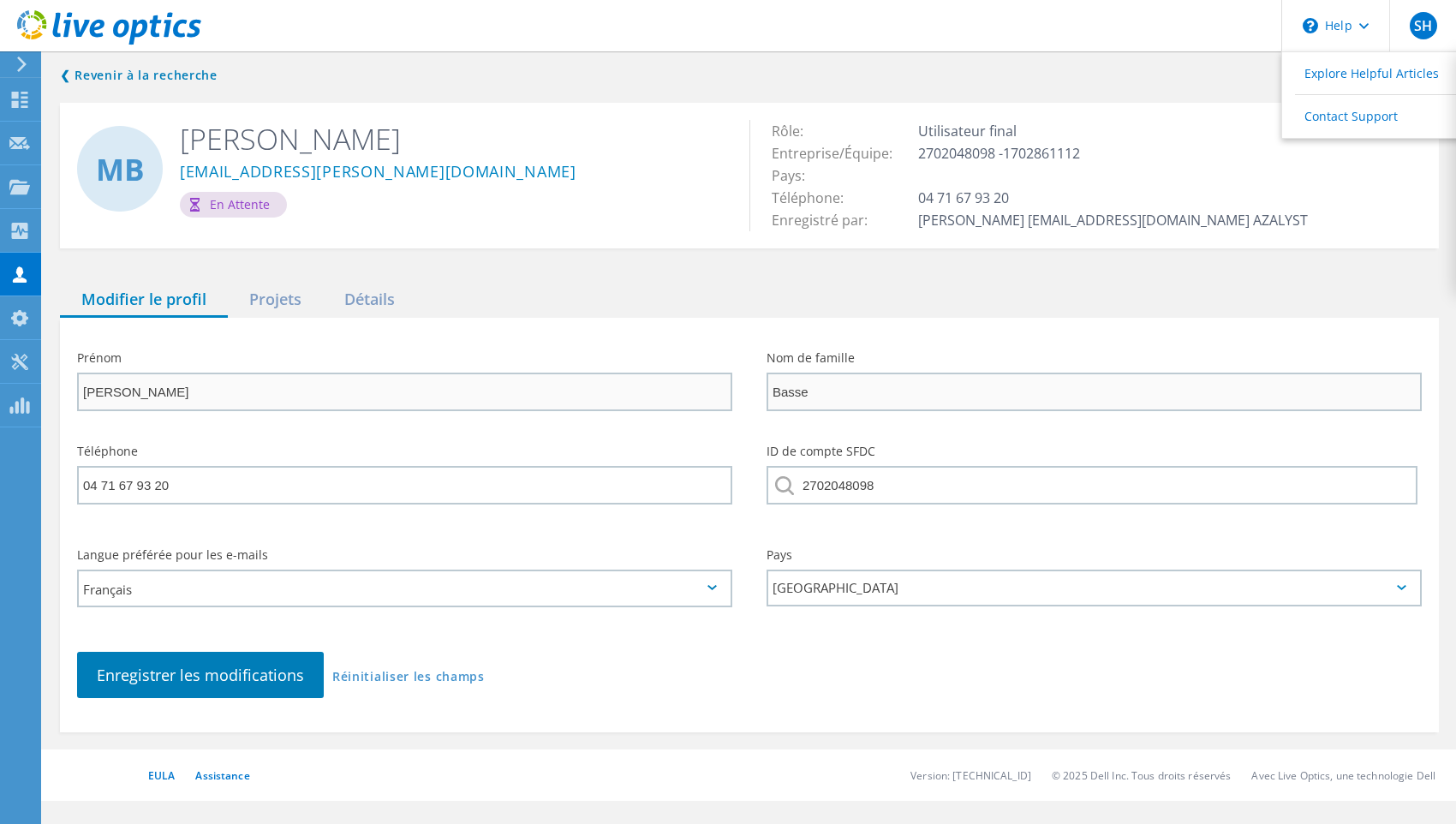
click at [1245, 32] on header "\n Help Explore Helpful Articles Contact Support SH Partenaire [PERSON_NAME] [E…" at bounding box center [728, 25] width 1456 height 51
click at [125, 77] on link "❮ Revenir à la recherche" at bounding box center [143, 76] width 167 height 21
